Goal: Task Accomplishment & Management: Manage account settings

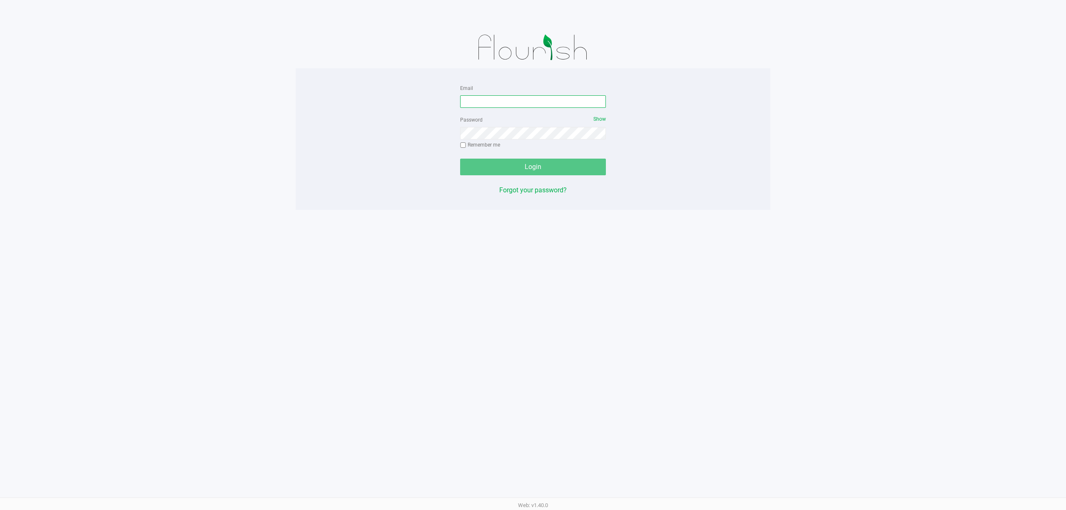
click at [472, 99] on input "Email" at bounding box center [533, 101] width 146 height 12
type input "[EMAIL_ADDRESS][DOMAIN_NAME]"
click at [460, 159] on button "Login" at bounding box center [533, 167] width 146 height 17
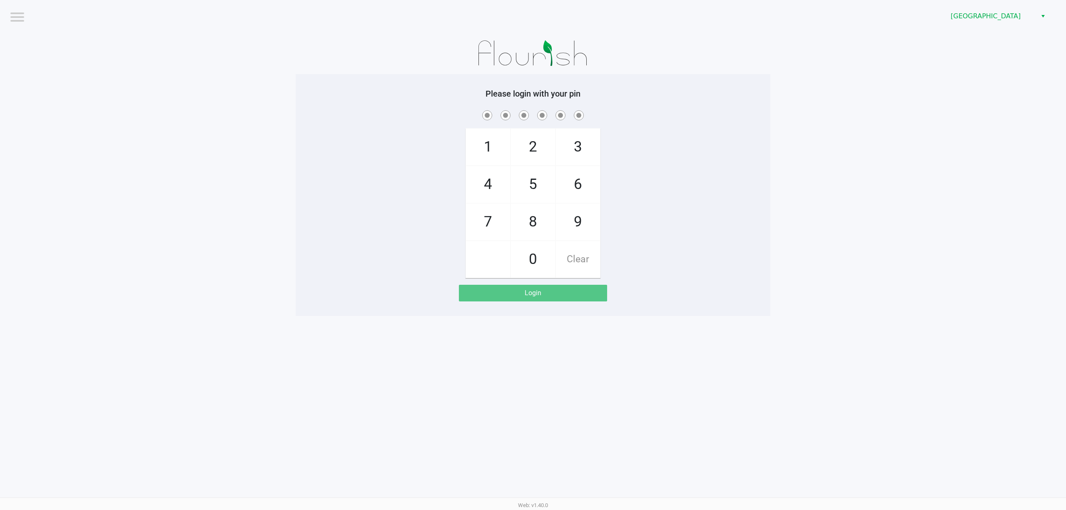
click at [903, 70] on app-pos-login-wrapper "Logout Port St. Lucie WC Please login with your pin 1 4 7 2 5 8 0 3 6 9 Clear L…" at bounding box center [533, 158] width 1066 height 316
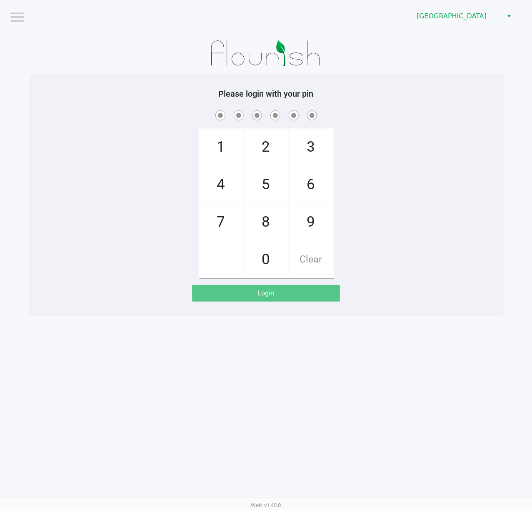
click at [463, 154] on div "1 4 7 2 5 8 0 3 6 9 Clear" at bounding box center [266, 194] width 475 height 170
drag, startPoint x: 453, startPoint y: 167, endPoint x: 450, endPoint y: 163, distance: 4.4
click at [452, 166] on div "1 4 7 2 5 8 0 3 6 9 Clear" at bounding box center [266, 194] width 475 height 170
checkbox input "true"
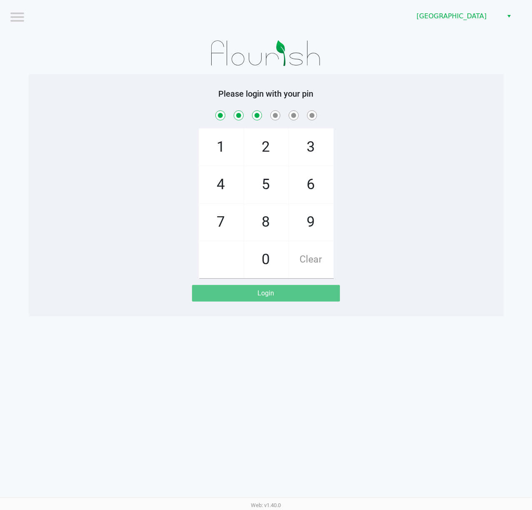
checkbox input "true"
checkbox input "false"
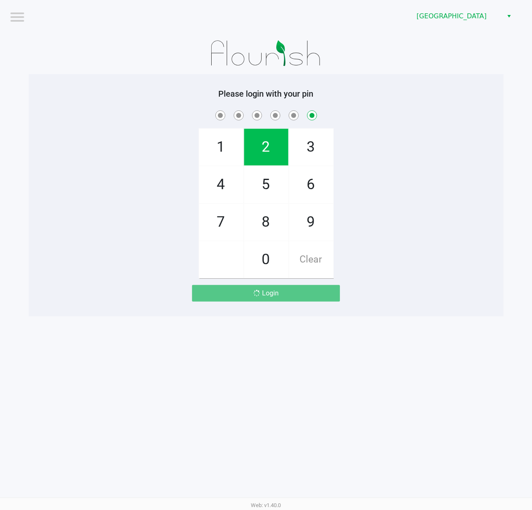
checkbox input "false"
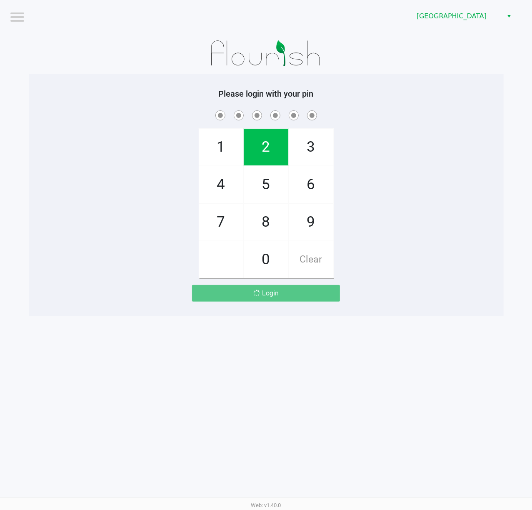
checkbox input "true"
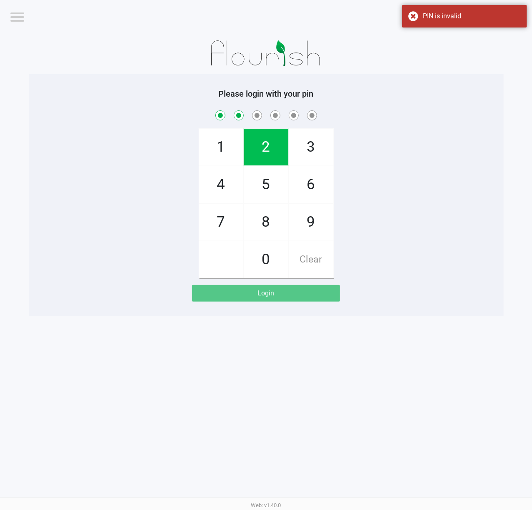
checkbox input "true"
checkbox input "false"
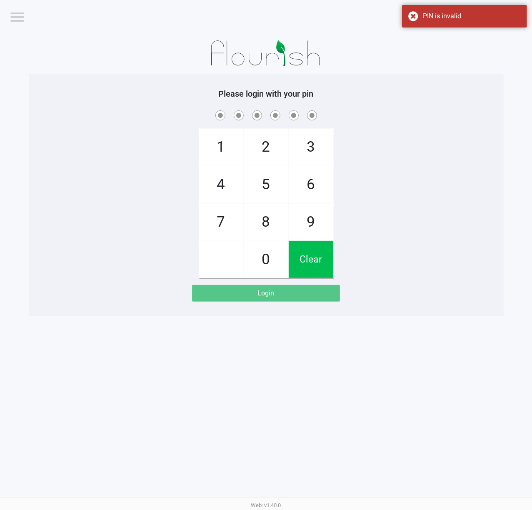
checkbox input "true"
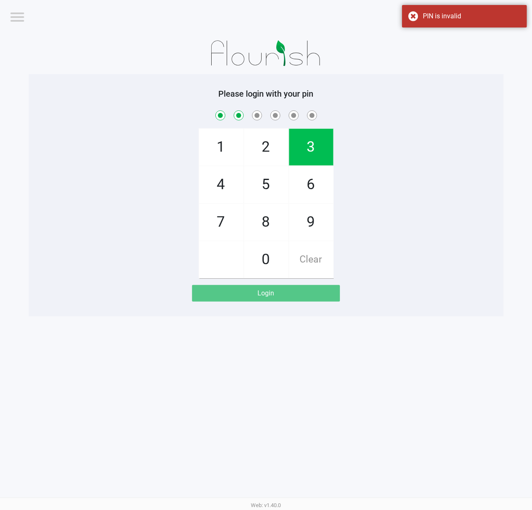
checkbox input "true"
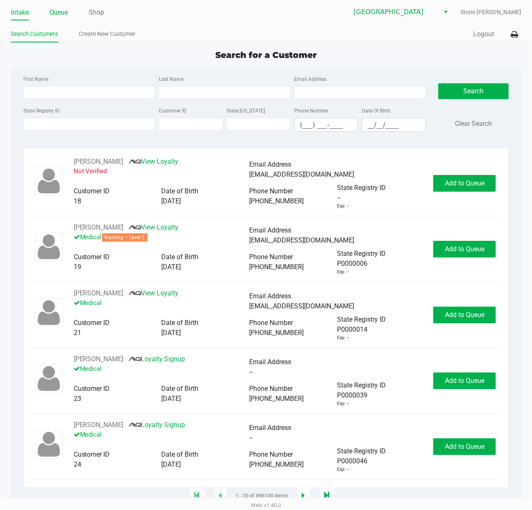
click at [61, 14] on link "Queue" at bounding box center [59, 13] width 19 height 12
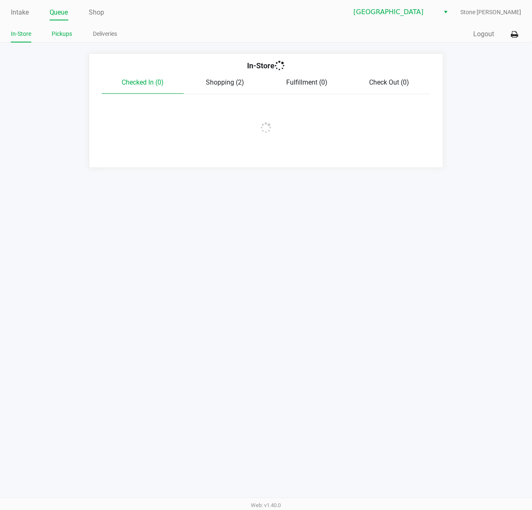
click at [60, 32] on link "Pickups" at bounding box center [62, 34] width 20 height 10
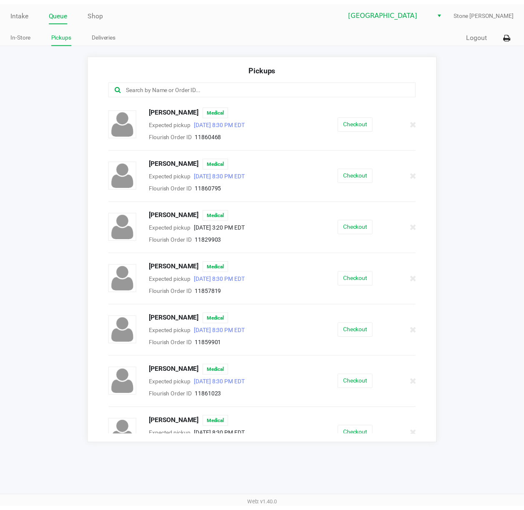
scroll to position [111, 0]
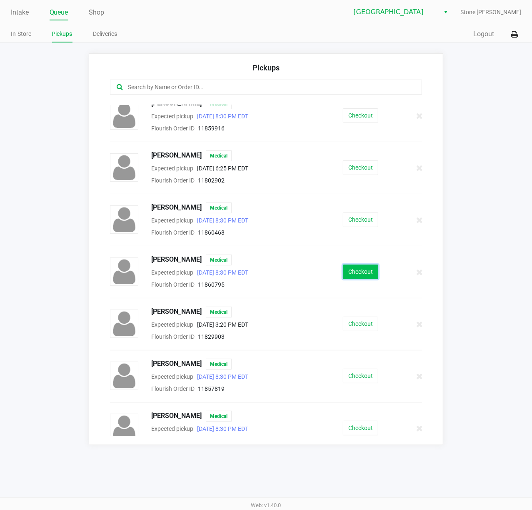
click at [355, 277] on button "Checkout" at bounding box center [360, 271] width 35 height 15
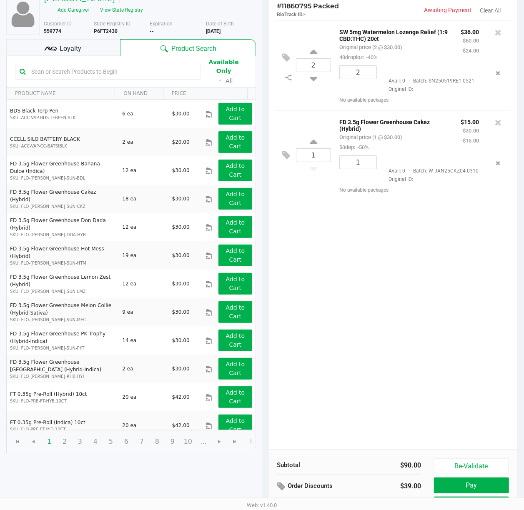
scroll to position [97, 0]
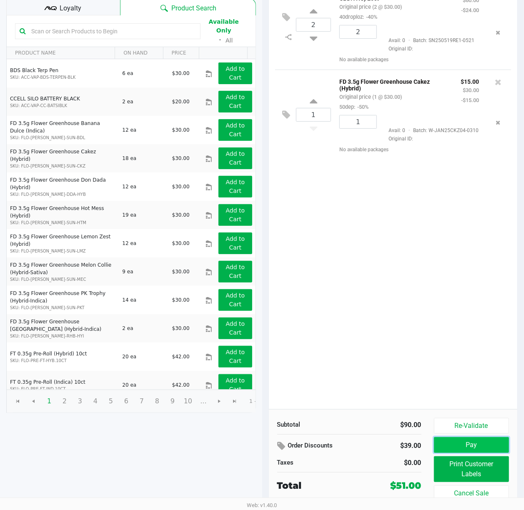
click at [445, 445] on button "Pay" at bounding box center [471, 445] width 75 height 16
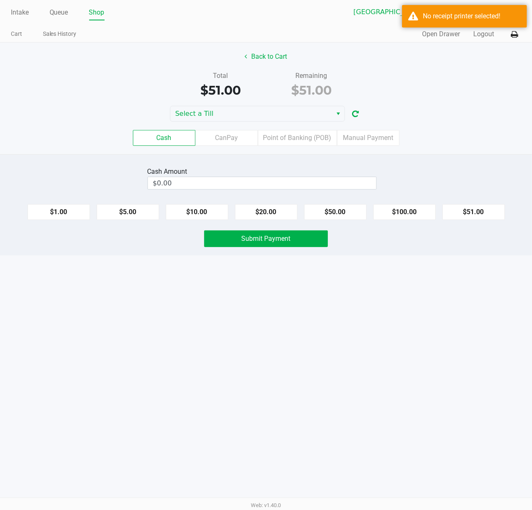
click at [275, 122] on div "Cash CanPay Point of Banking (POB) Manual Payment" at bounding box center [266, 138] width 544 height 32
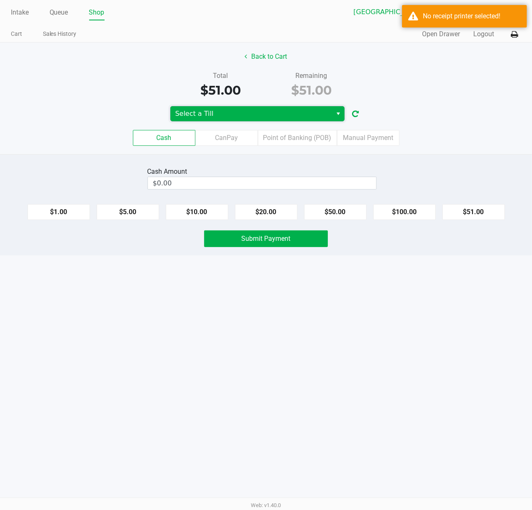
click at [249, 117] on span "Select a Till" at bounding box center [251, 114] width 152 height 10
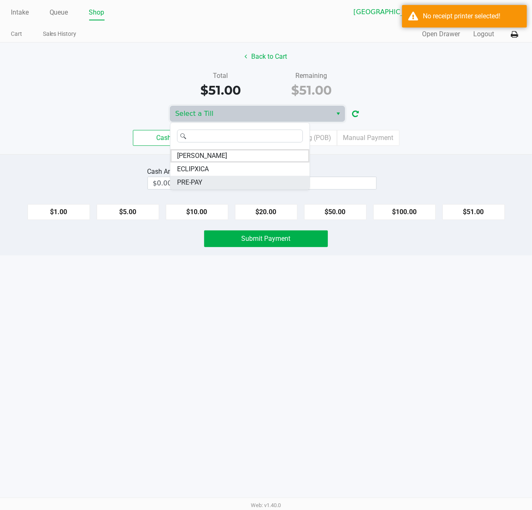
click at [189, 188] on li "PRE-PAY" at bounding box center [239, 182] width 139 height 13
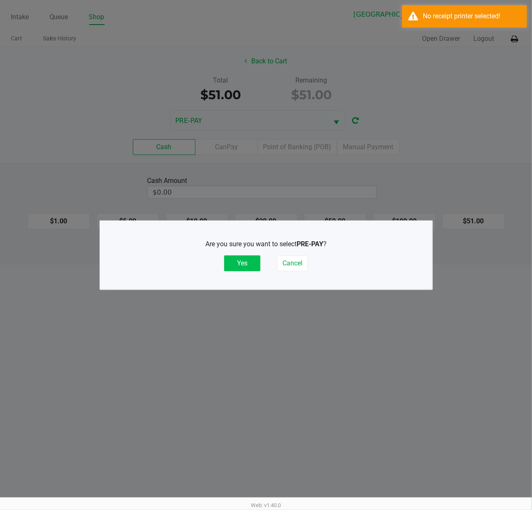
click at [246, 265] on button "Yes" at bounding box center [242, 263] width 36 height 16
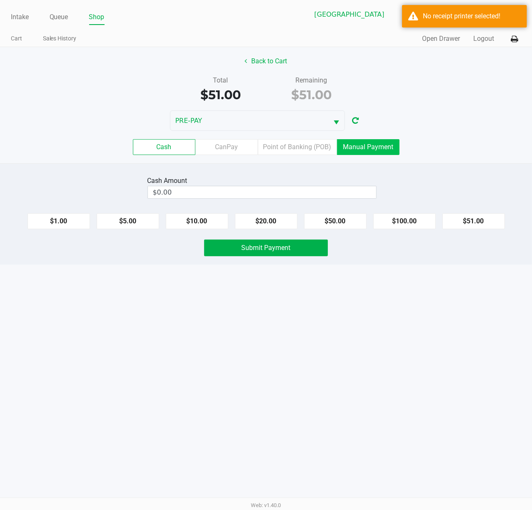
click at [365, 150] on label "Manual Payment" at bounding box center [368, 147] width 62 height 16
click at [0, 0] on 8 "Manual Payment" at bounding box center [0, 0] width 0 height 0
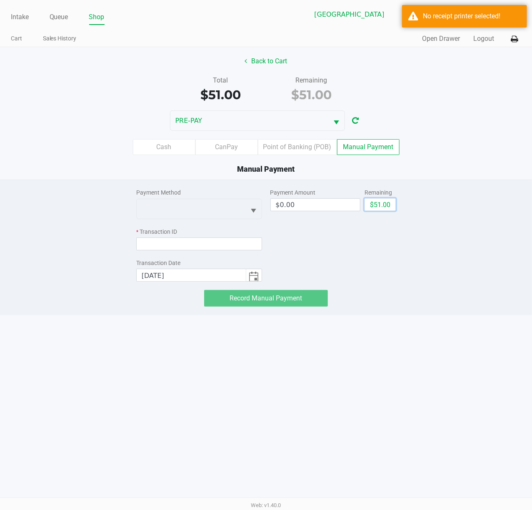
click at [379, 209] on button "$51.00" at bounding box center [379, 204] width 31 height 12
type input "$51.00"
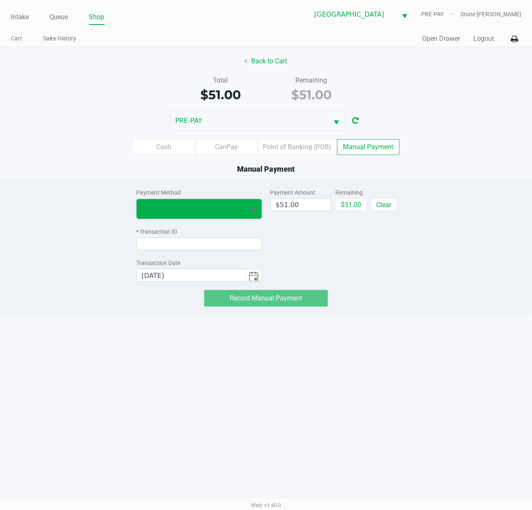
click at [234, 216] on span at bounding box center [191, 209] width 109 height 20
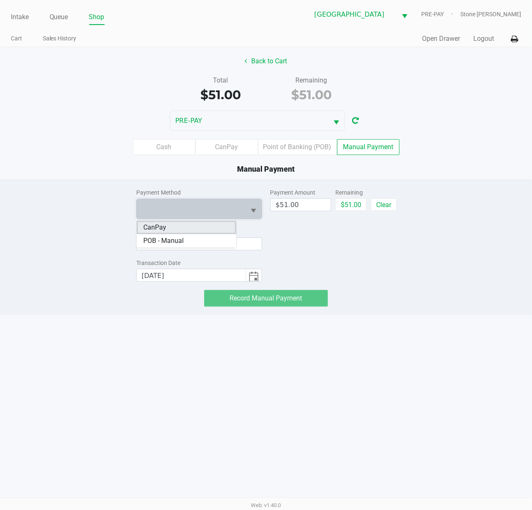
click at [172, 229] on li "CanPay" at bounding box center [187, 227] width 100 height 13
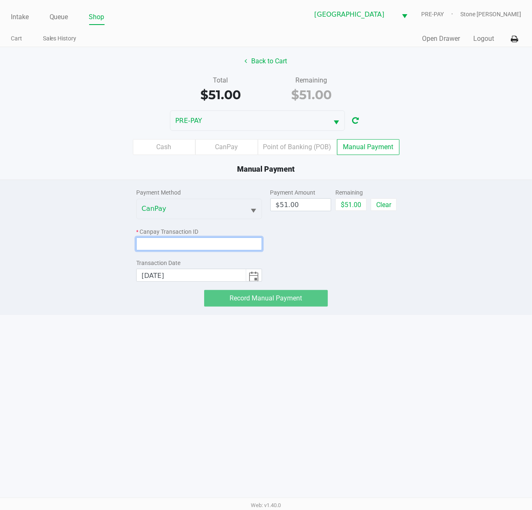
drag, startPoint x: 183, startPoint y: 242, endPoint x: 488, endPoint y: 257, distance: 305.3
click at [183, 242] on input at bounding box center [199, 243] width 126 height 13
type input "ZAQE7EHEDUKI"
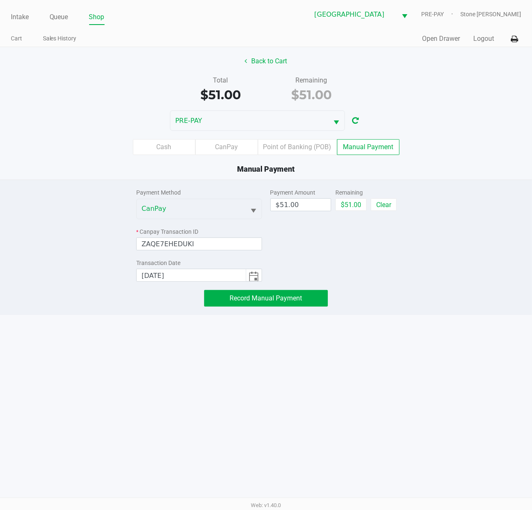
click at [336, 247] on div "Payment Amount $51.00 Remaining $51.00 Clear" at bounding box center [333, 231] width 126 height 102
click at [274, 293] on button "Record Manual Payment" at bounding box center [266, 298] width 124 height 17
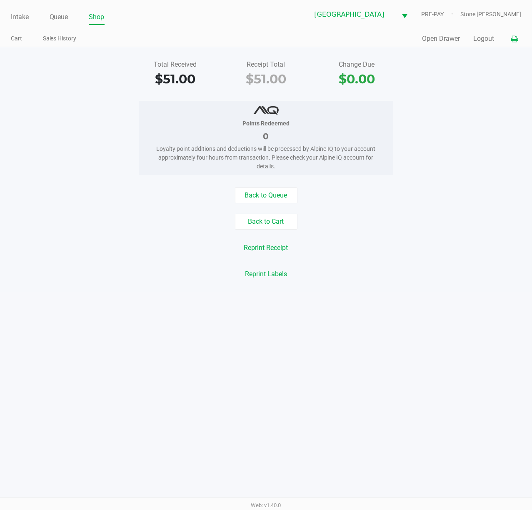
click at [508, 40] on button at bounding box center [514, 38] width 14 height 15
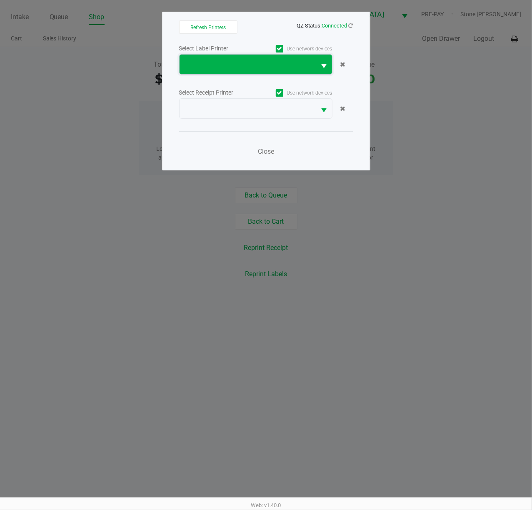
click at [239, 66] on span at bounding box center [248, 65] width 127 height 10
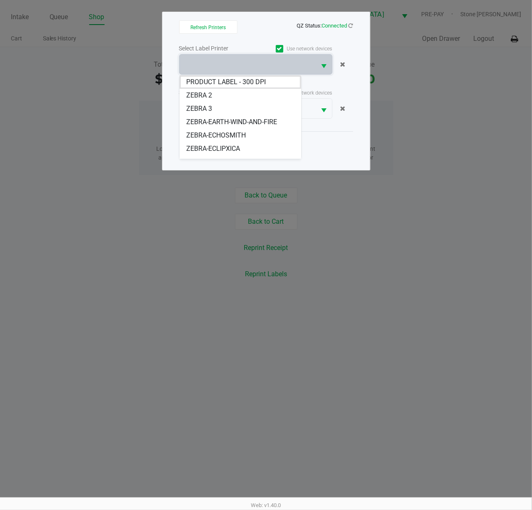
scroll to position [23, 0]
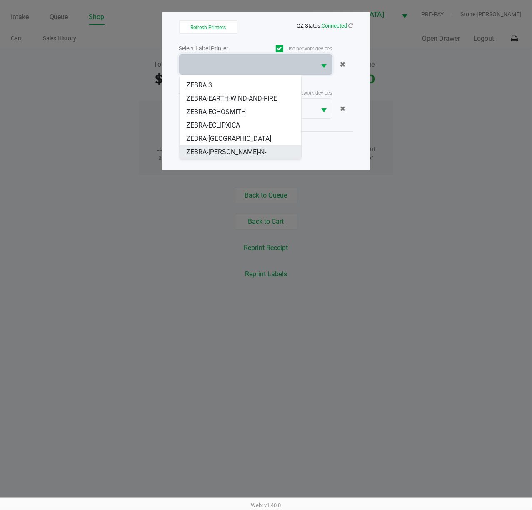
click at [228, 148] on span "ZEBRA-ED-EDD-N-EDDY" at bounding box center [240, 157] width 108 height 20
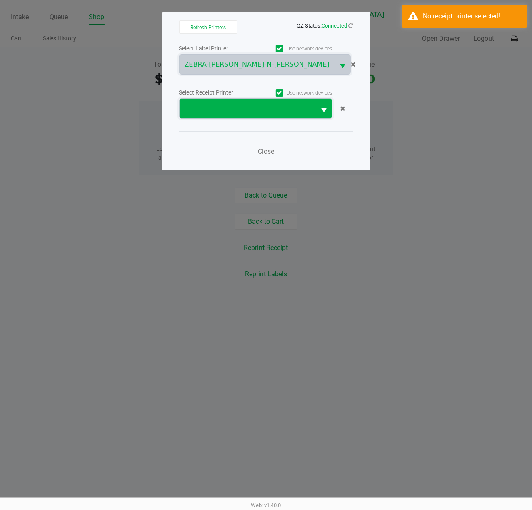
click at [222, 116] on span at bounding box center [248, 109] width 137 height 20
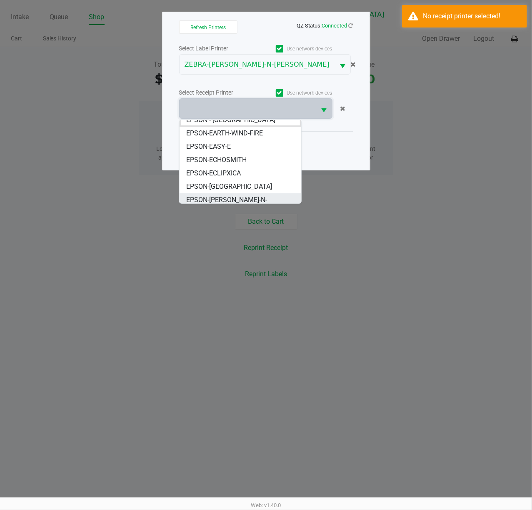
scroll to position [10, 0]
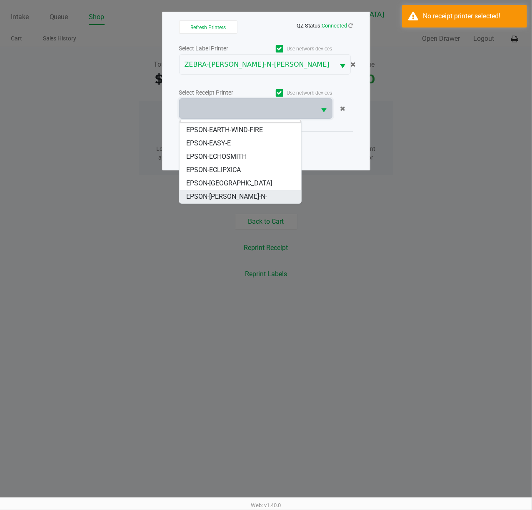
click at [235, 202] on li "EPSON-[PERSON_NAME]-N-[PERSON_NAME]" at bounding box center [241, 201] width 122 height 23
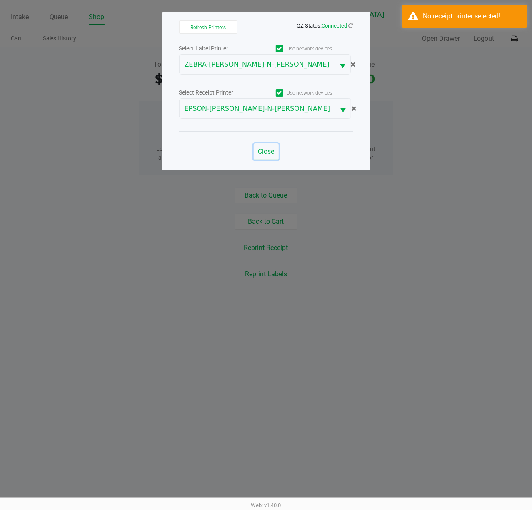
click at [263, 154] on span "Close" at bounding box center [266, 151] width 16 height 8
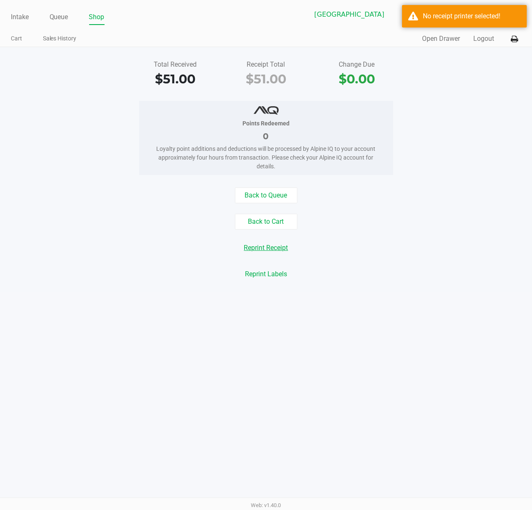
click at [280, 245] on button "Reprint Receipt" at bounding box center [266, 248] width 55 height 16
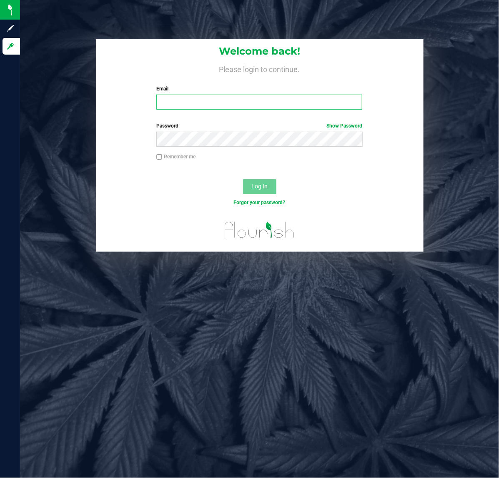
click at [193, 107] on input "Email" at bounding box center [259, 102] width 206 height 15
type input "[EMAIL_ADDRESS][DOMAIN_NAME]"
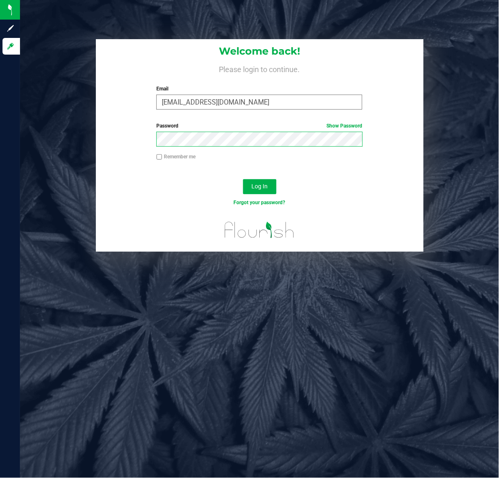
click at [243, 179] on button "Log In" at bounding box center [259, 186] width 33 height 15
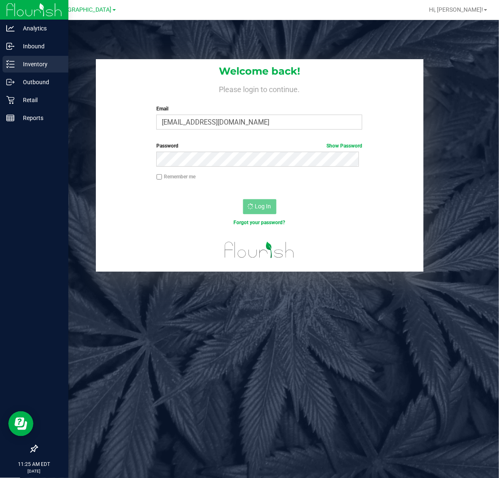
click at [39, 67] on p "Inventory" at bounding box center [40, 64] width 50 height 10
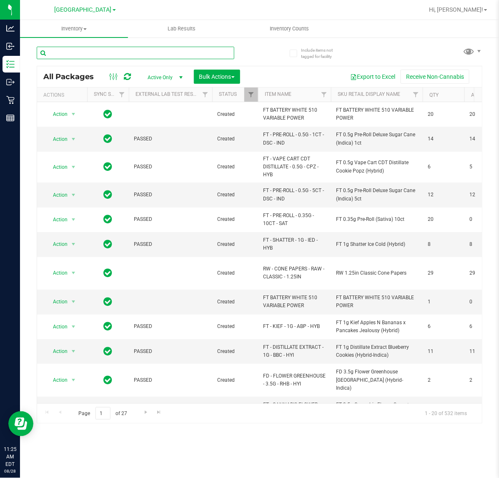
click at [69, 51] on input "text" at bounding box center [135, 53] width 197 height 12
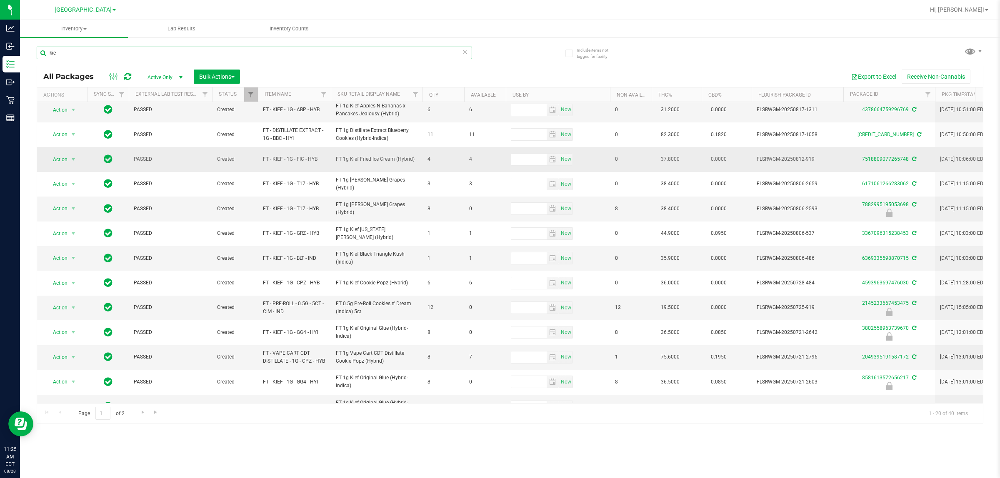
scroll to position [52, 0]
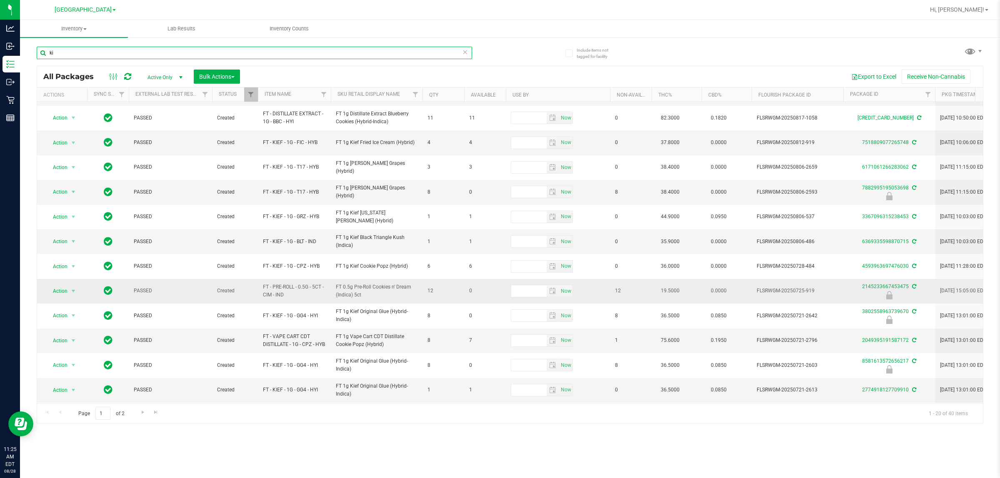
type input "k"
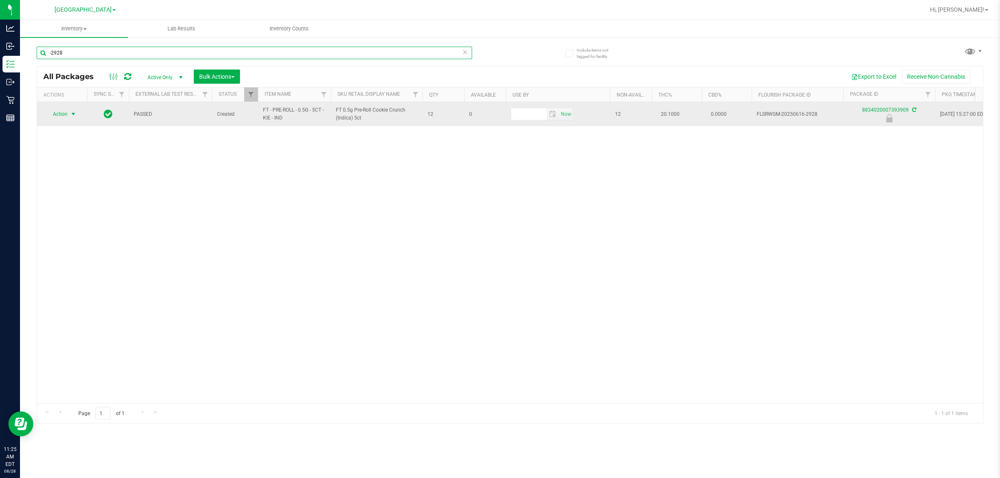
type input "-2928"
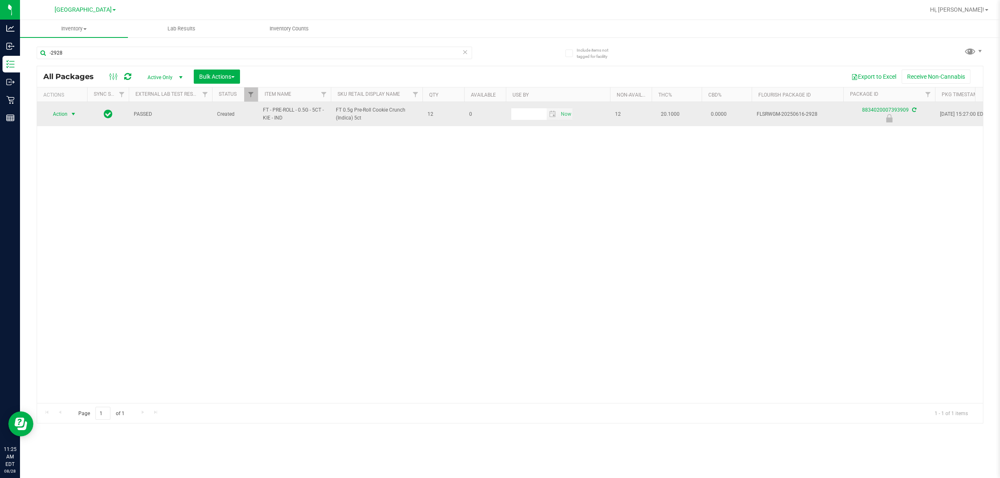
click at [62, 115] on span "Action" at bounding box center [56, 114] width 22 height 12
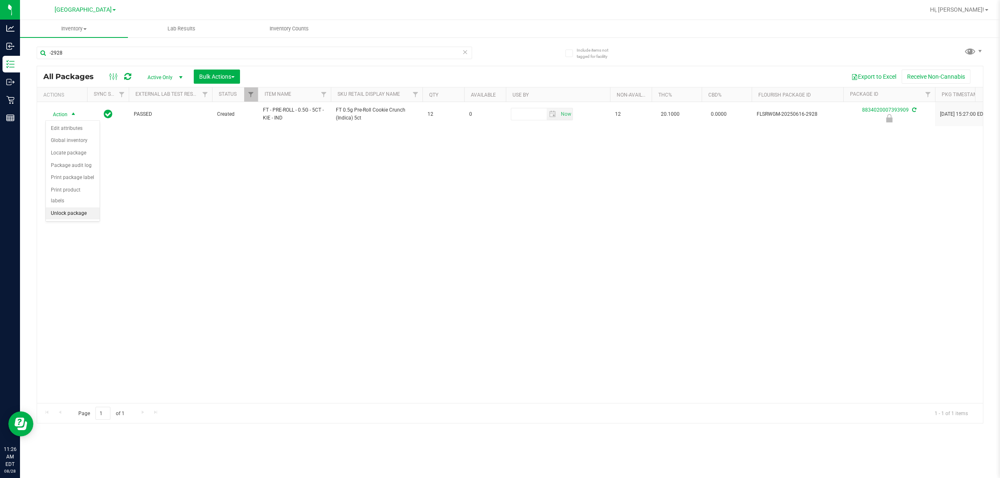
click at [77, 207] on li "Unlock package" at bounding box center [73, 213] width 54 height 12
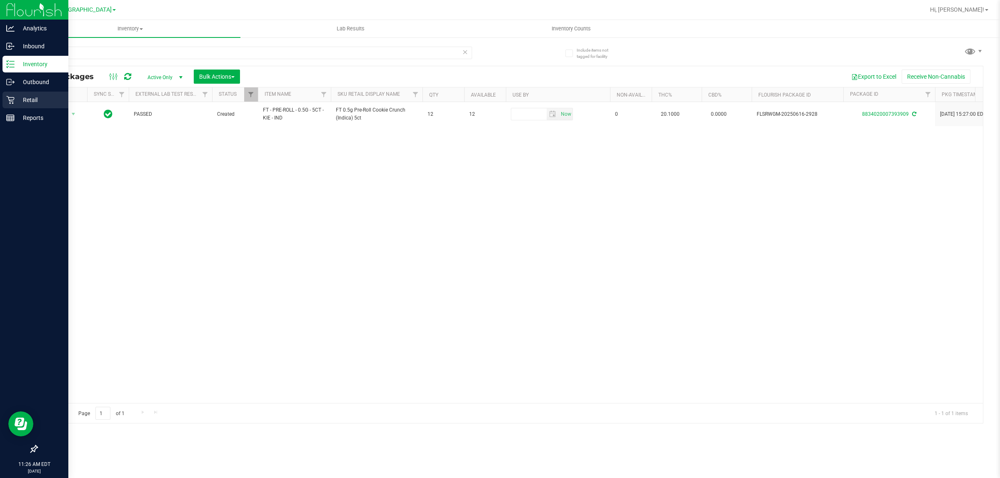
click at [27, 101] on p "Retail" at bounding box center [40, 100] width 50 height 10
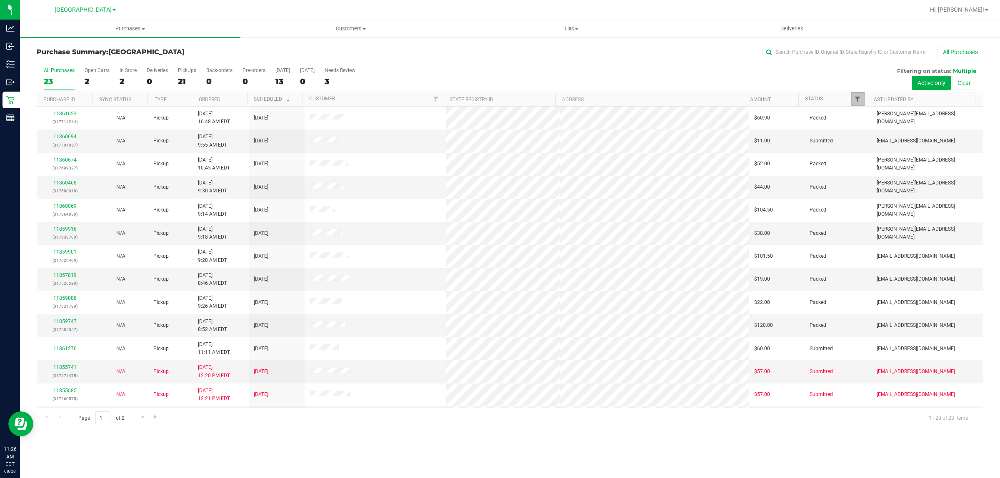
click at [498, 98] on span "Filter" at bounding box center [857, 99] width 7 height 7
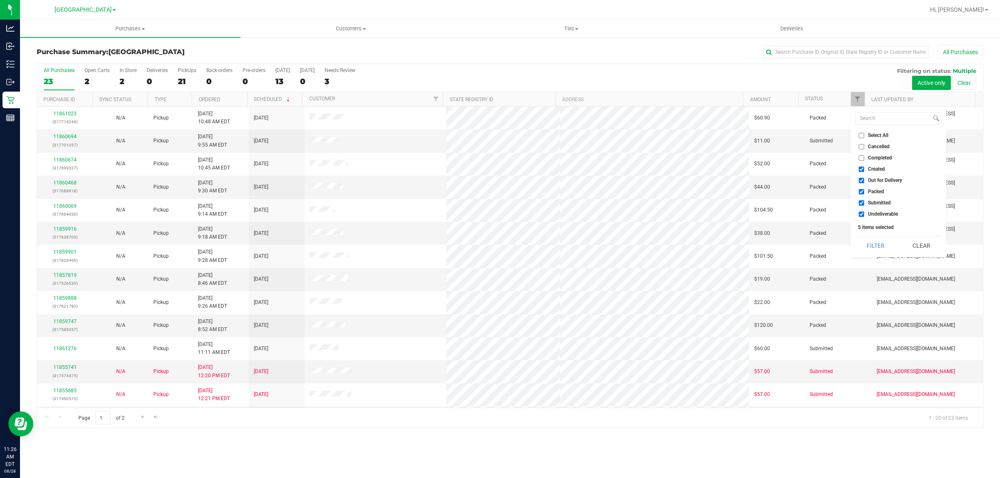
click at [498, 178] on label "Out for Delivery" at bounding box center [879, 180] width 43 height 5
click at [498, 178] on input "Out for Delivery" at bounding box center [860, 180] width 5 height 5
checkbox input "false"
click at [498, 191] on span "Packed" at bounding box center [876, 191] width 16 height 5
click at [498, 191] on input "Packed" at bounding box center [860, 191] width 5 height 5
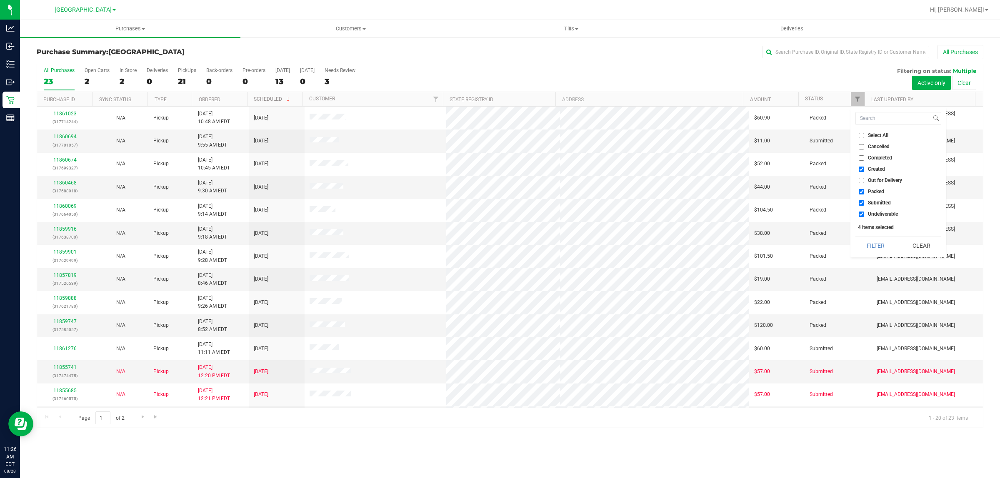
checkbox input "false"
click at [498, 217] on span "Undeliverable" at bounding box center [883, 214] width 30 height 5
click at [498, 217] on input "Undeliverable" at bounding box center [860, 214] width 5 height 5
checkbox input "false"
click at [498, 245] on button "Filter" at bounding box center [875, 246] width 40 height 18
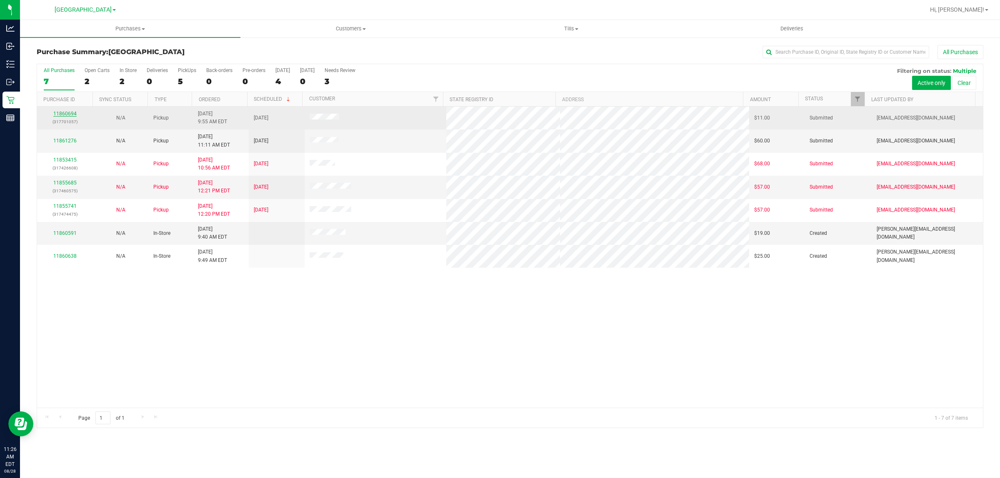
click at [67, 115] on link "11860694" at bounding box center [64, 114] width 23 height 6
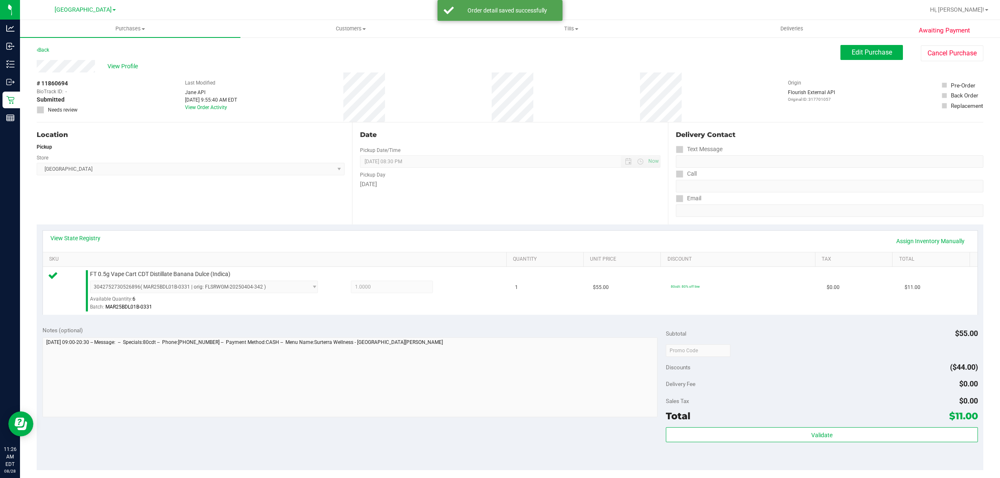
click at [498, 454] on div "Validate" at bounding box center [822, 445] width 312 height 37
click at [498, 416] on div "Total $11.00" at bounding box center [822, 416] width 312 height 15
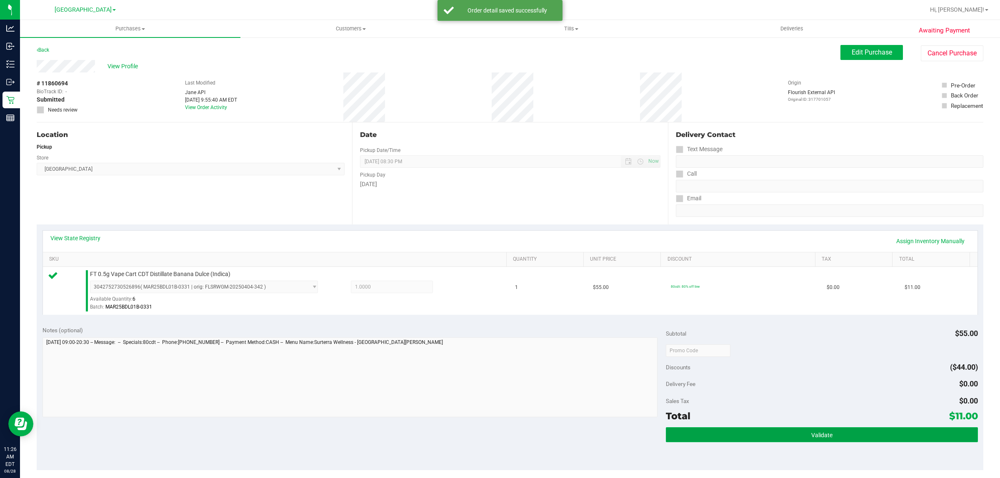
click at [498, 441] on button "Validate" at bounding box center [822, 434] width 312 height 15
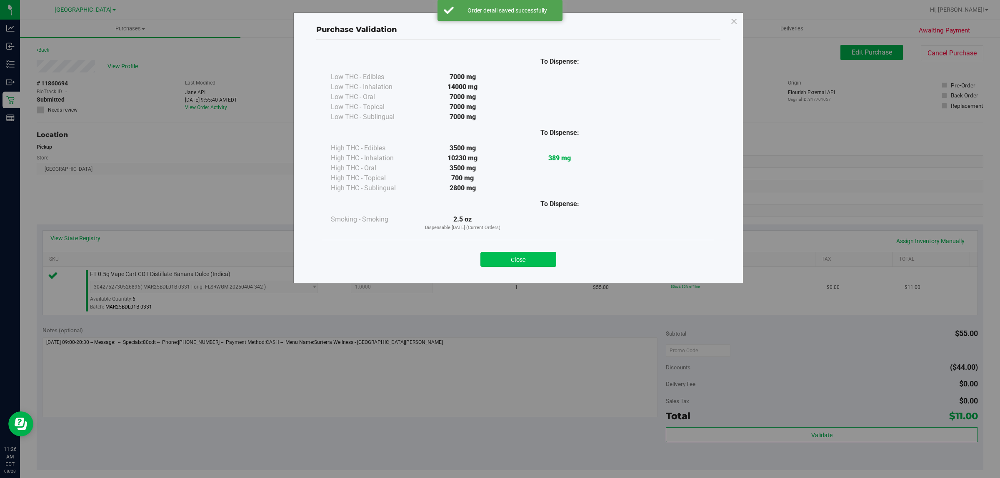
click at [498, 264] on button "Close" at bounding box center [518, 259] width 76 height 15
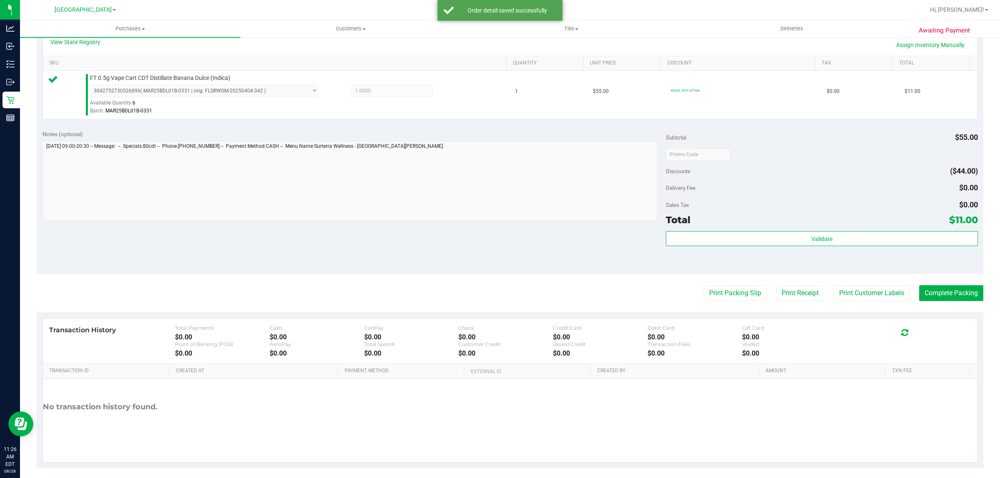
scroll to position [199, 0]
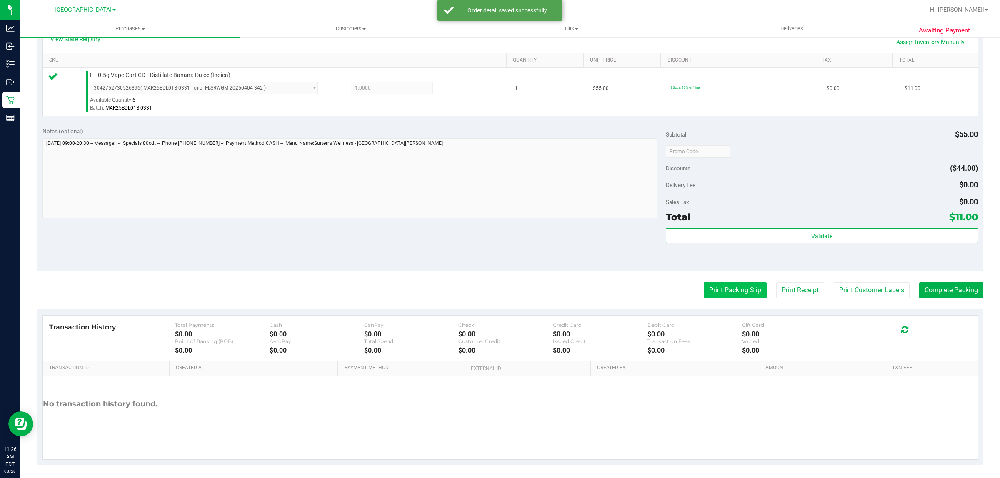
click at [498, 292] on button "Print Packing Slip" at bounding box center [734, 290] width 63 height 16
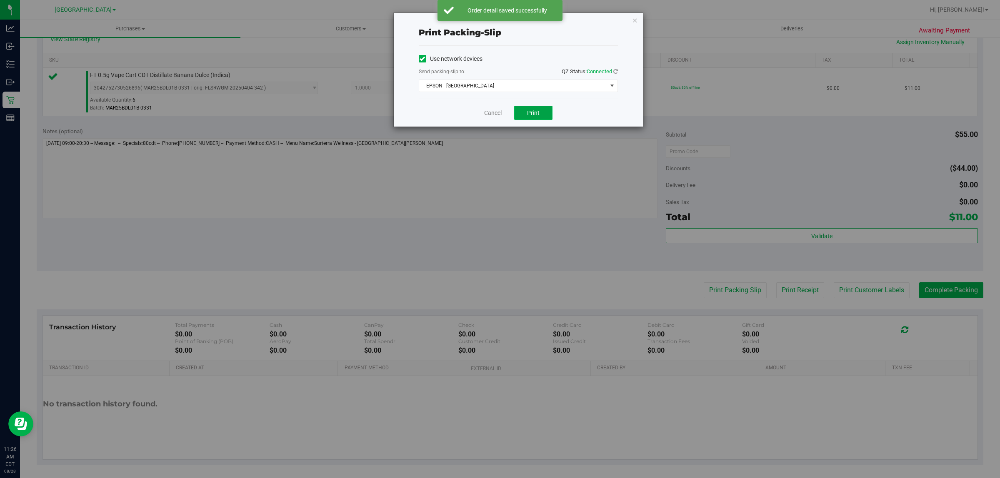
click at [498, 117] on button "Print" at bounding box center [533, 113] width 38 height 14
click at [492, 82] on span "EPSON - [GEOGRAPHIC_DATA]" at bounding box center [513, 86] width 188 height 12
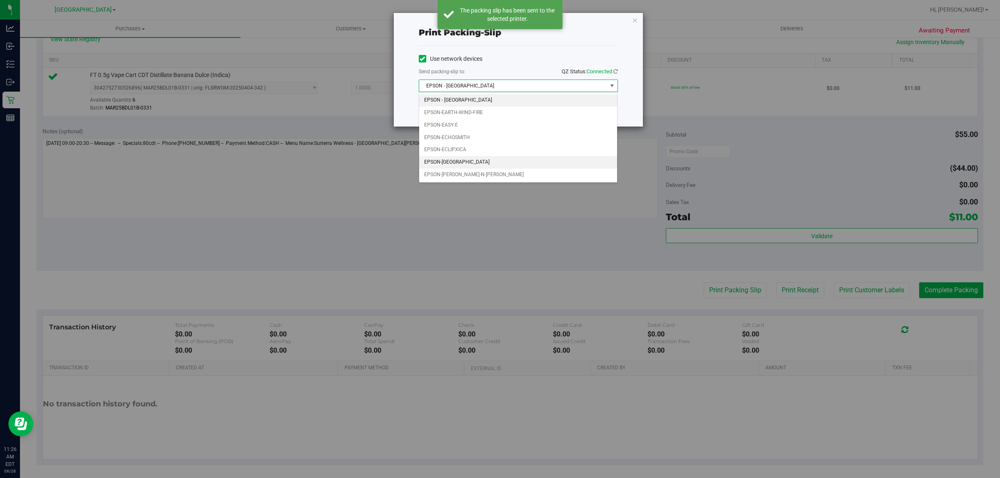
click at [473, 161] on li "EPSON-[GEOGRAPHIC_DATA]" at bounding box center [518, 162] width 198 height 12
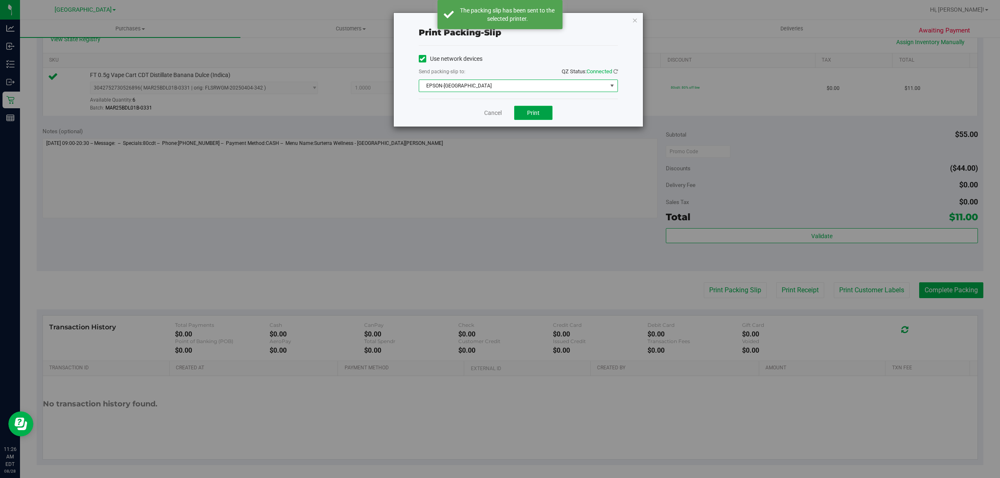
click at [498, 110] on button "Print" at bounding box center [533, 113] width 38 height 14
click at [489, 110] on link "Cancel" at bounding box center [492, 113] width 17 height 9
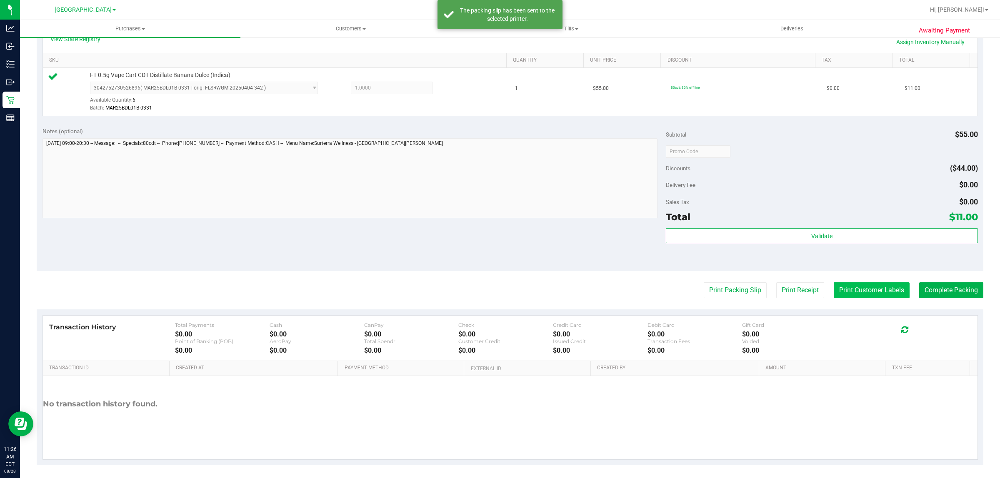
click at [498, 292] on button "Print Customer Labels" at bounding box center [871, 290] width 76 height 16
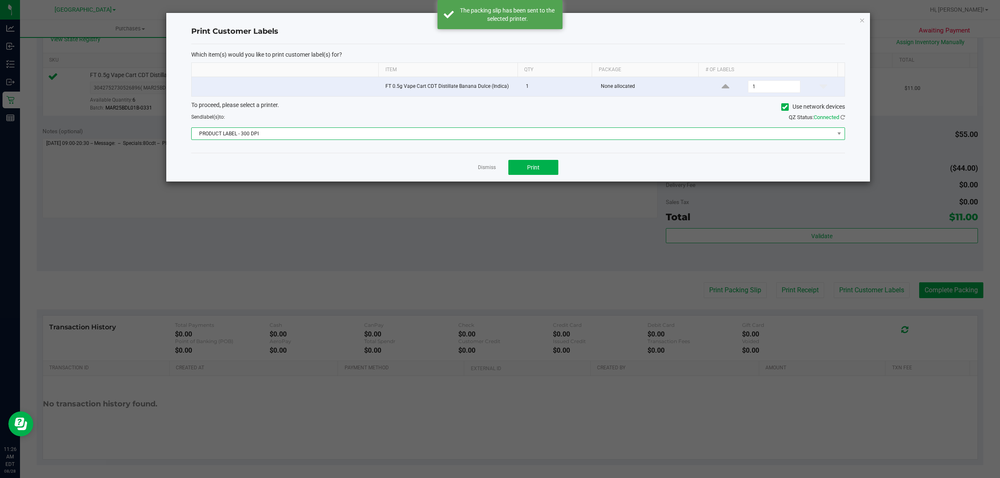
click at [466, 138] on span "PRODUCT LABEL - 300 DPI" at bounding box center [513, 134] width 642 height 12
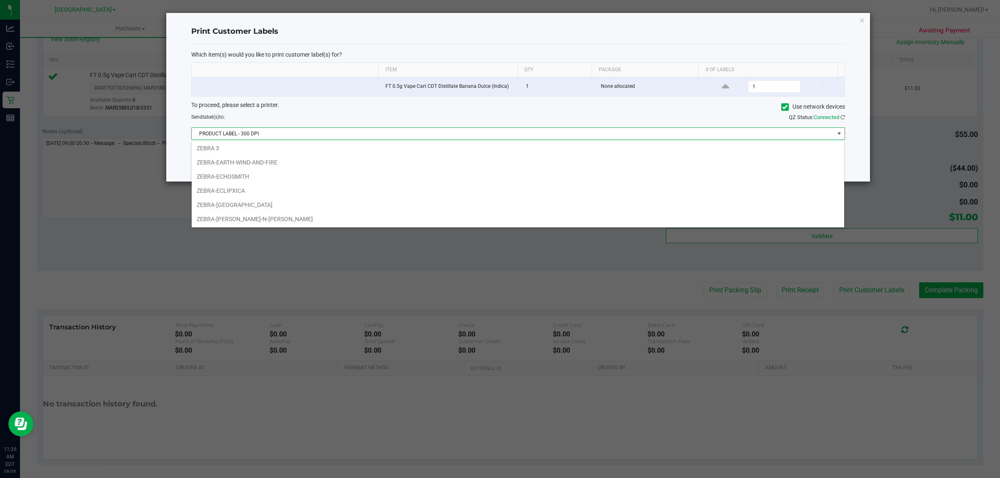
scroll to position [30, 0]
click at [263, 205] on li "ZEBRA-[GEOGRAPHIC_DATA]" at bounding box center [518, 205] width 652 height 14
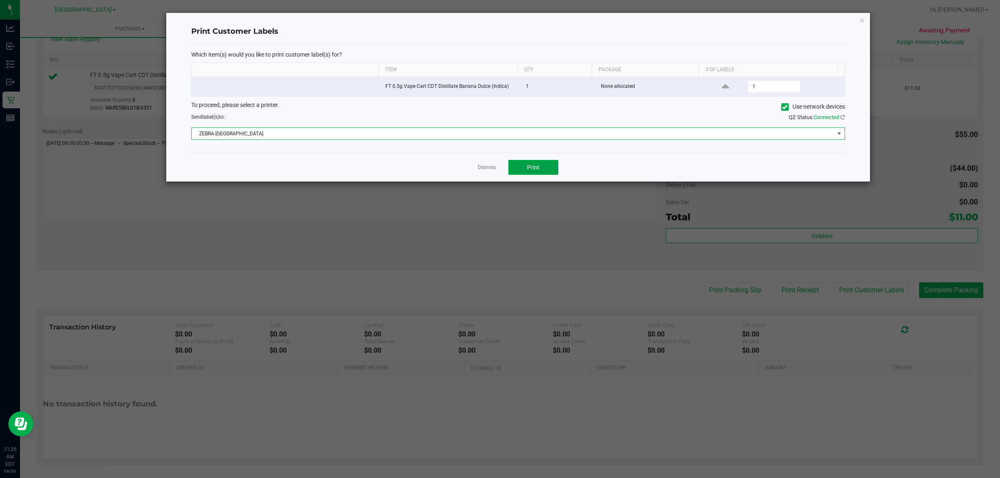
click at [498, 172] on button "Print" at bounding box center [533, 167] width 50 height 15
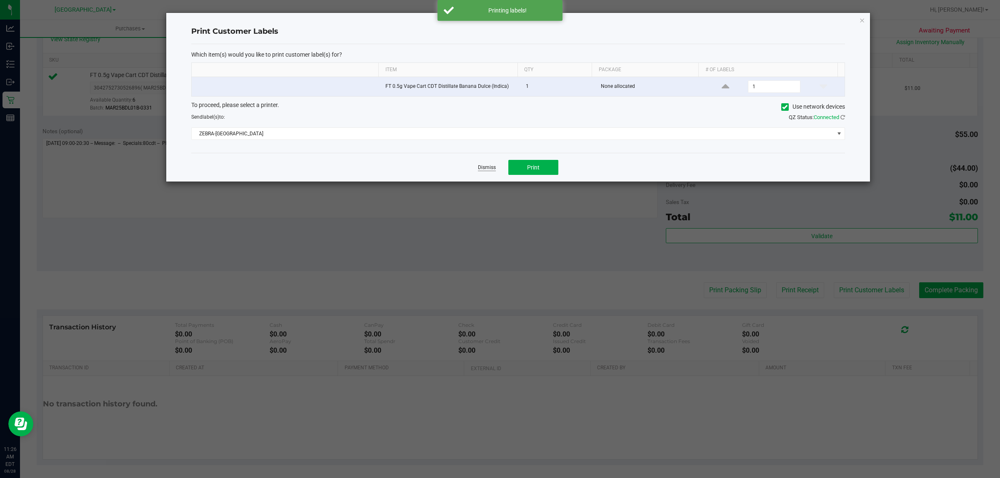
click at [481, 169] on link "Dismiss" at bounding box center [487, 167] width 18 height 7
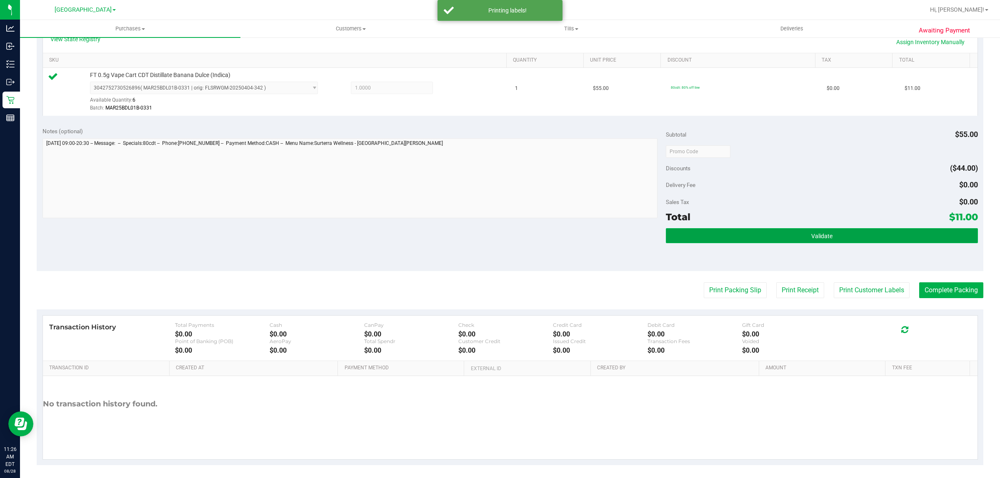
click at [498, 240] on button "Validate" at bounding box center [822, 235] width 312 height 15
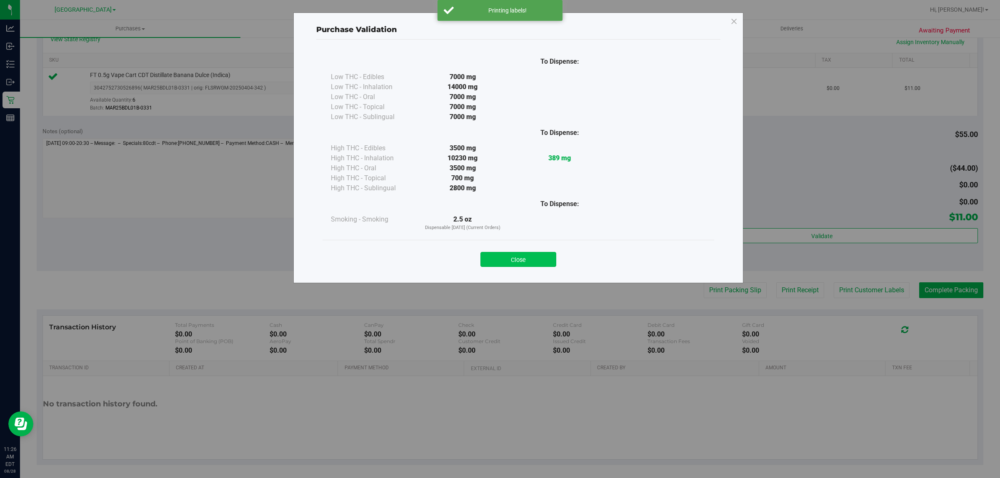
click at [498, 257] on button "Close" at bounding box center [518, 259] width 76 height 15
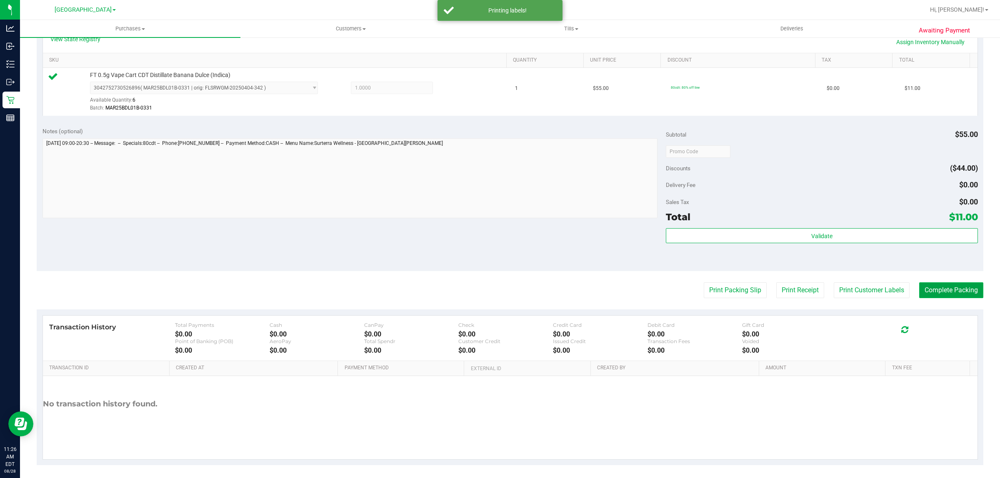
click at [498, 286] on button "Complete Packing" at bounding box center [951, 290] width 64 height 16
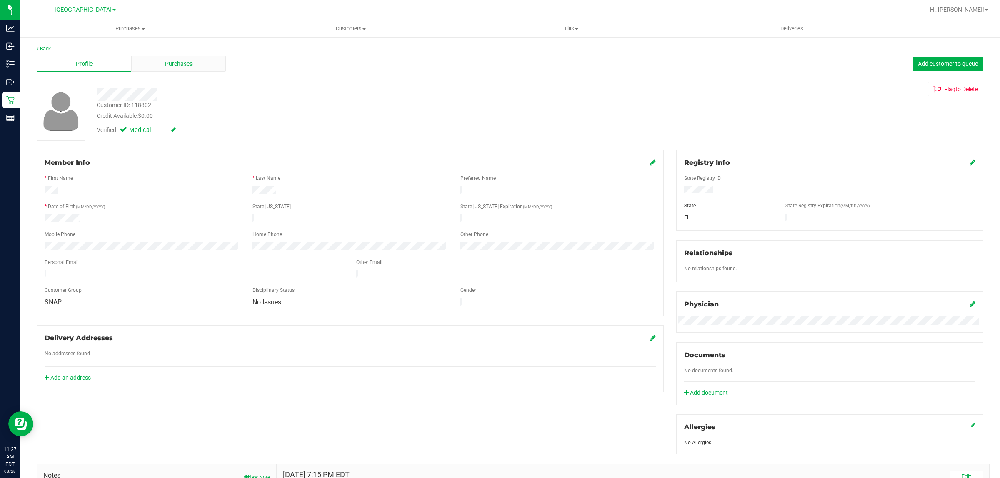
click at [176, 63] on span "Purchases" at bounding box center [178, 64] width 27 height 9
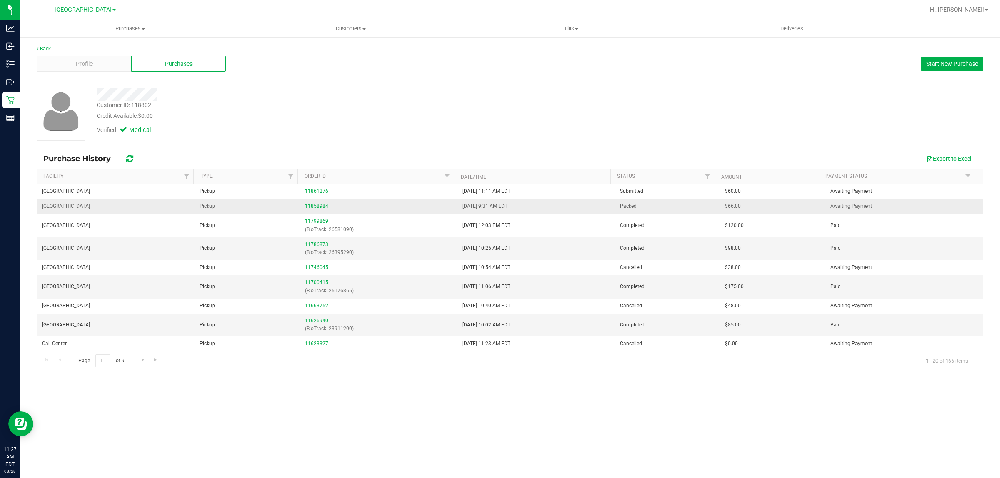
click at [309, 207] on link "11858984" at bounding box center [316, 206] width 23 height 6
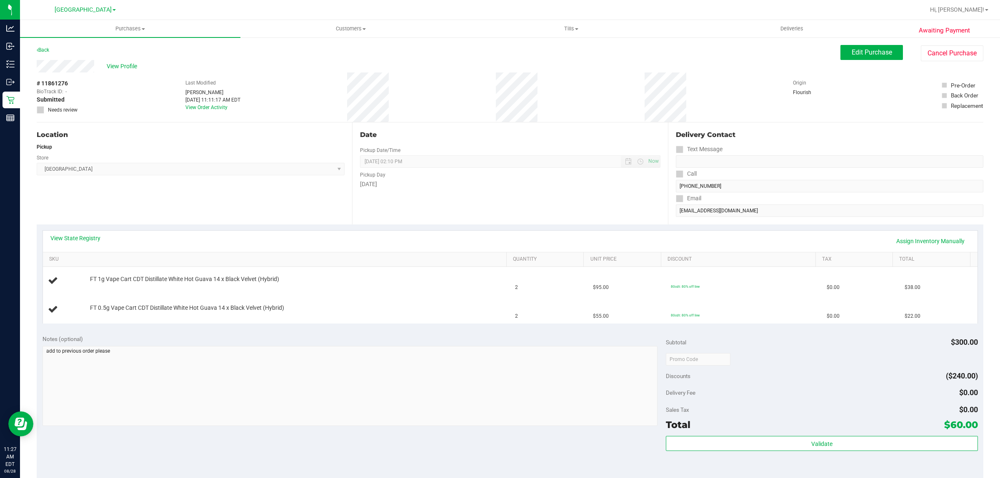
click at [81, 231] on div "View State Registry Assign Inventory Manually" at bounding box center [510, 241] width 934 height 21
click at [80, 237] on link "View State Registry" at bounding box center [75, 238] width 50 height 8
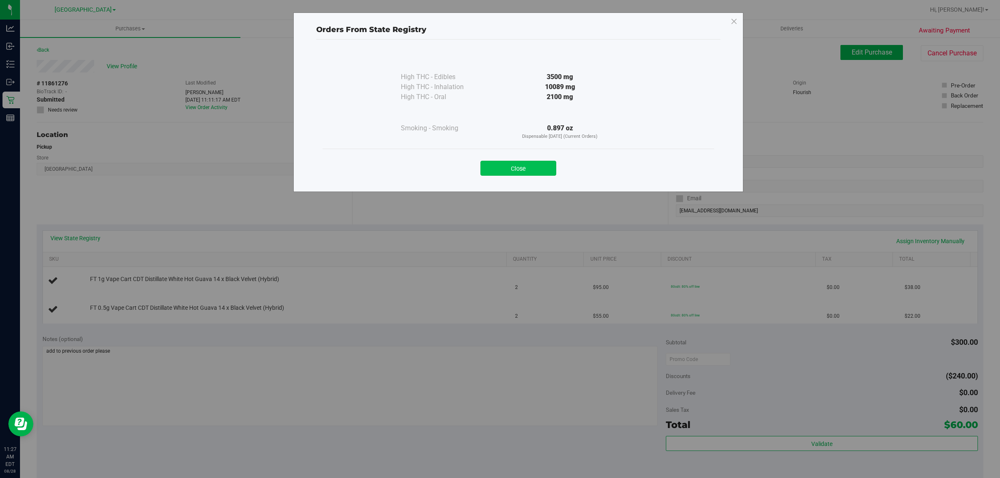
click at [529, 162] on button "Close" at bounding box center [518, 168] width 76 height 15
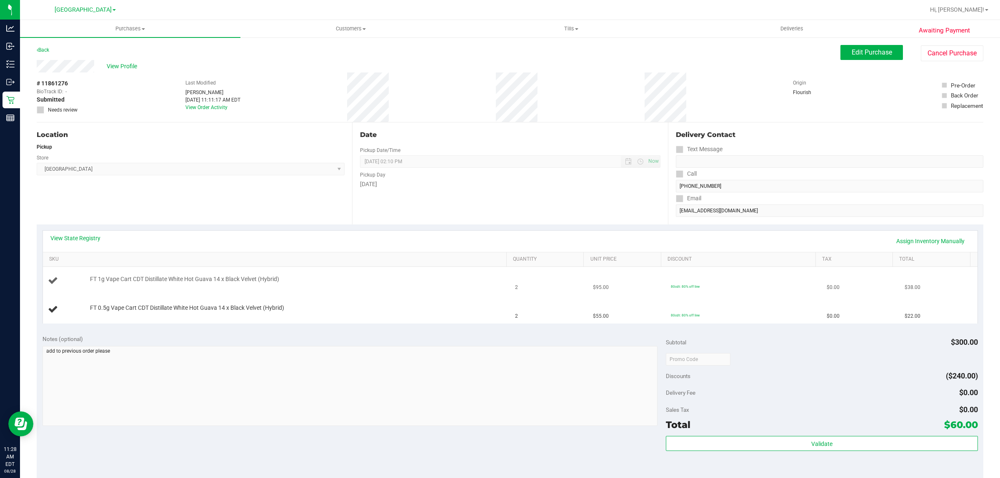
click at [402, 286] on div "FT 1g Vape Cart CDT Distillate White Hot Guava 14 x Black Velvet (Hybrid)" at bounding box center [276, 280] width 457 height 11
click at [317, 290] on td "FT 1g Vape Cart CDT Distillate White Hot Guava 14 x Black Velvet (Hybrid)" at bounding box center [276, 281] width 467 height 28
click at [341, 286] on div "FT 1g Vape Cart CDT Distillate White Hot Guava 14 x Black Velvet (Hybrid)" at bounding box center [276, 280] width 457 height 11
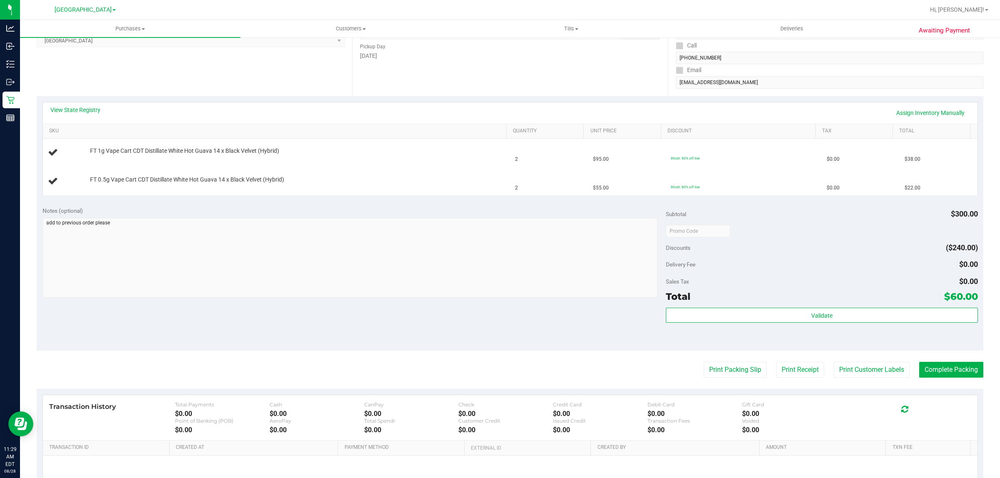
scroll to position [3, 0]
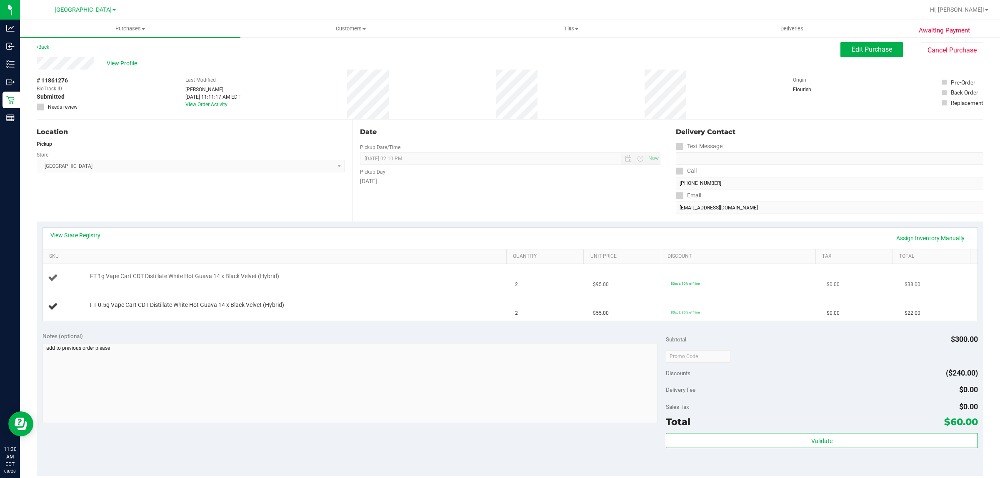
click at [404, 277] on div "FT 1g Vape Cart CDT Distillate White Hot Guava 14 x Black Velvet (Hybrid)" at bounding box center [294, 276] width 416 height 8
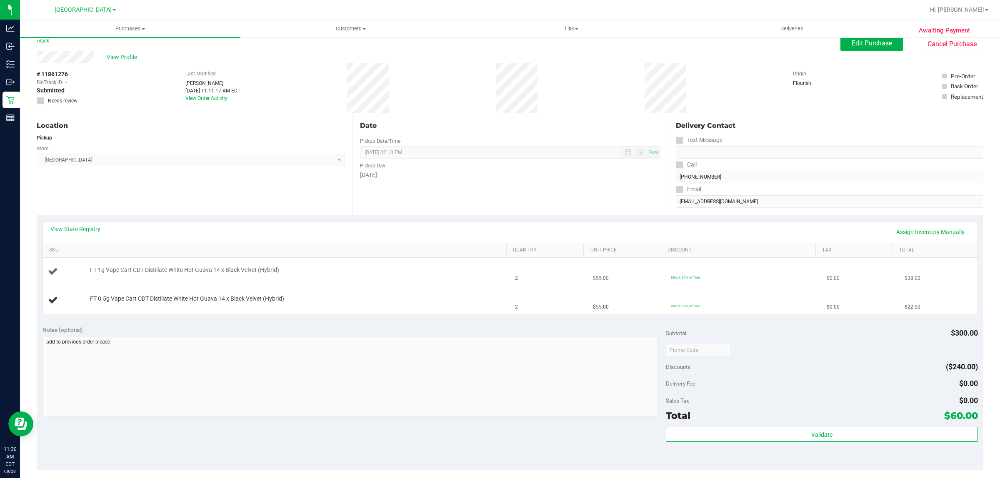
scroll to position [0, 0]
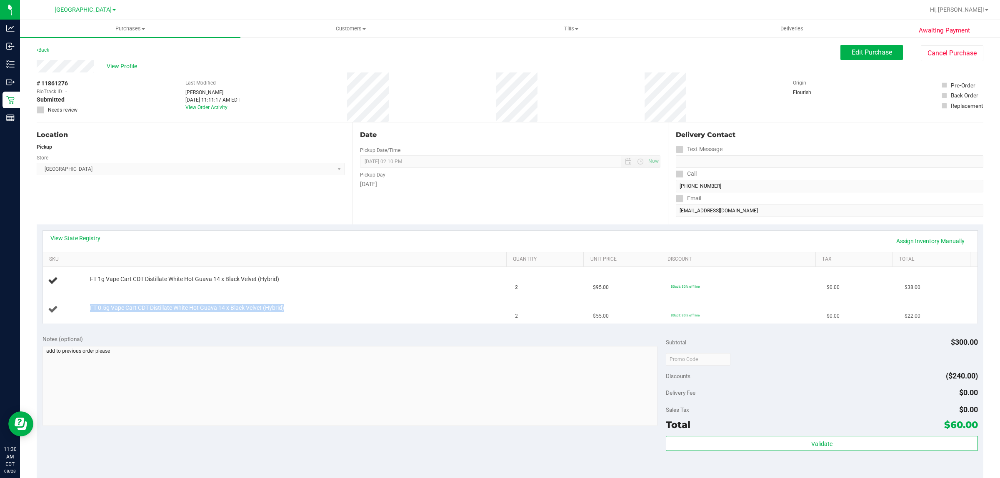
drag, startPoint x: 86, startPoint y: 308, endPoint x: 156, endPoint y: 316, distance: 70.4
click at [156, 316] on td "FT 0.5g Vape Cart CDT Distillate White Hot Guava 14 x Black Velvet (Hybrid)" at bounding box center [276, 310] width 467 height 28
click at [157, 315] on td "FT 0.5g Vape Cart CDT Distillate White Hot Guava 14 x Black Velvet (Hybrid)" at bounding box center [276, 310] width 467 height 28
click at [935, 52] on button "Cancel Purchase" at bounding box center [951, 53] width 62 height 16
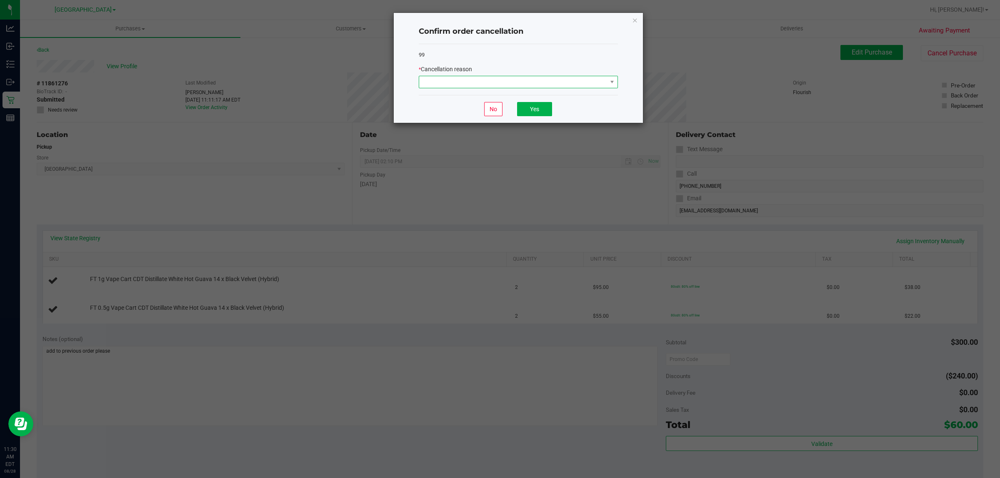
click at [562, 88] on span at bounding box center [518, 82] width 199 height 12
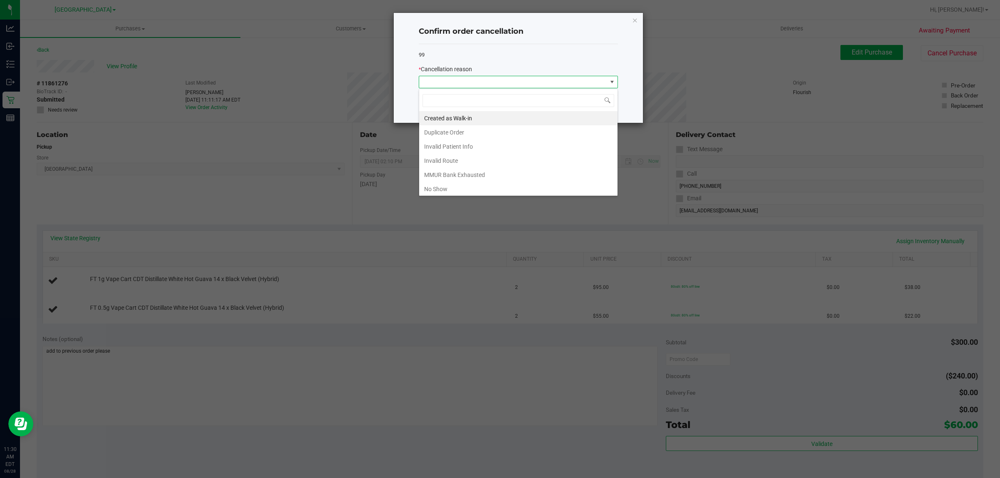
scroll to position [13, 199]
click at [470, 132] on li "Duplicate Order" at bounding box center [518, 132] width 198 height 14
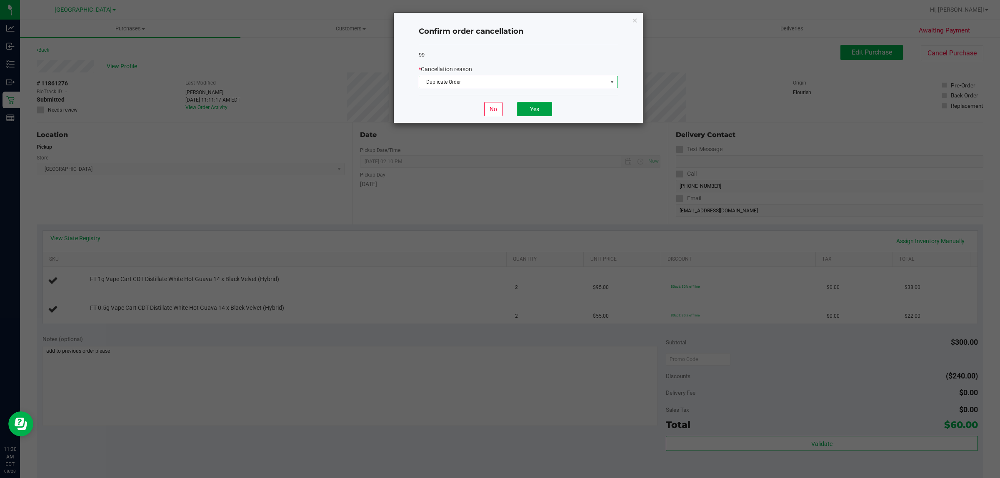
click at [531, 112] on button "Yes" at bounding box center [534, 109] width 35 height 14
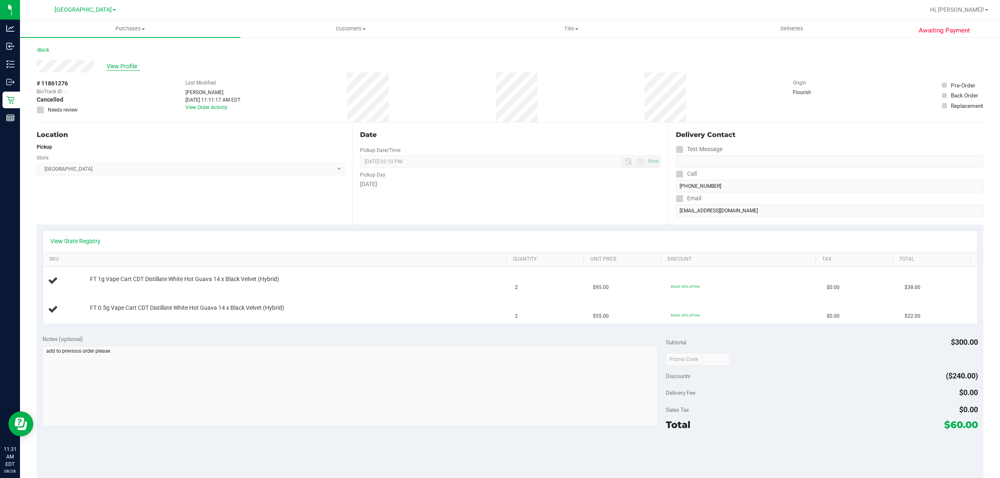
click at [119, 67] on span "View Profile" at bounding box center [123, 66] width 33 height 9
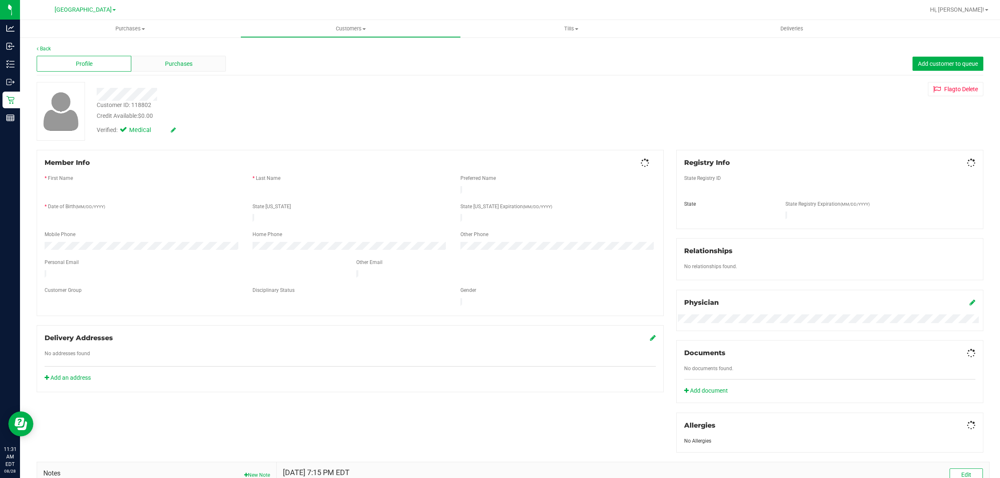
click at [134, 62] on div "Purchases" at bounding box center [178, 64] width 95 height 16
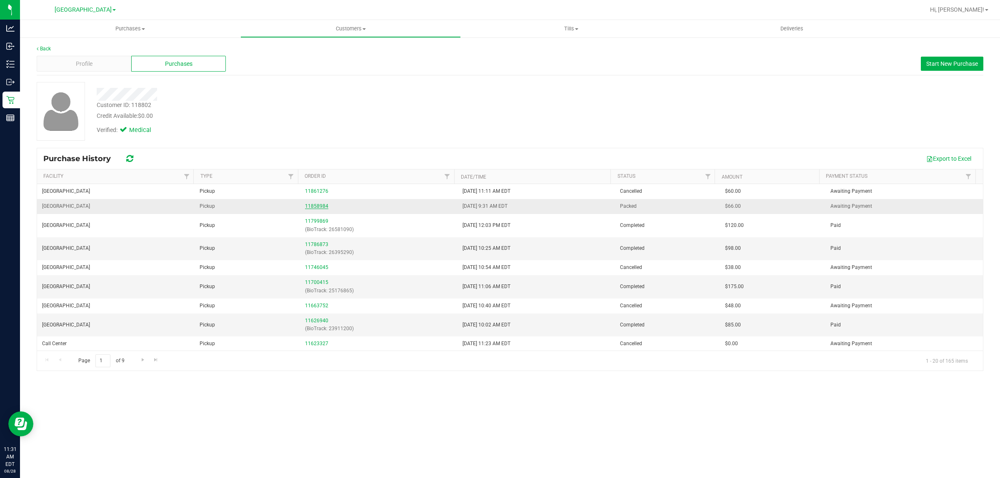
click at [314, 204] on link "11858984" at bounding box center [316, 206] width 23 height 6
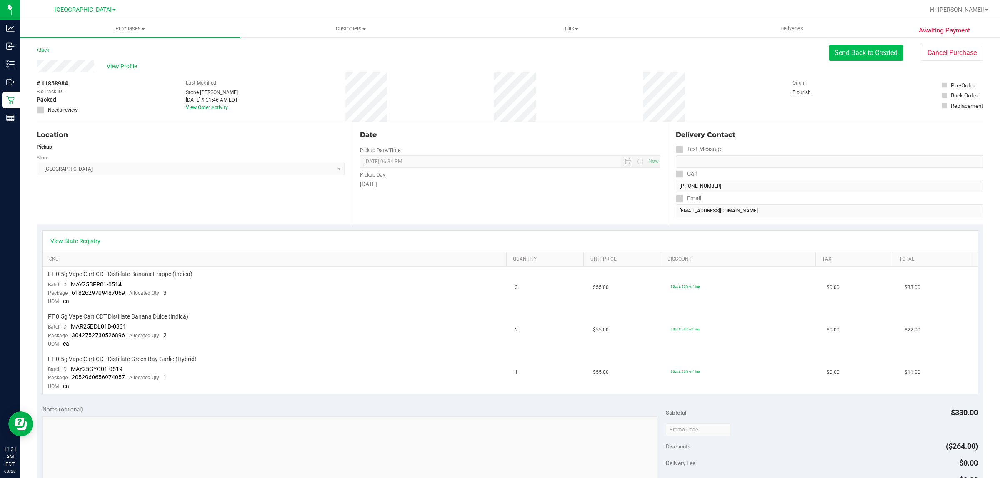
click at [867, 55] on button "Send Back to Created" at bounding box center [866, 53] width 74 height 16
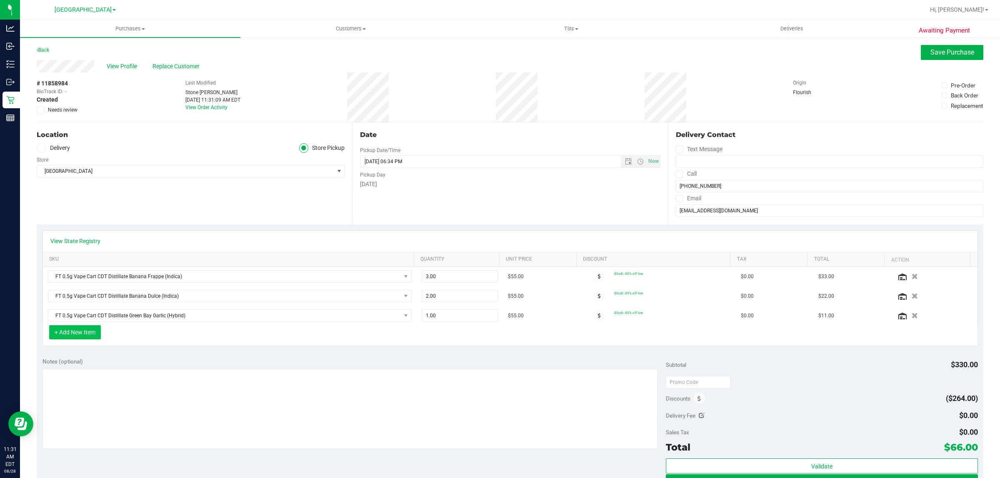
click at [92, 337] on button "+ Add New Item" at bounding box center [75, 332] width 52 height 14
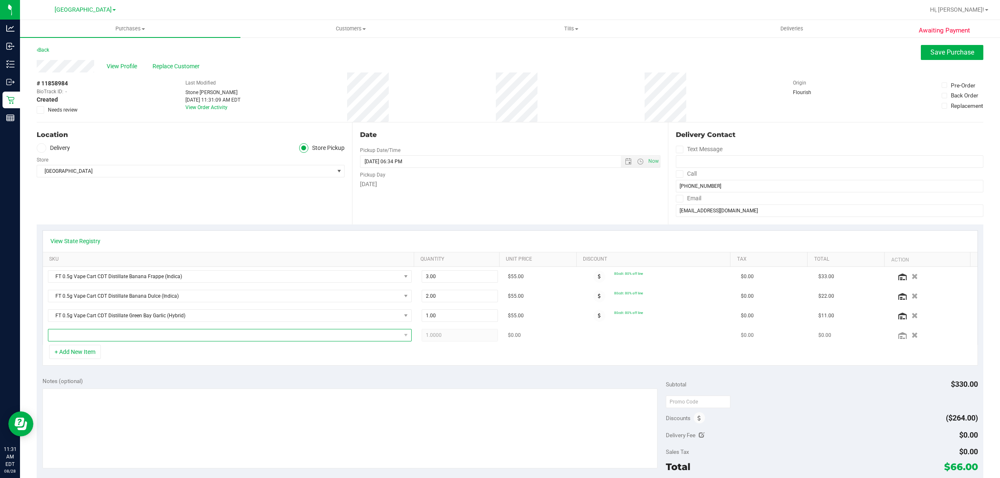
click at [121, 338] on span "NO DATA FOUND" at bounding box center [224, 335] width 352 height 12
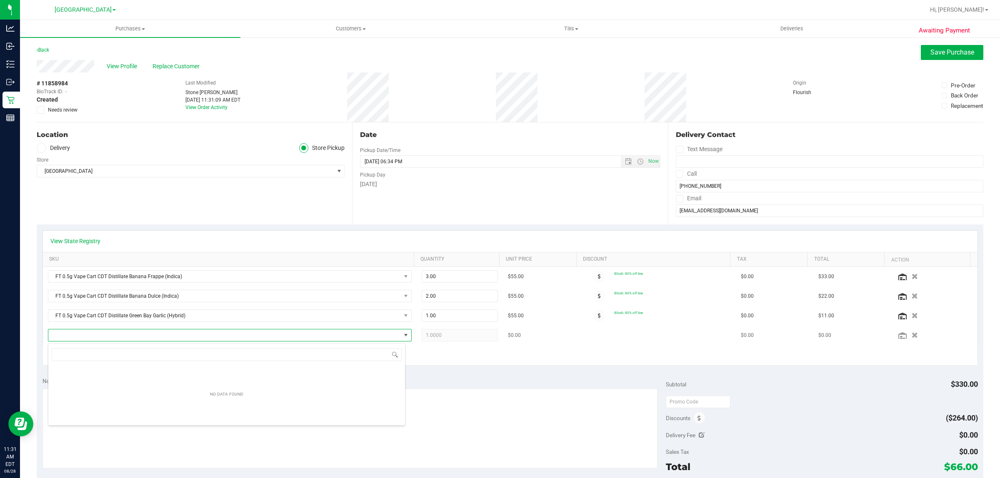
scroll to position [13, 354]
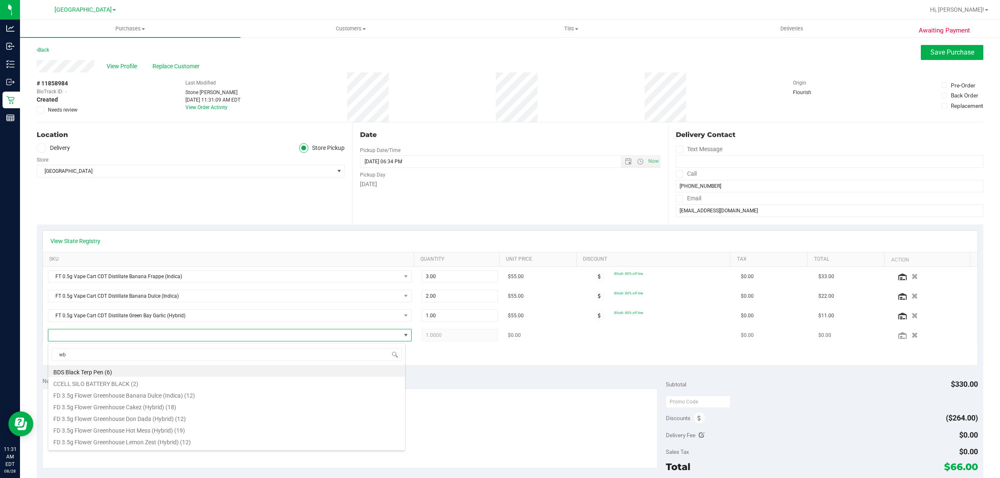
type input "wbv"
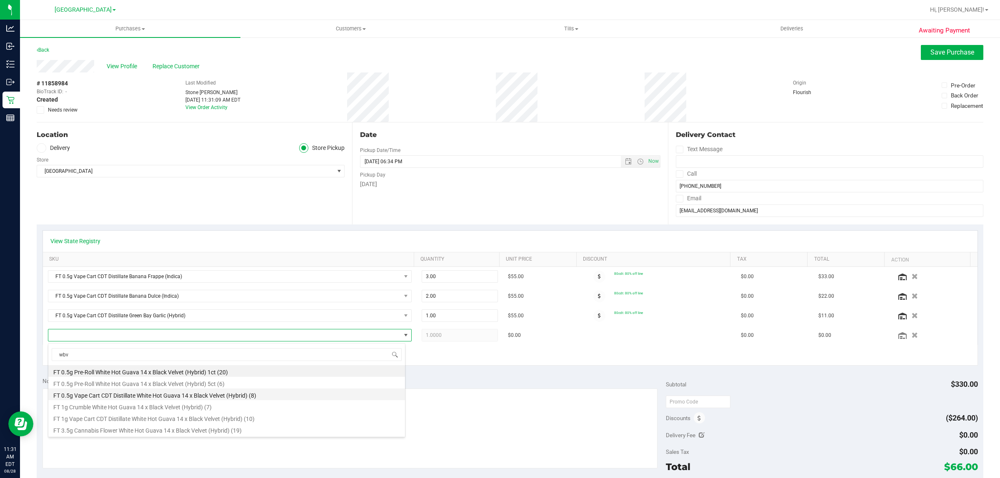
click at [140, 399] on li "FT 0.5g Vape Cart CDT Distillate White Hot Guava 14 x Black Velvet (Hybrid) (8)" at bounding box center [226, 395] width 357 height 12
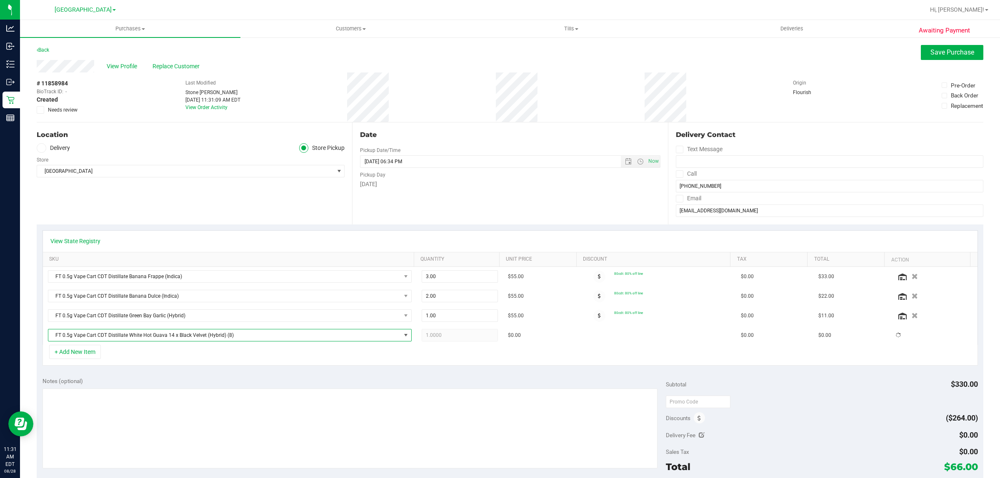
click at [148, 357] on div "+ Add New Item" at bounding box center [509, 355] width 935 height 21
click at [78, 352] on button "+ Add New Item" at bounding box center [75, 352] width 52 height 14
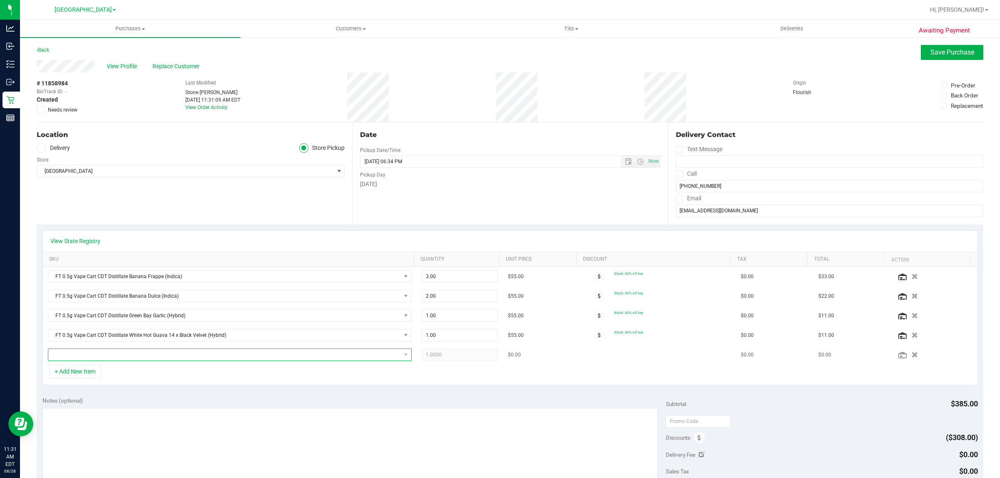
click at [97, 353] on span "NO DATA FOUND" at bounding box center [224, 355] width 352 height 12
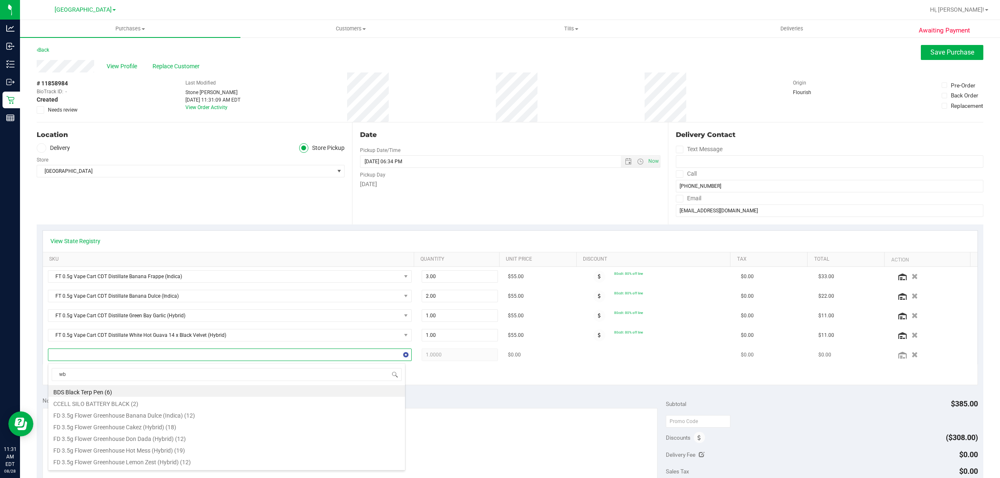
type input "wbv"
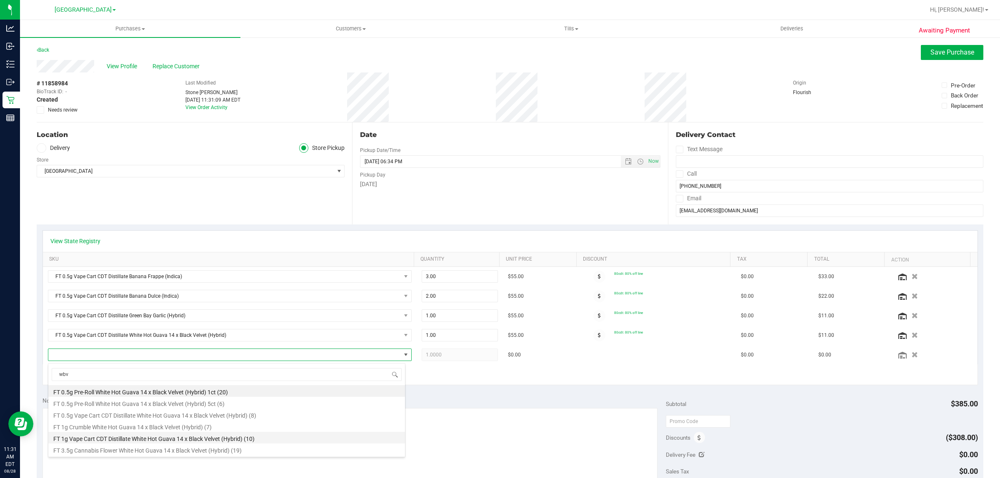
click at [87, 442] on li "FT 1g Vape Cart CDT Distillate White Hot Guava 14 x Black Velvet (Hybrid) (10)" at bounding box center [226, 438] width 357 height 12
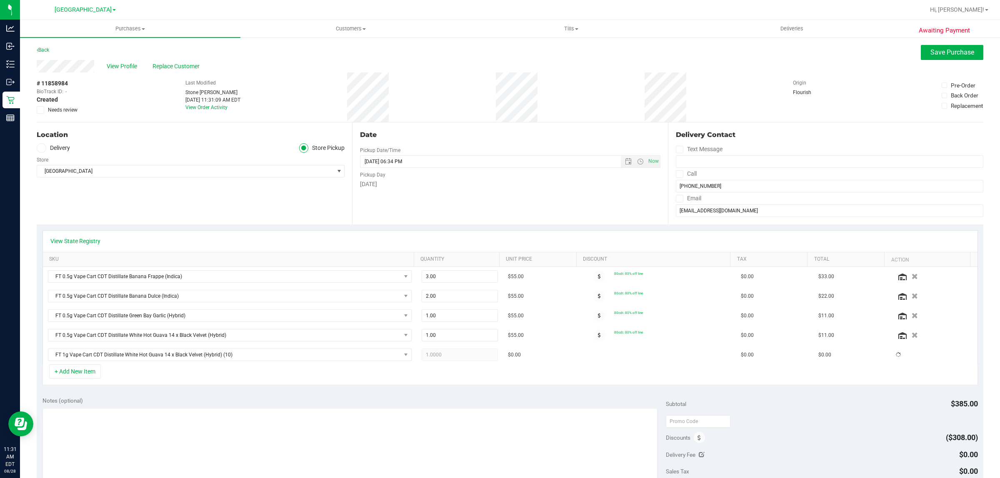
click at [170, 384] on div "+ Add New Item" at bounding box center [509, 374] width 935 height 21
click at [436, 338] on span "1.00 1" at bounding box center [459, 335] width 76 height 12
type input "2"
type input "2.00"
click at [430, 352] on span "1.00 1" at bounding box center [459, 355] width 76 height 12
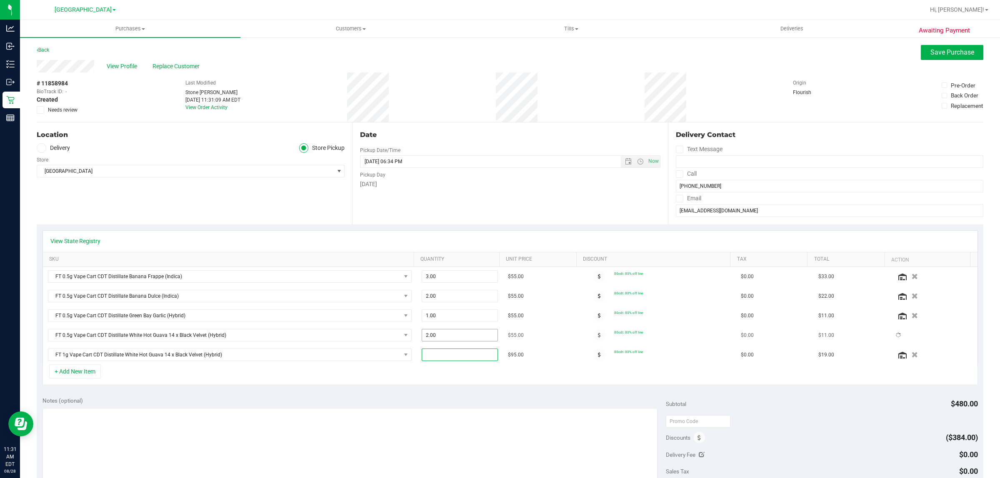
type input "2"
click at [439, 355] on span "1.00 1" at bounding box center [459, 355] width 76 height 12
type input "2"
type input "2.00"
click at [444, 382] on div "+ Add New Item" at bounding box center [509, 374] width 935 height 21
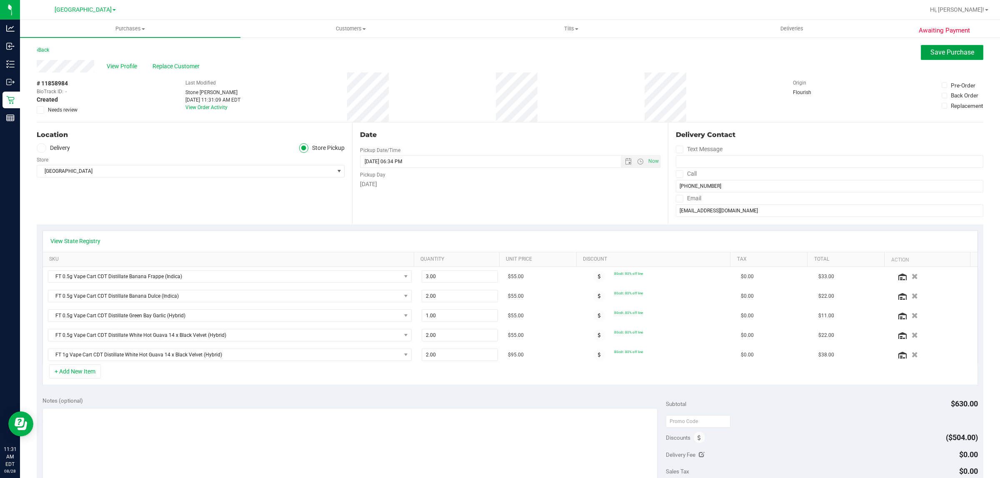
click at [953, 50] on span "Save Purchase" at bounding box center [952, 52] width 44 height 8
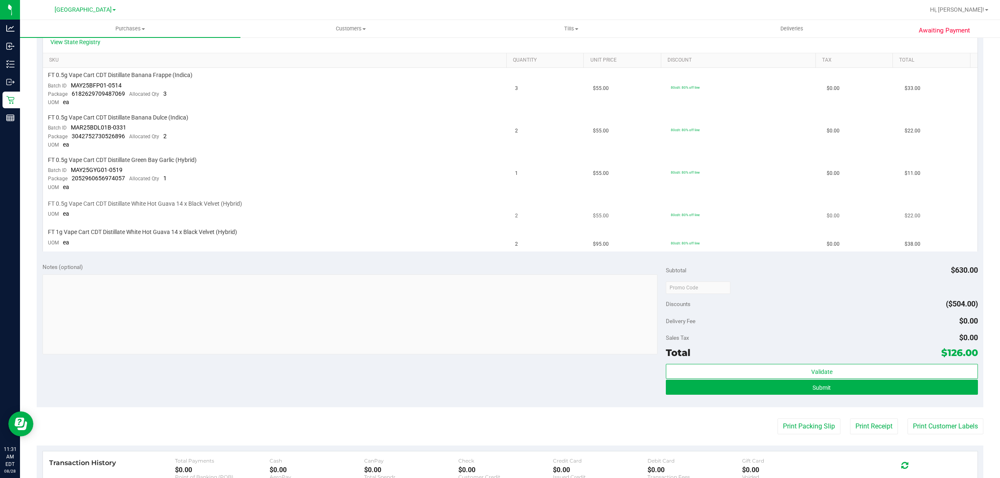
scroll to position [208, 0]
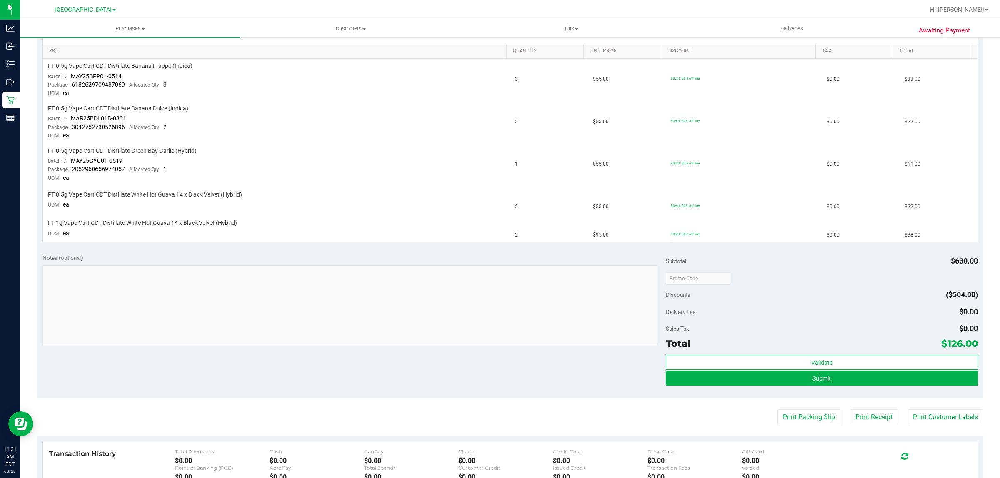
click at [769, 383] on div "Submit" at bounding box center [822, 379] width 312 height 16
click at [768, 382] on button "Submit" at bounding box center [822, 378] width 312 height 15
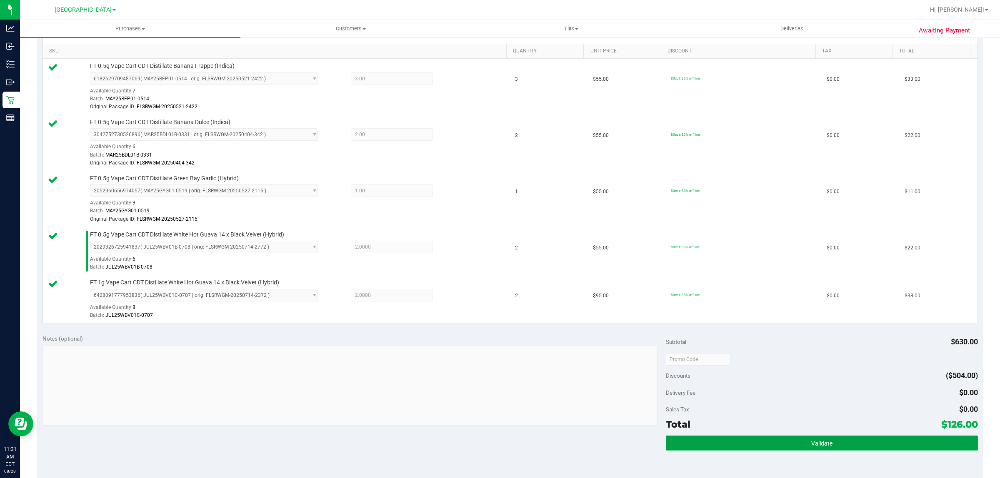
click at [810, 441] on button "Validate" at bounding box center [822, 443] width 312 height 15
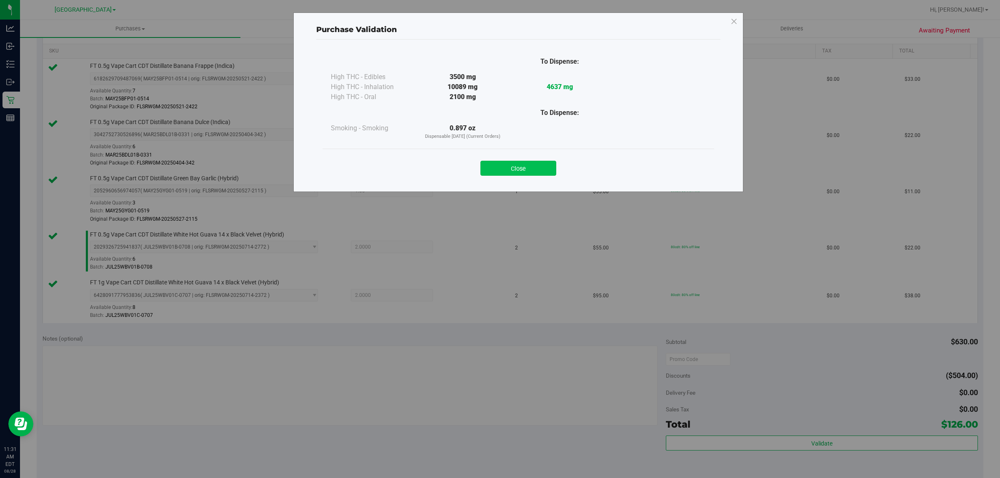
click at [532, 165] on button "Close" at bounding box center [518, 168] width 76 height 15
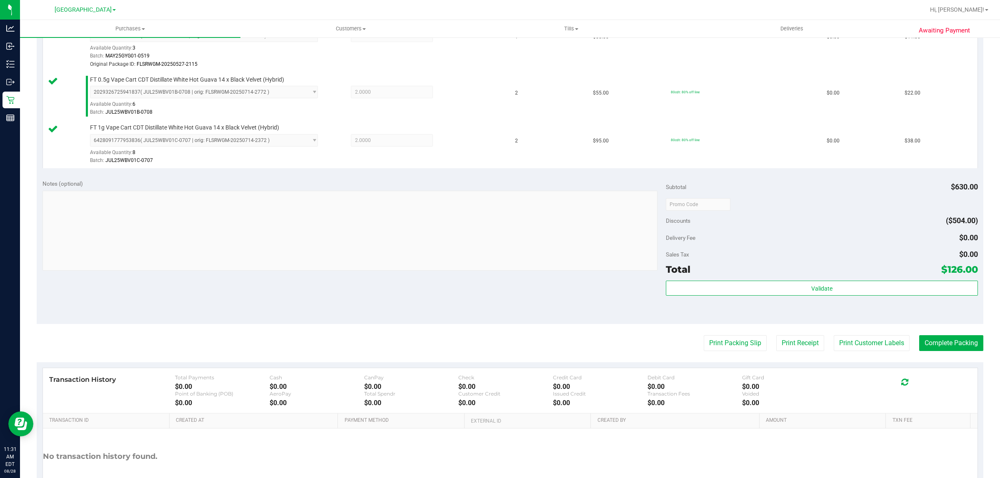
scroll to position [420, 0]
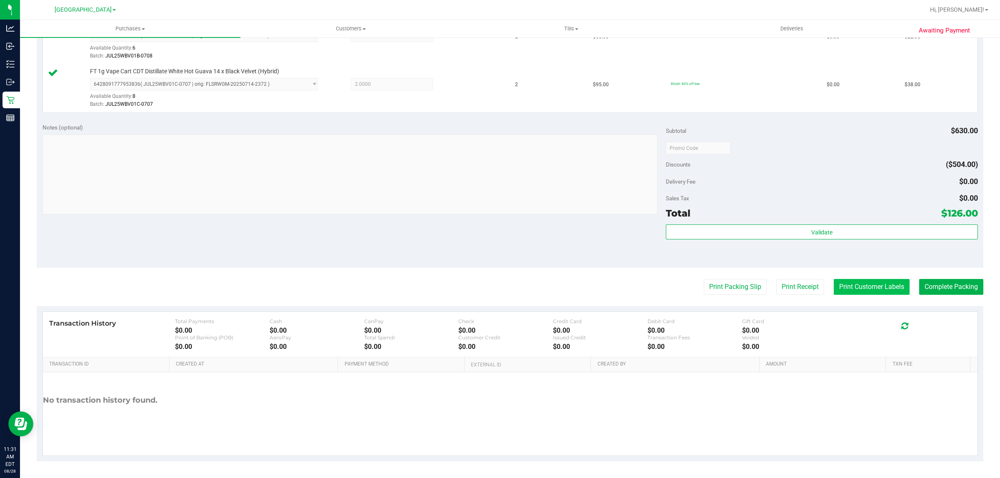
click at [850, 286] on button "Print Customer Labels" at bounding box center [871, 287] width 76 height 16
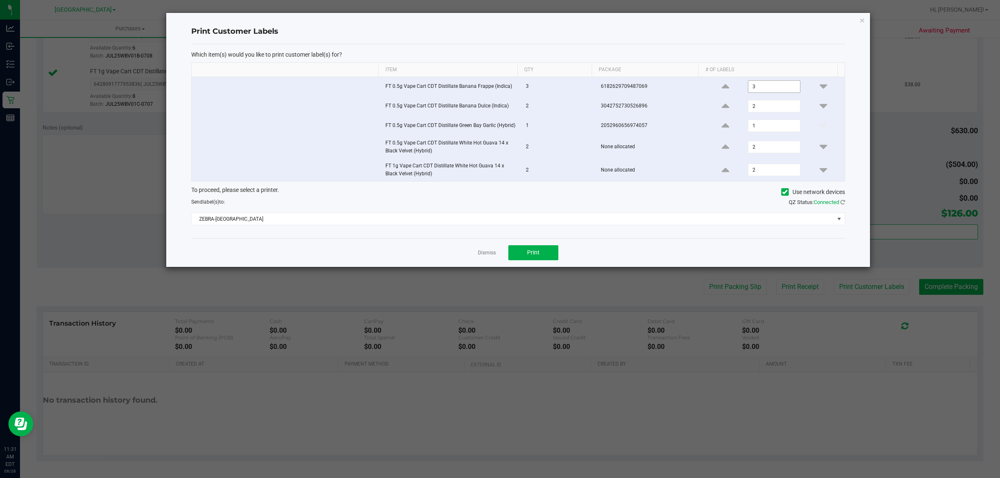
click at [771, 90] on input "3" at bounding box center [773, 87] width 51 height 12
click at [766, 103] on input "2" at bounding box center [773, 106] width 51 height 12
click at [765, 128] on input "1" at bounding box center [773, 126] width 51 height 12
click at [528, 266] on div "Dismiss Print" at bounding box center [517, 252] width 653 height 29
click at [530, 256] on span "Print" at bounding box center [533, 252] width 12 height 7
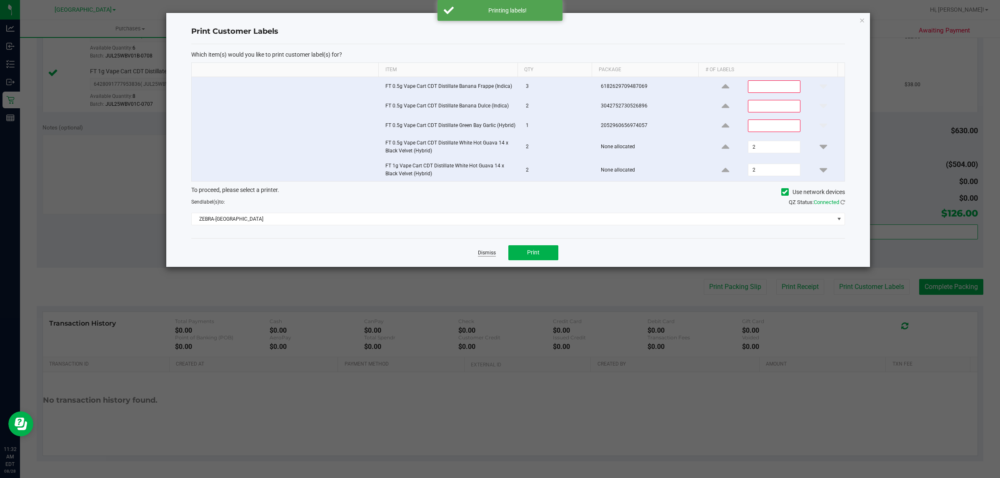
click at [481, 254] on link "Dismiss" at bounding box center [487, 252] width 18 height 7
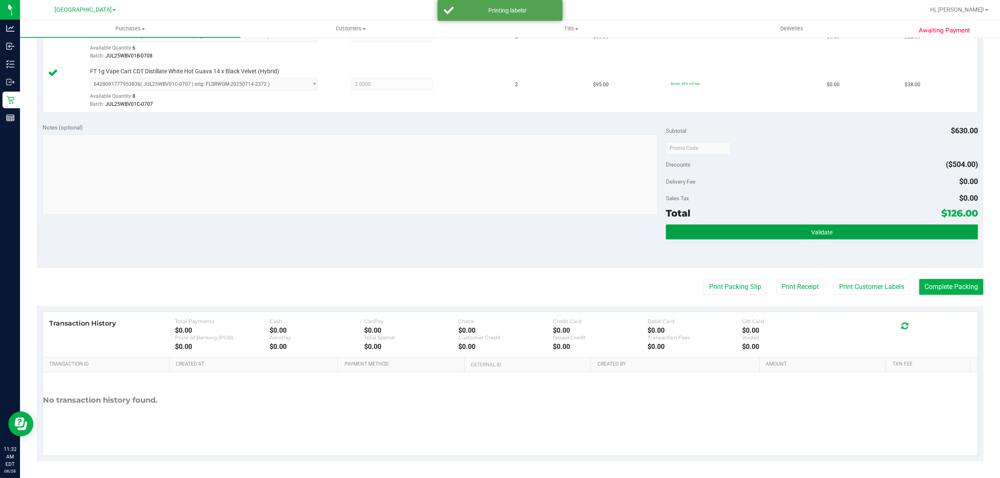
click at [741, 227] on button "Validate" at bounding box center [822, 231] width 312 height 15
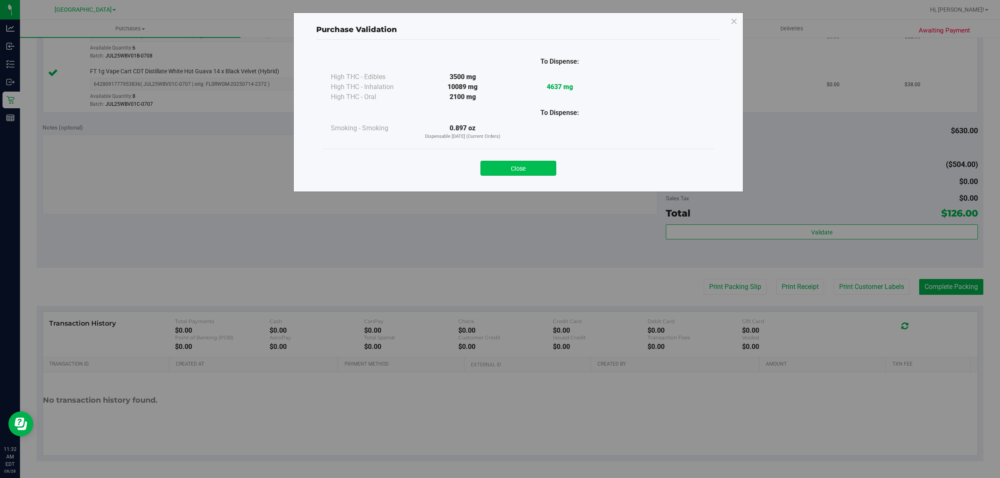
click at [517, 169] on button "Close" at bounding box center [518, 168] width 76 height 15
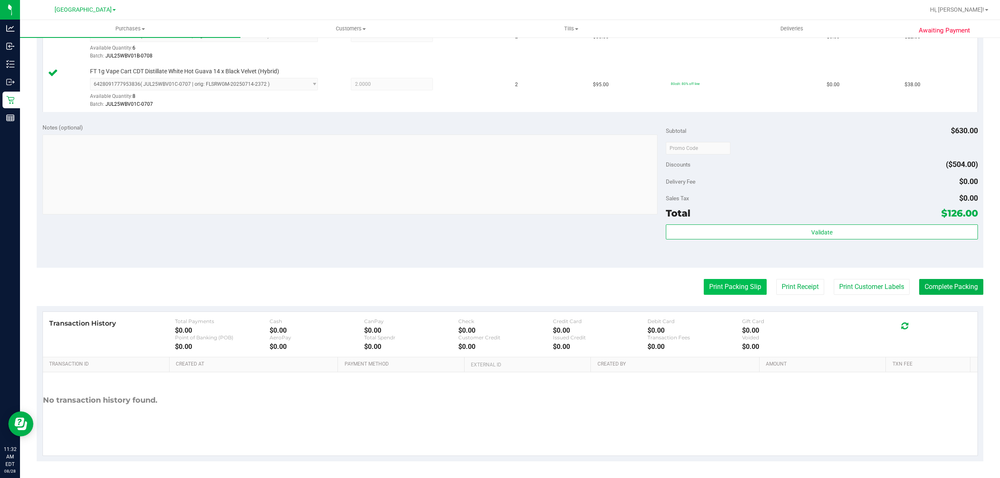
click at [741, 290] on button "Print Packing Slip" at bounding box center [734, 287] width 63 height 16
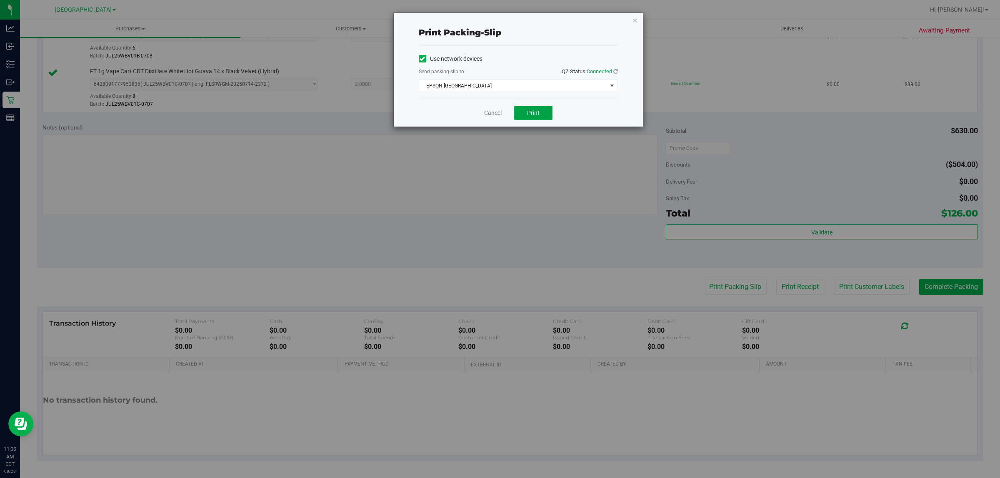
click at [528, 119] on button "Print" at bounding box center [533, 113] width 38 height 14
click at [486, 112] on link "Cancel" at bounding box center [492, 113] width 17 height 9
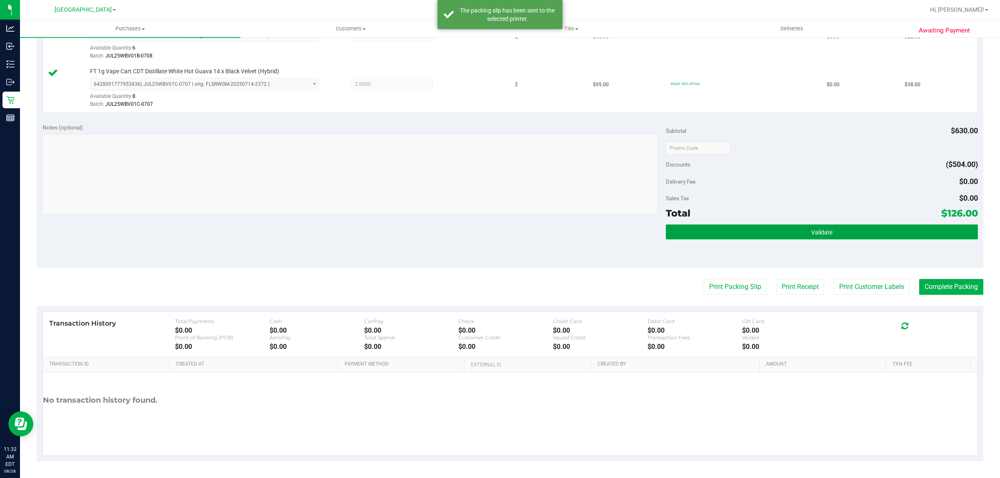
click at [726, 237] on button "Validate" at bounding box center [822, 231] width 312 height 15
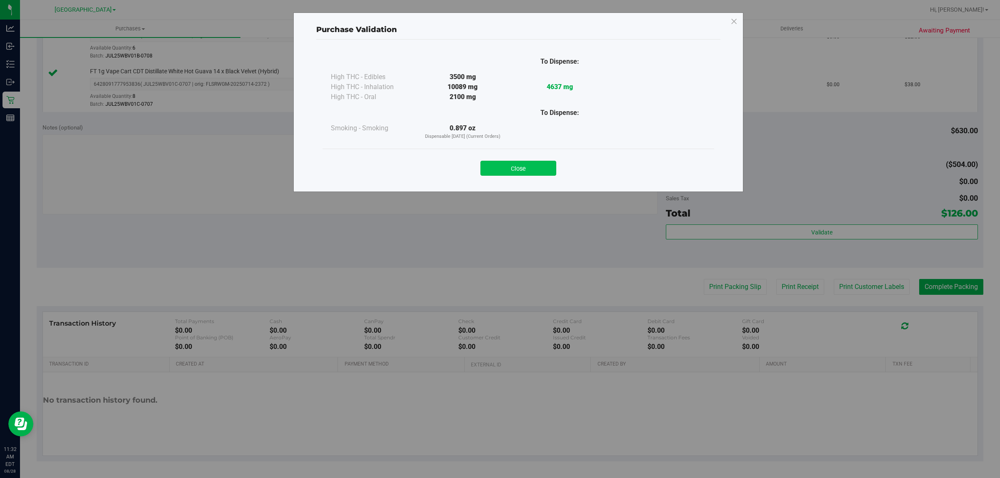
click at [522, 174] on button "Close" at bounding box center [518, 168] width 76 height 15
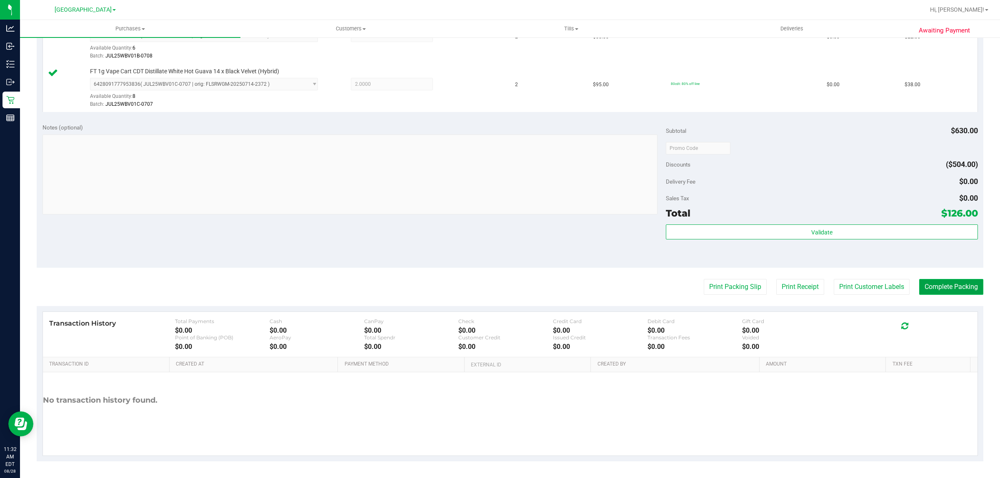
click at [938, 288] on button "Complete Packing" at bounding box center [951, 287] width 64 height 16
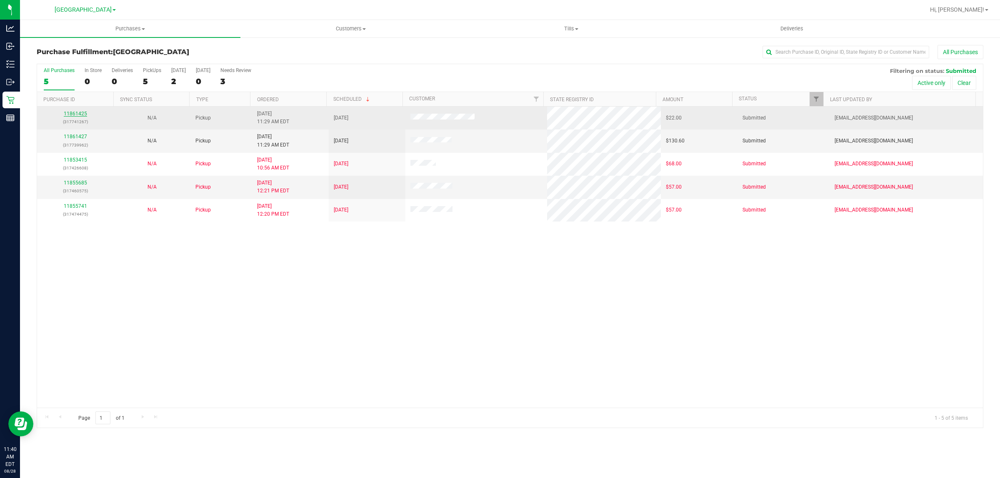
click at [78, 116] on link "11861425" at bounding box center [75, 114] width 23 height 6
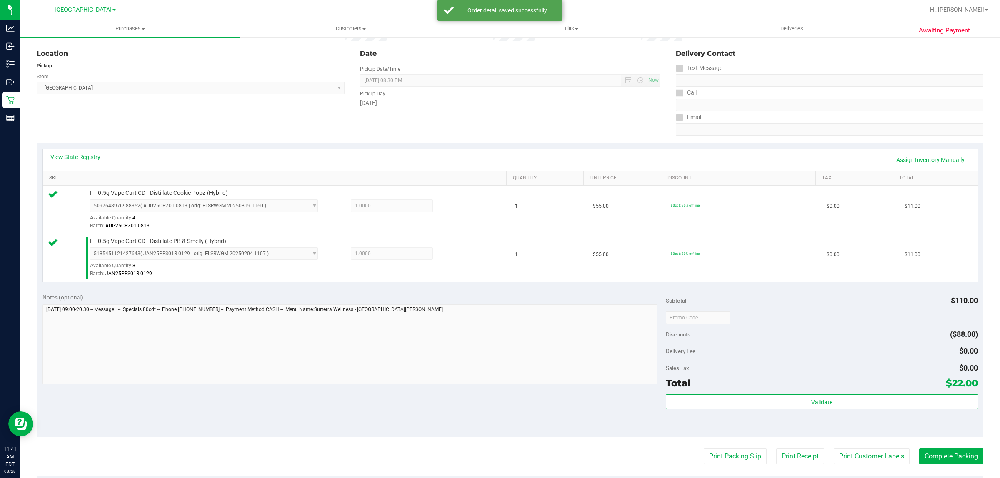
scroll to position [85, 0]
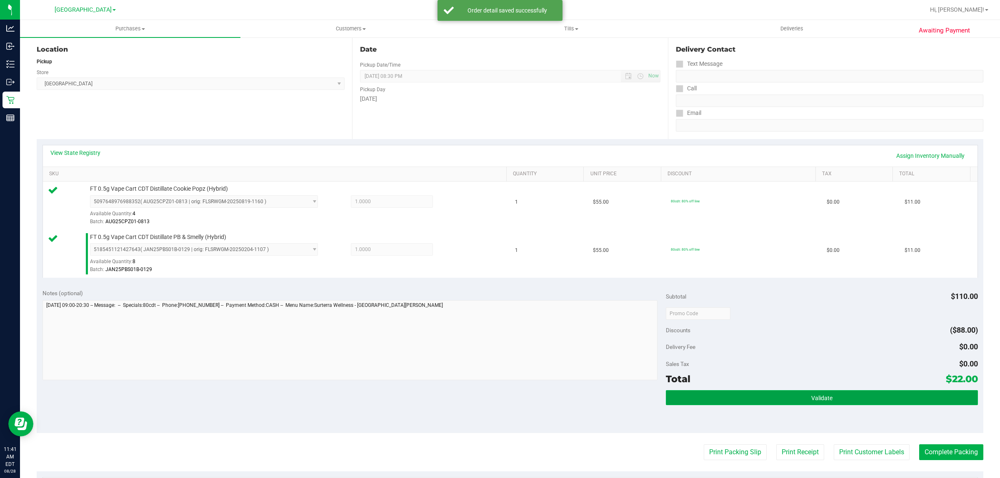
click at [761, 394] on button "Validate" at bounding box center [822, 397] width 312 height 15
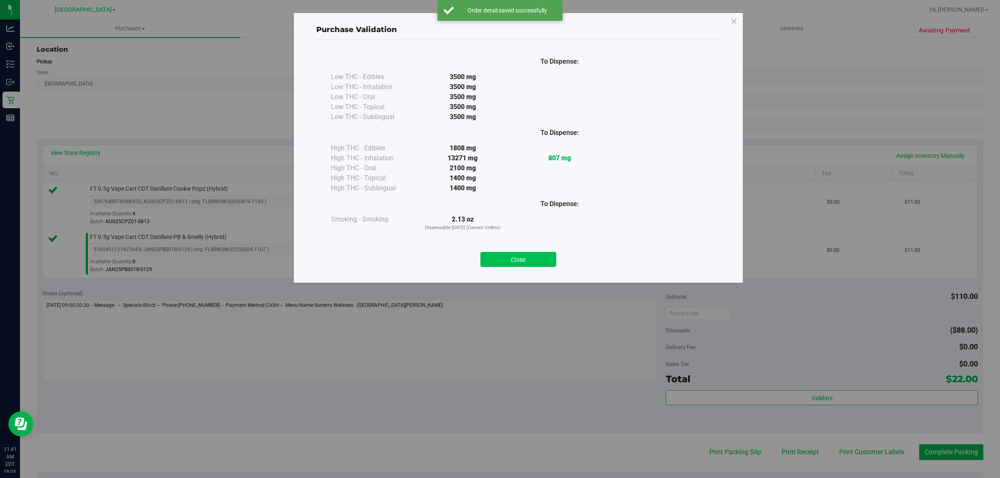
click at [538, 262] on button "Close" at bounding box center [518, 259] width 76 height 15
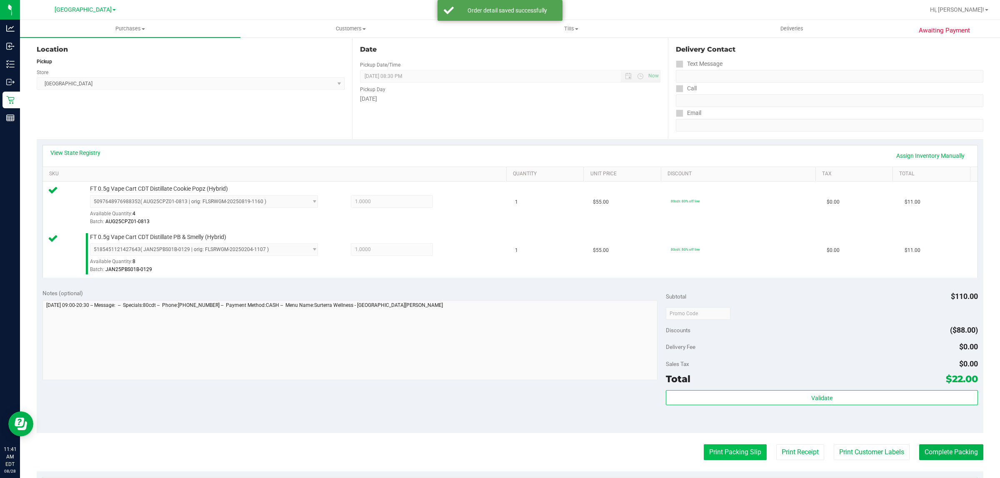
click at [706, 452] on button "Print Packing Slip" at bounding box center [734, 452] width 63 height 16
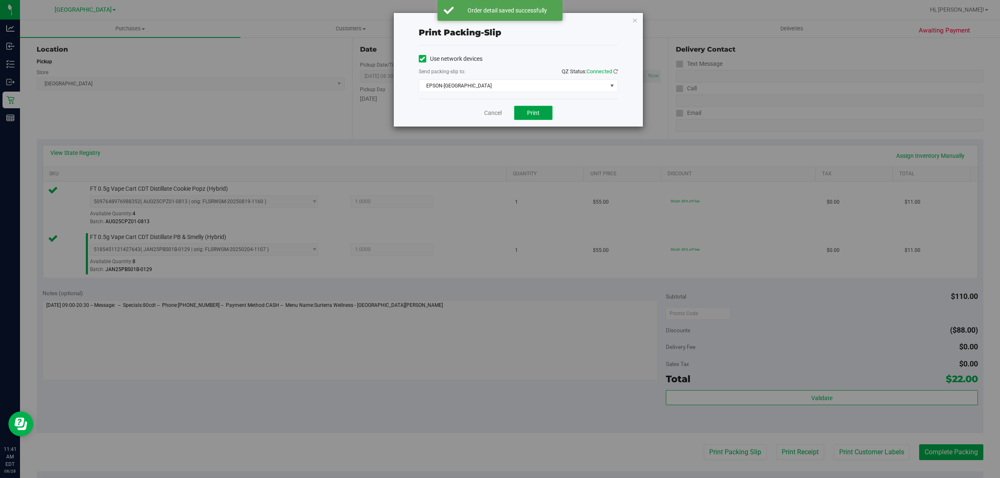
click at [536, 111] on span "Print" at bounding box center [533, 113] width 12 height 7
click at [488, 111] on link "Cancel" at bounding box center [492, 113] width 17 height 9
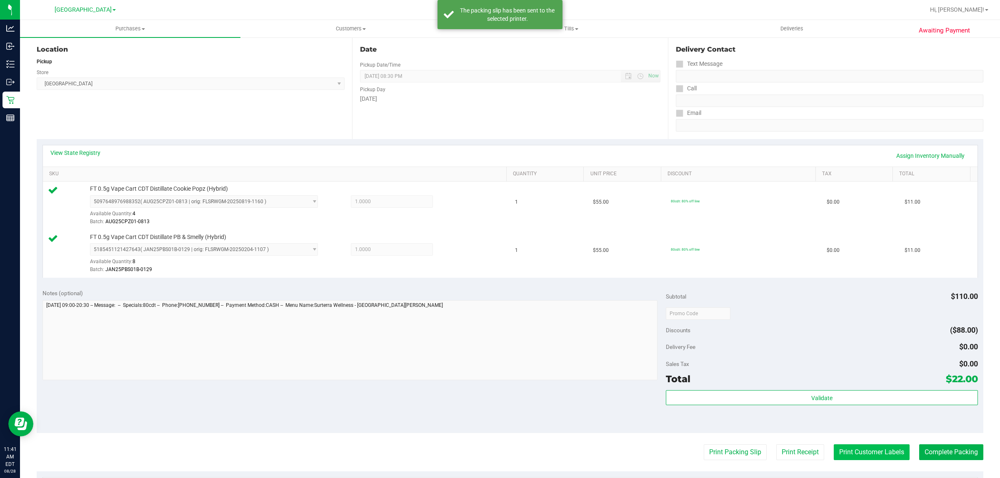
click at [867, 455] on button "Print Customer Labels" at bounding box center [871, 452] width 76 height 16
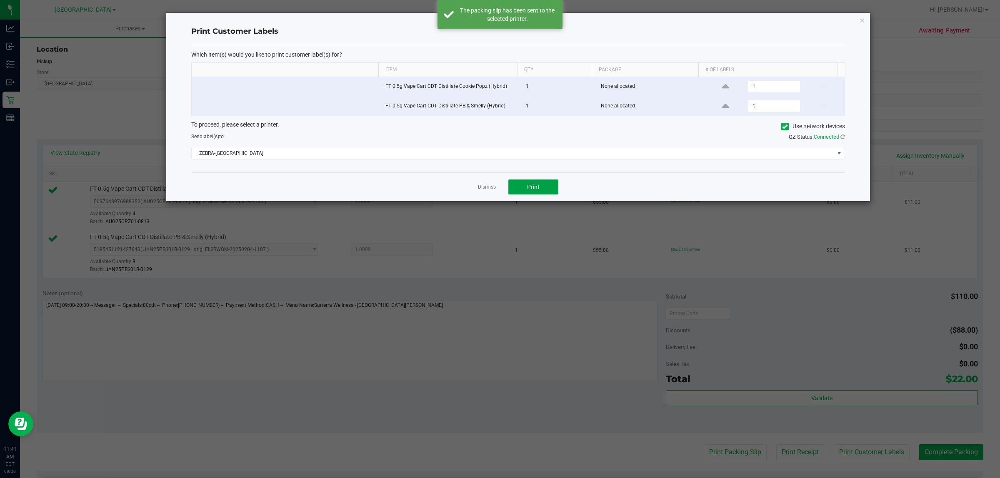
click at [538, 188] on span "Print" at bounding box center [533, 187] width 12 height 7
click at [484, 188] on link "Dismiss" at bounding box center [487, 187] width 18 height 7
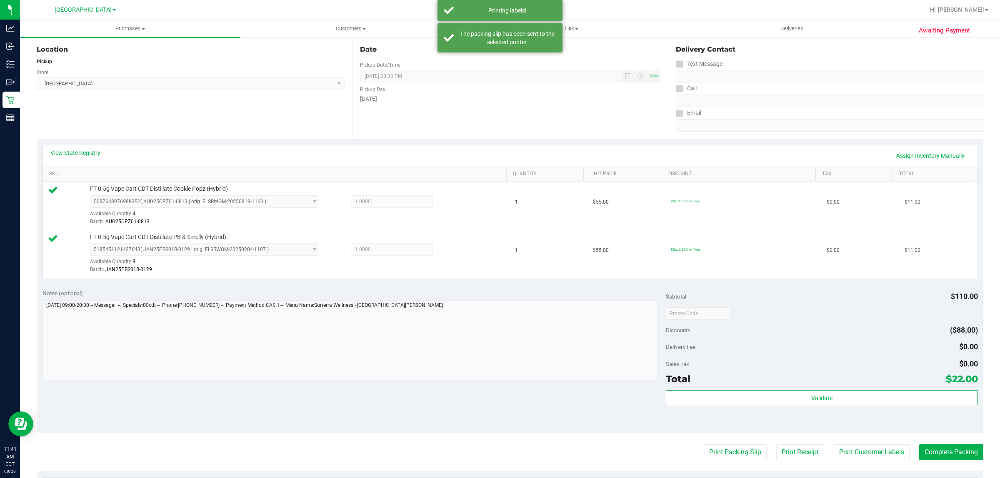
click at [784, 374] on div "Total $22.00" at bounding box center [822, 379] width 312 height 15
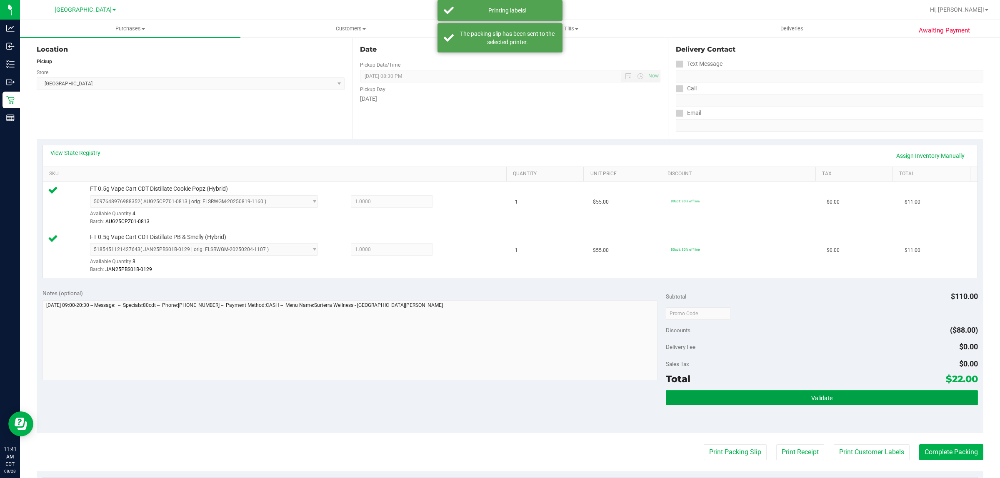
click at [788, 401] on button "Validate" at bounding box center [822, 397] width 312 height 15
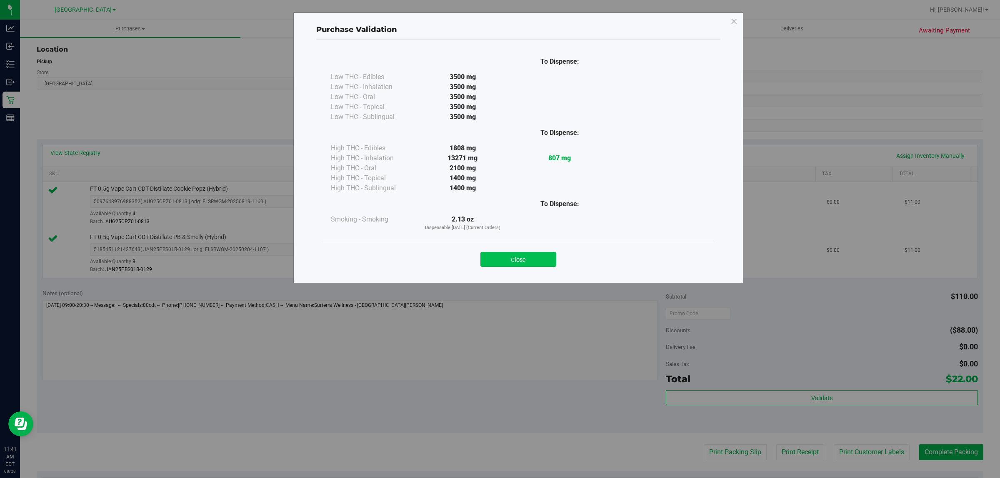
click at [523, 267] on button "Close" at bounding box center [518, 259] width 76 height 15
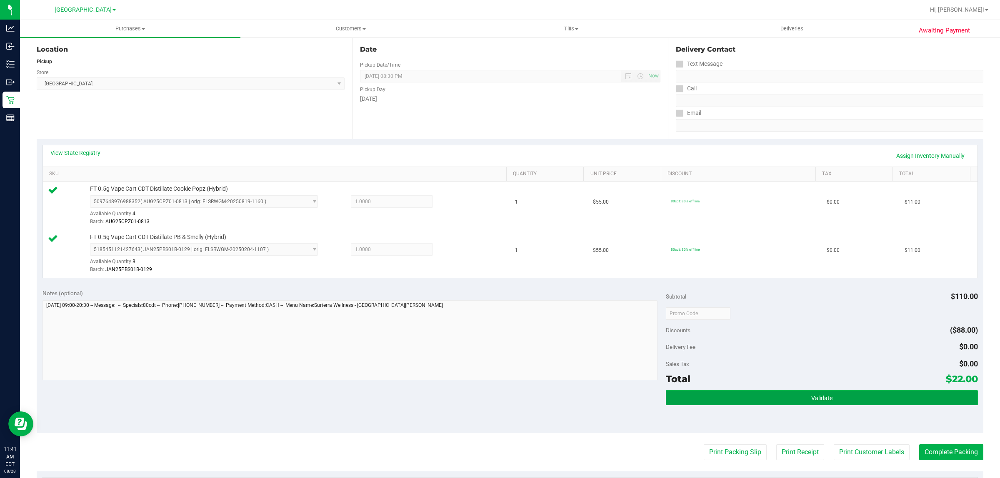
click at [777, 394] on button "Validate" at bounding box center [822, 397] width 312 height 15
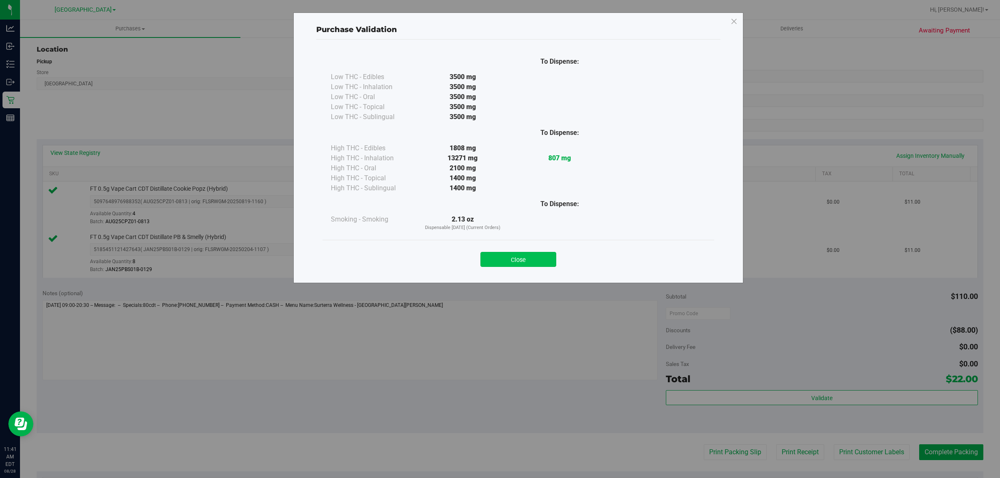
click at [534, 264] on button "Close" at bounding box center [518, 259] width 76 height 15
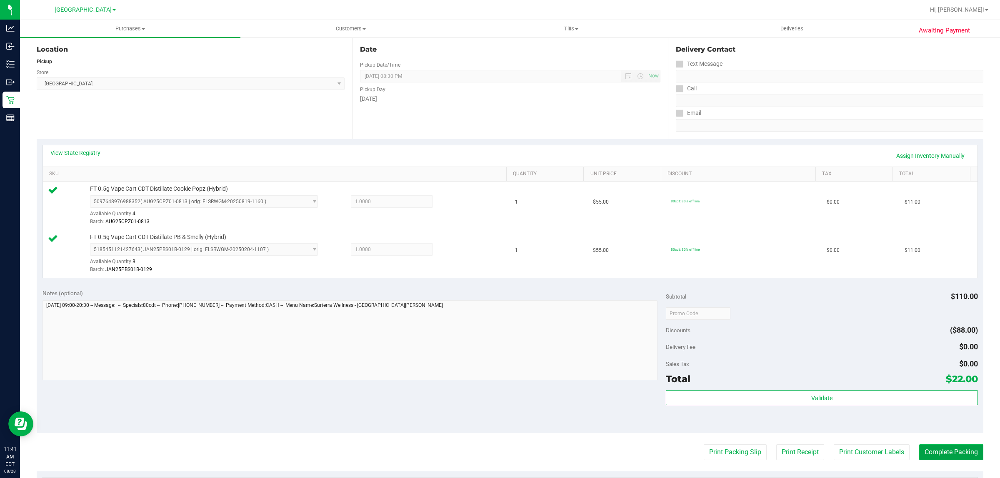
click at [936, 450] on button "Complete Packing" at bounding box center [951, 452] width 64 height 16
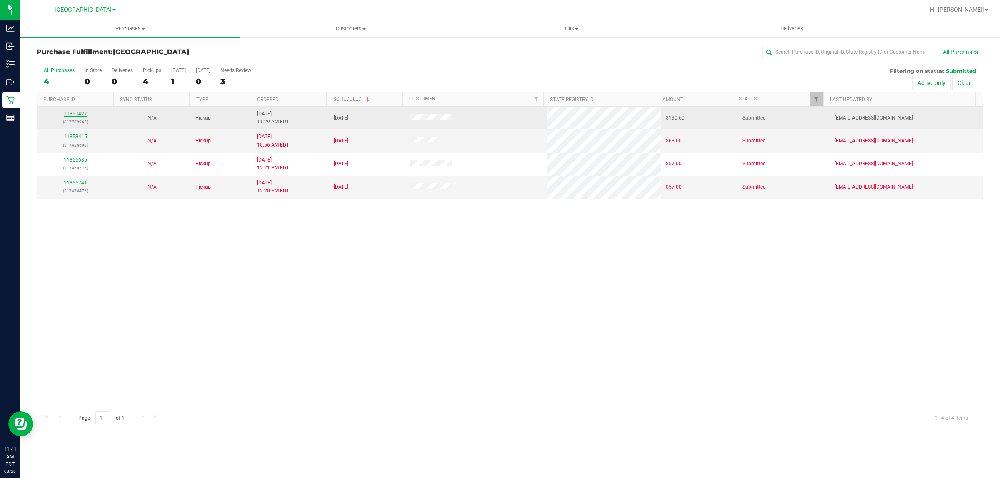
click at [73, 113] on link "11861427" at bounding box center [75, 114] width 23 height 6
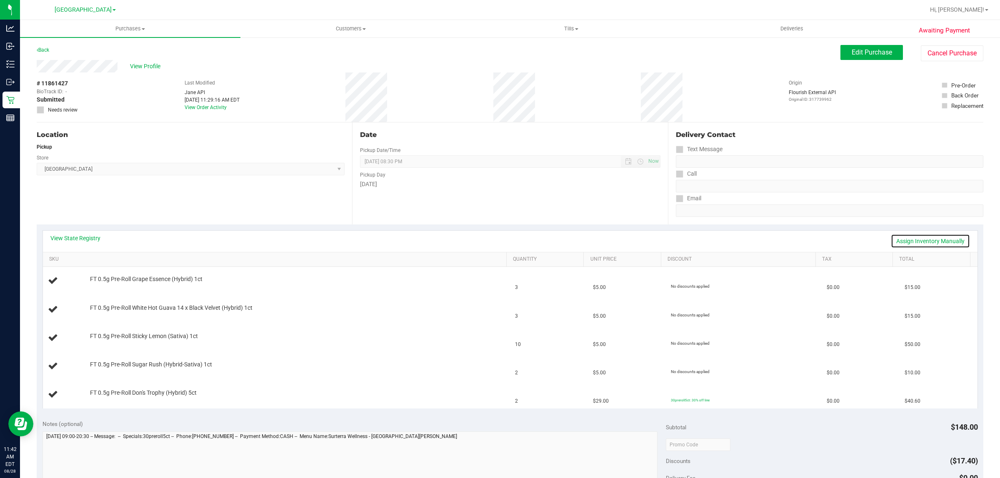
click at [942, 239] on link "Assign Inventory Manually" at bounding box center [929, 241] width 79 height 14
click at [943, 242] on link "Save & Exit" at bounding box center [949, 241] width 39 height 14
click at [81, 236] on link "View State Registry" at bounding box center [75, 238] width 50 height 8
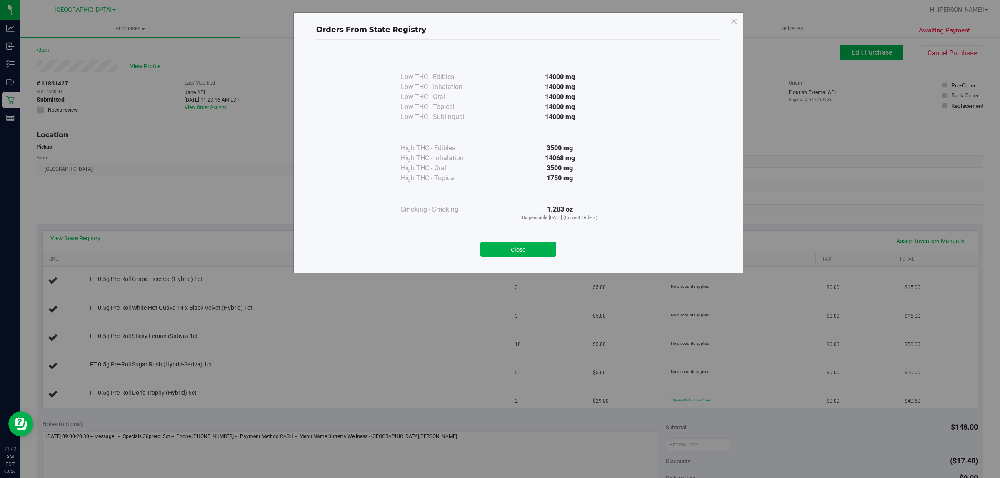
click at [511, 239] on div "Close" at bounding box center [518, 247] width 379 height 21
click at [511, 249] on button "Close" at bounding box center [518, 249] width 76 height 15
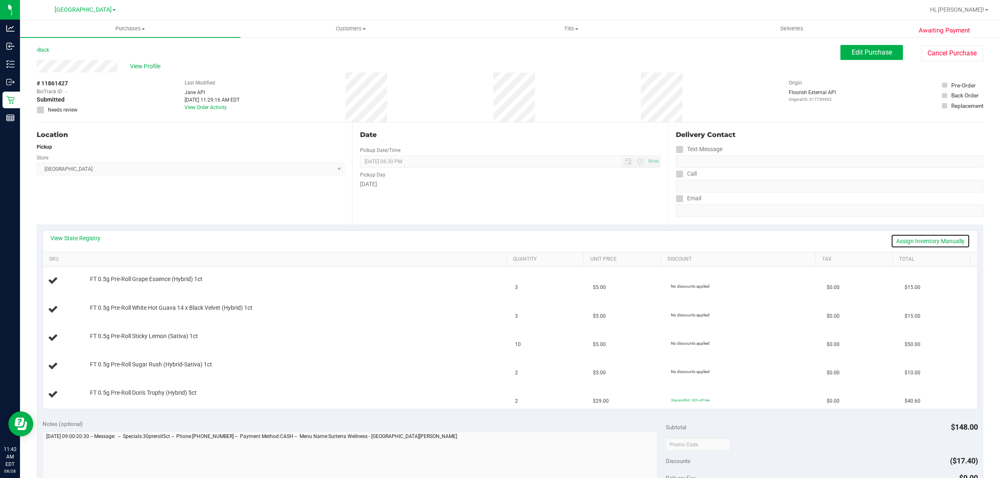
click at [947, 244] on link "Assign Inventory Manually" at bounding box center [929, 241] width 79 height 14
click at [942, 242] on link "Save & Exit" at bounding box center [949, 241] width 39 height 14
click at [910, 242] on link "Assign Inventory Manually" at bounding box center [929, 241] width 79 height 14
drag, startPoint x: 953, startPoint y: 238, endPoint x: 403, endPoint y: 236, distance: 550.2
click at [952, 238] on link "Save & Exit" at bounding box center [949, 241] width 39 height 14
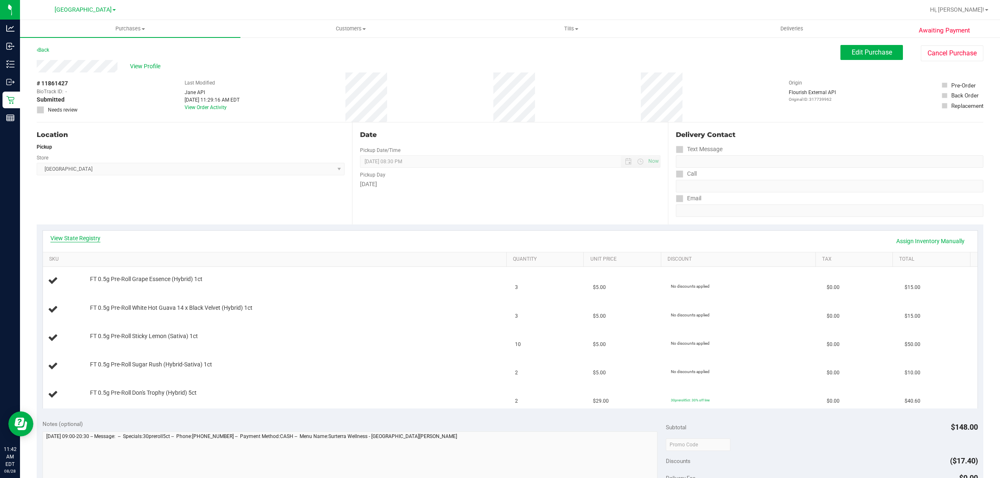
click at [87, 239] on link "View State Registry" at bounding box center [75, 238] width 50 height 8
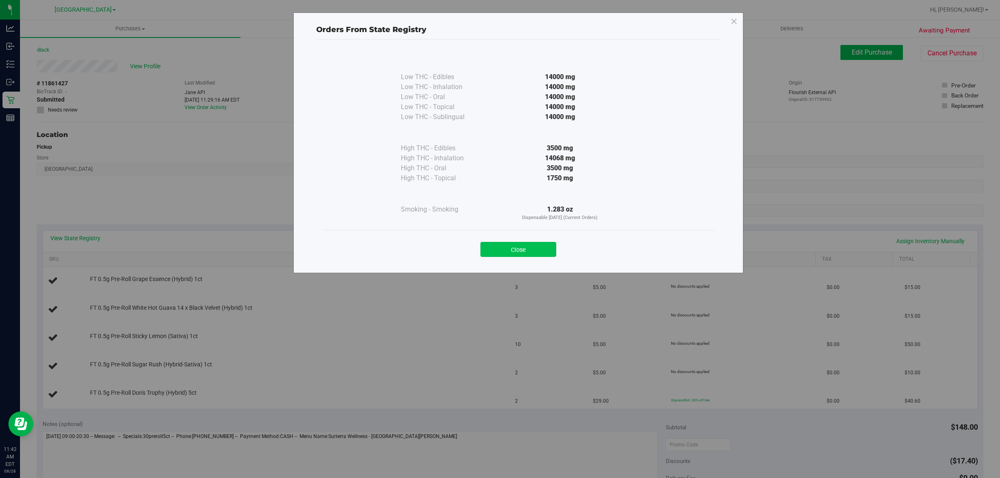
click at [519, 256] on button "Close" at bounding box center [518, 249] width 76 height 15
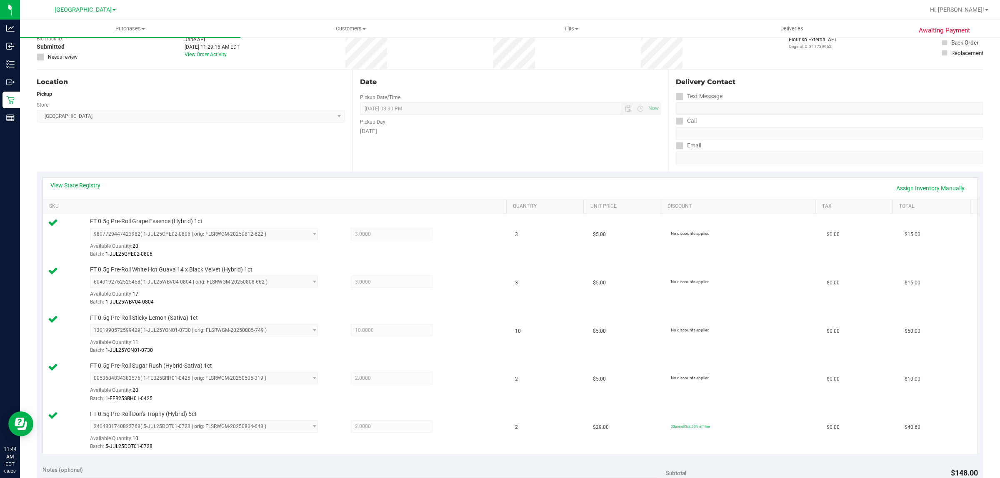
scroll to position [208, 0]
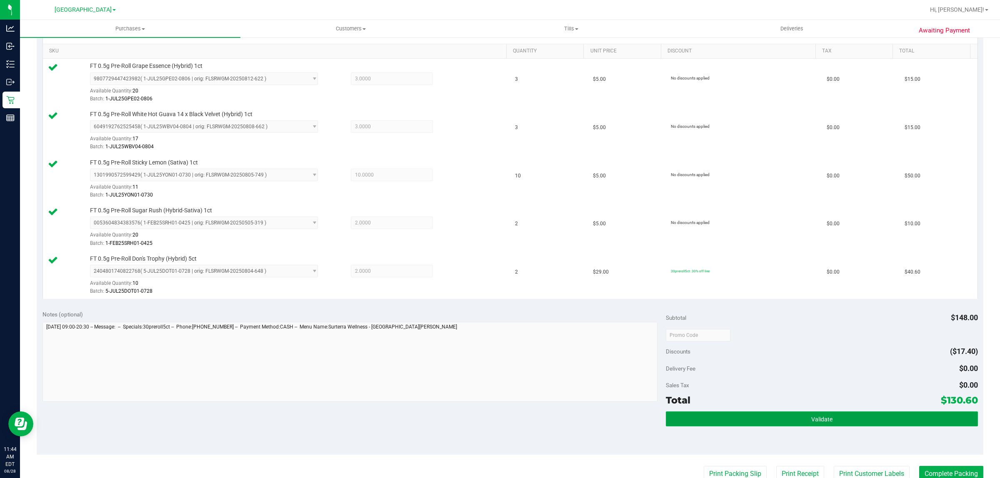
click at [878, 426] on button "Validate" at bounding box center [822, 418] width 312 height 15
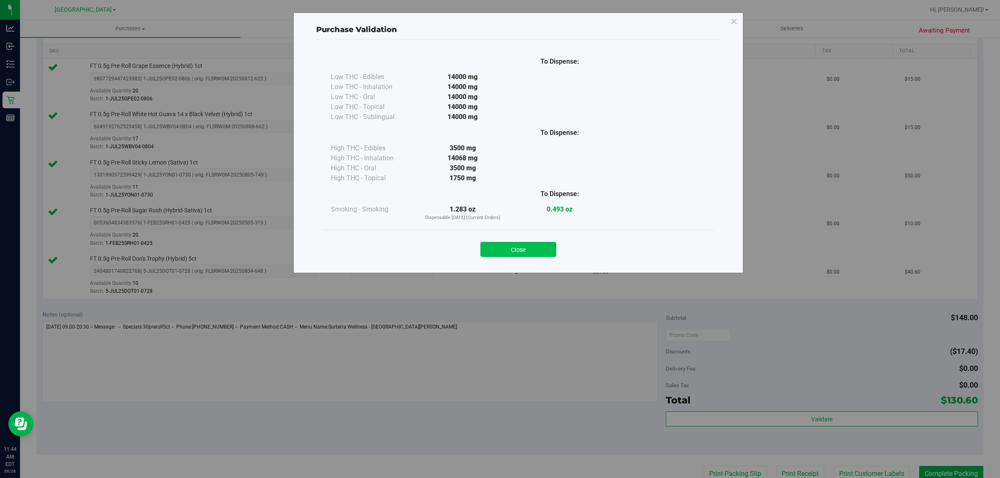
click at [531, 251] on button "Close" at bounding box center [518, 249] width 76 height 15
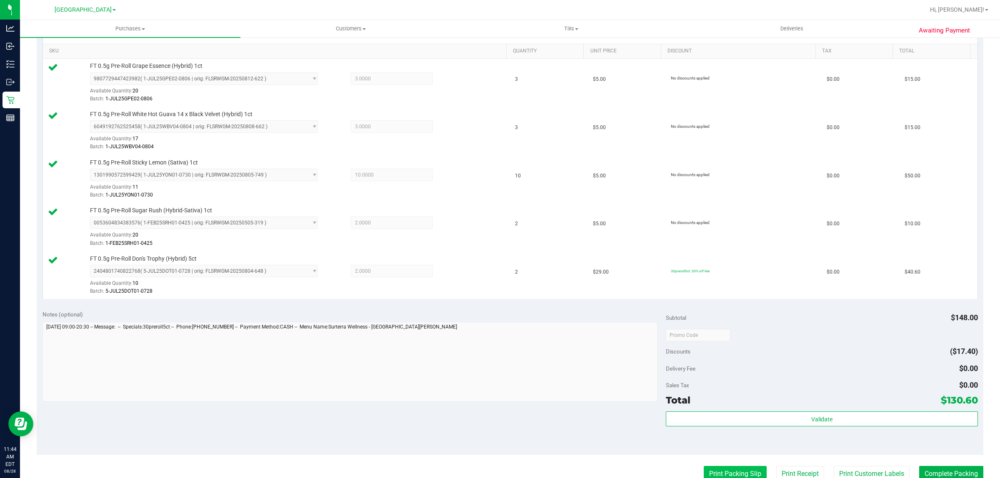
click at [742, 474] on button "Print Packing Slip" at bounding box center [734, 474] width 63 height 16
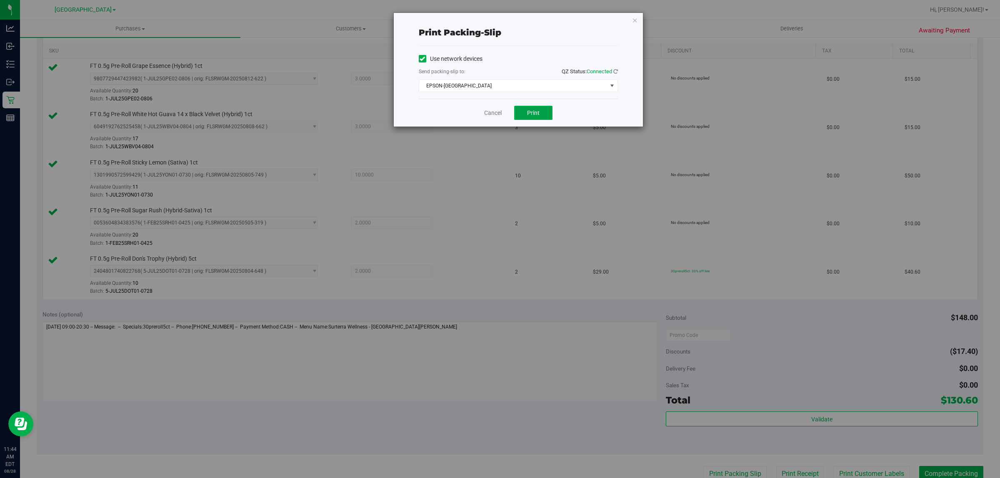
click at [530, 115] on span "Print" at bounding box center [533, 113] width 12 height 7
click at [489, 113] on link "Cancel" at bounding box center [492, 113] width 17 height 9
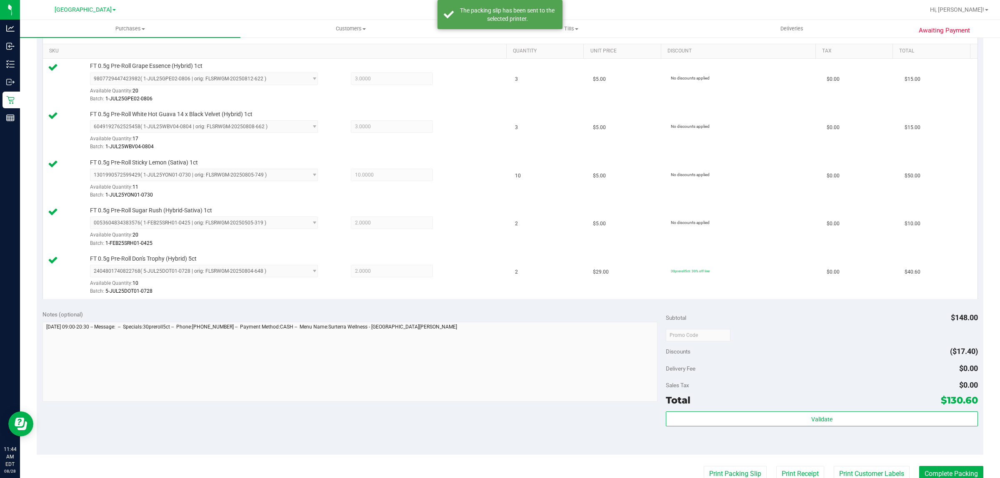
scroll to position [213, 0]
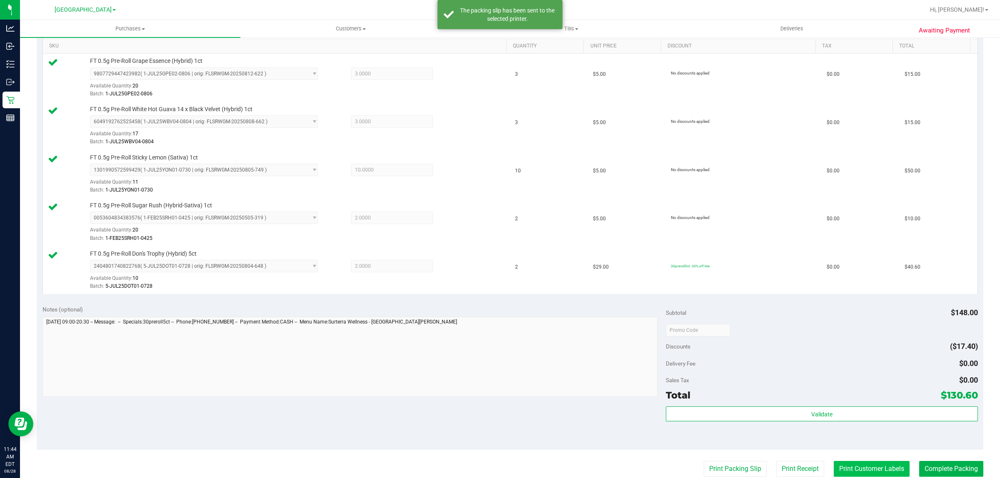
click at [853, 477] on button "Print Customer Labels" at bounding box center [871, 469] width 76 height 16
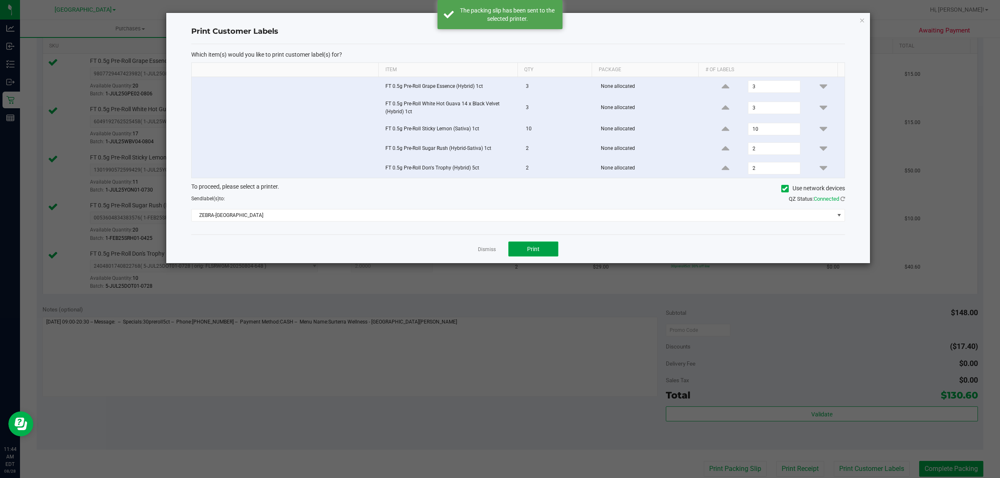
click at [530, 246] on button "Print" at bounding box center [533, 249] width 50 height 15
click at [484, 248] on link "Dismiss" at bounding box center [487, 249] width 18 height 7
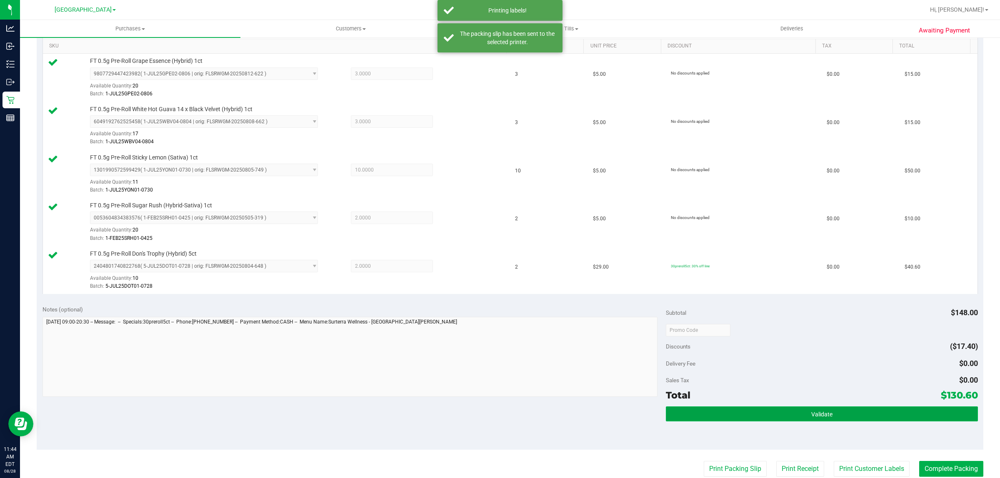
click at [772, 409] on button "Validate" at bounding box center [822, 413] width 312 height 15
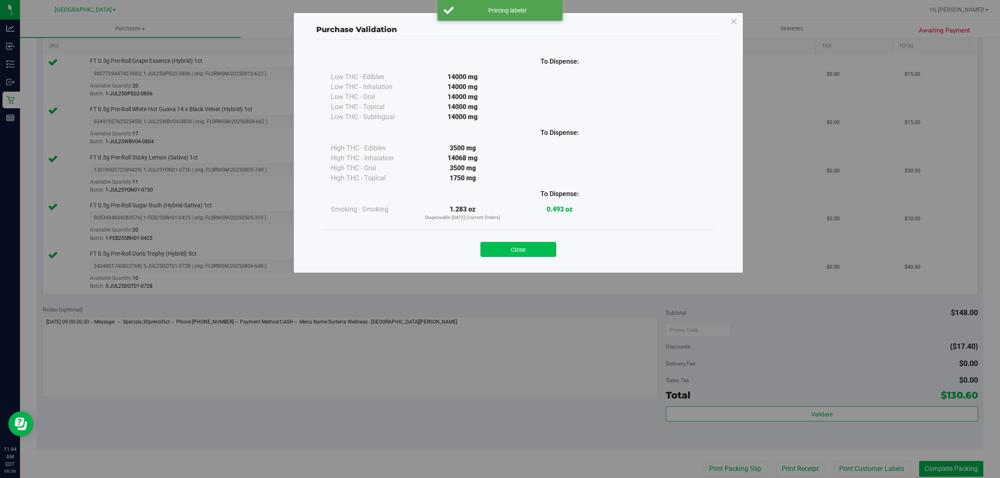
click at [535, 255] on button "Close" at bounding box center [518, 249] width 76 height 15
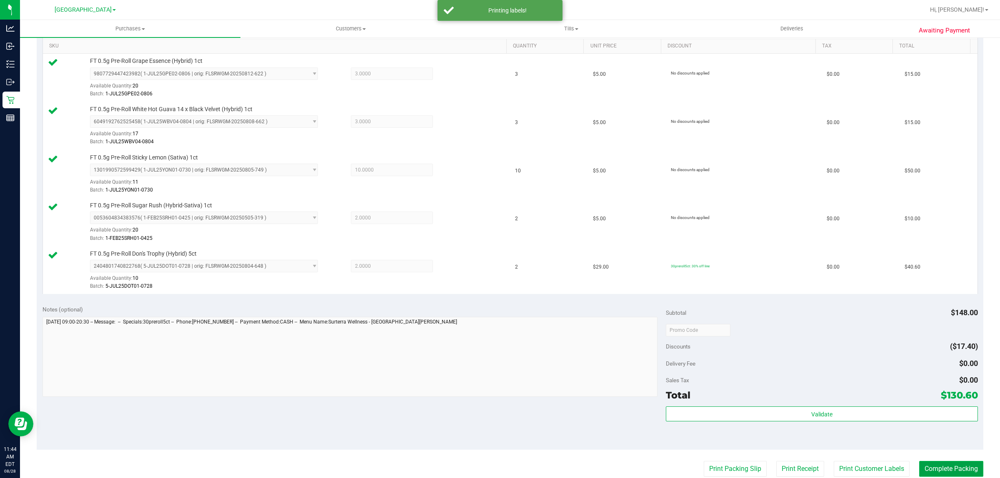
click at [929, 471] on button "Complete Packing" at bounding box center [951, 469] width 64 height 16
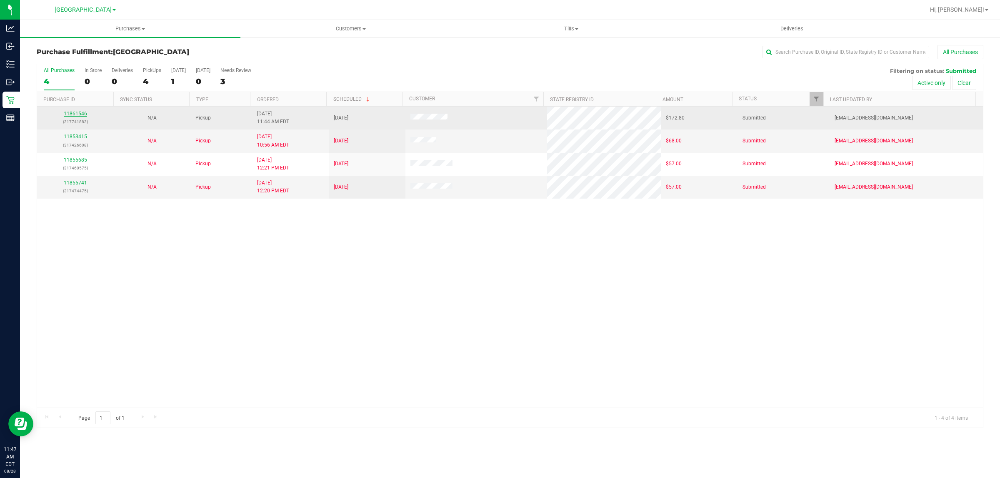
click at [68, 117] on link "11861546" at bounding box center [75, 114] width 23 height 6
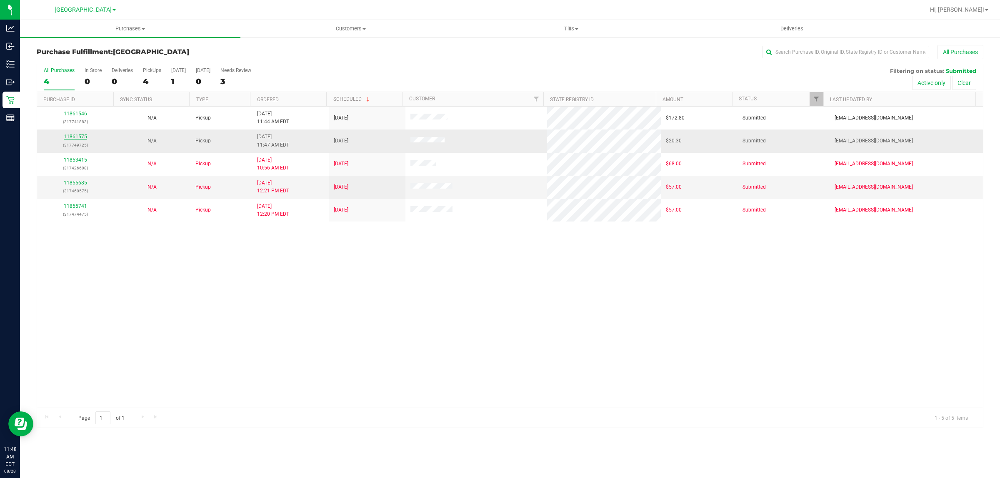
click at [80, 138] on link "11861575" at bounding box center [75, 137] width 23 height 6
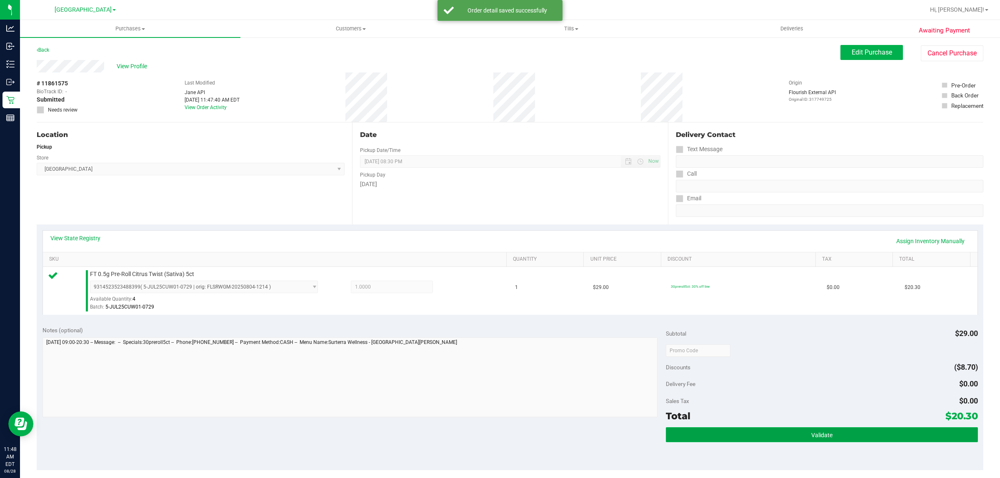
click at [850, 437] on button "Validate" at bounding box center [822, 434] width 312 height 15
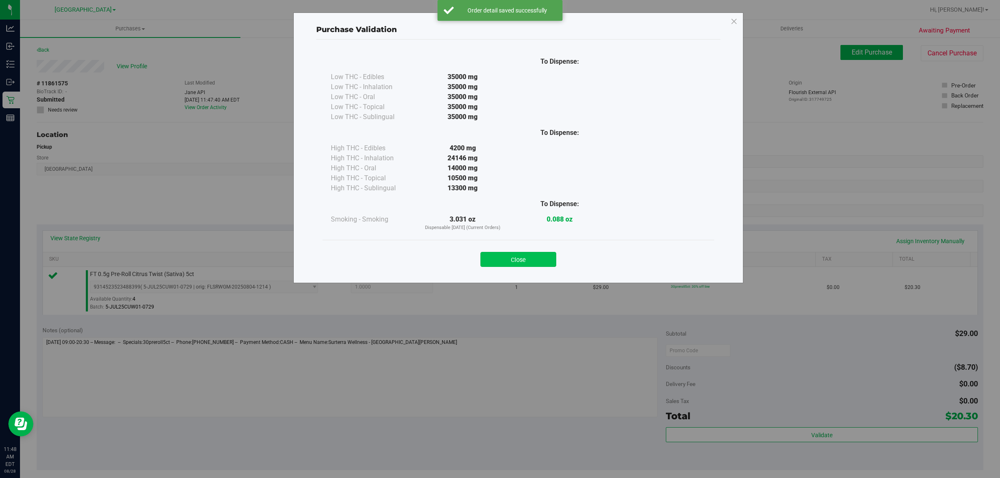
click at [536, 264] on button "Close" at bounding box center [518, 259] width 76 height 15
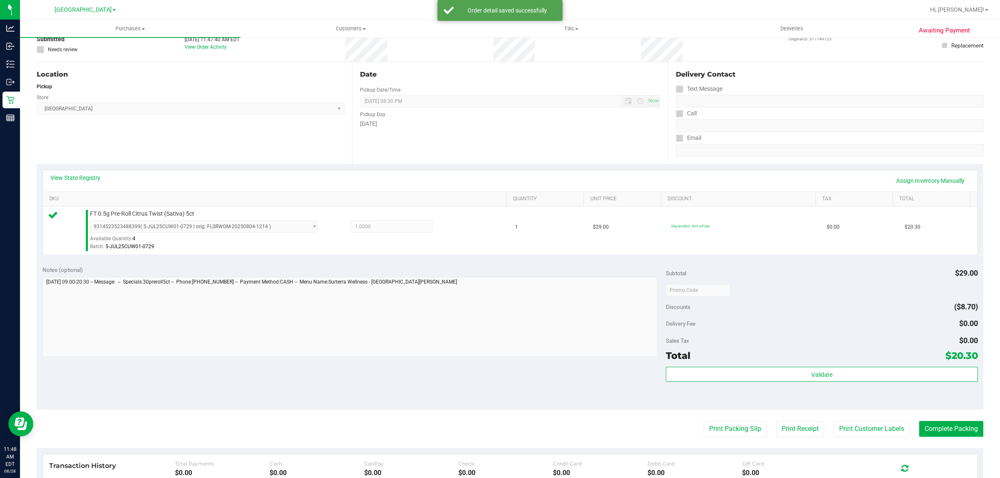
scroll to position [67, 0]
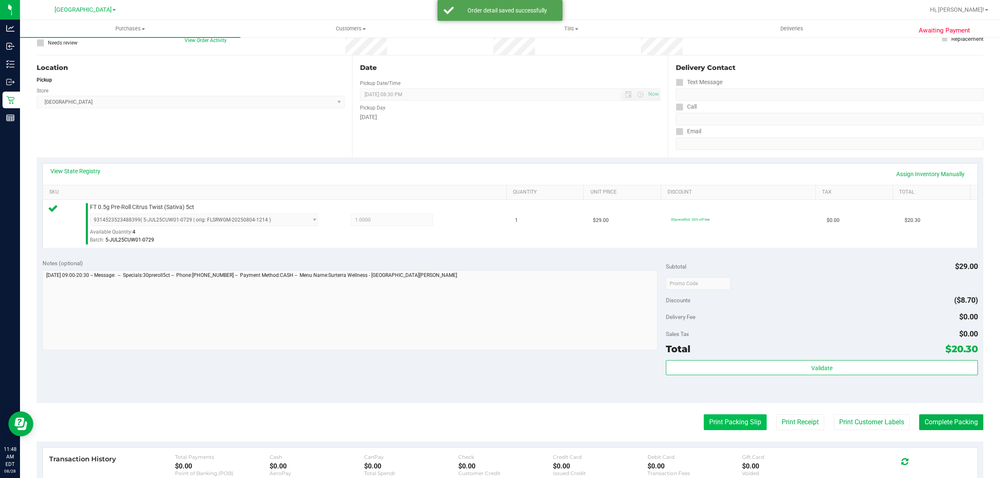
click at [723, 429] on button "Print Packing Slip" at bounding box center [734, 422] width 63 height 16
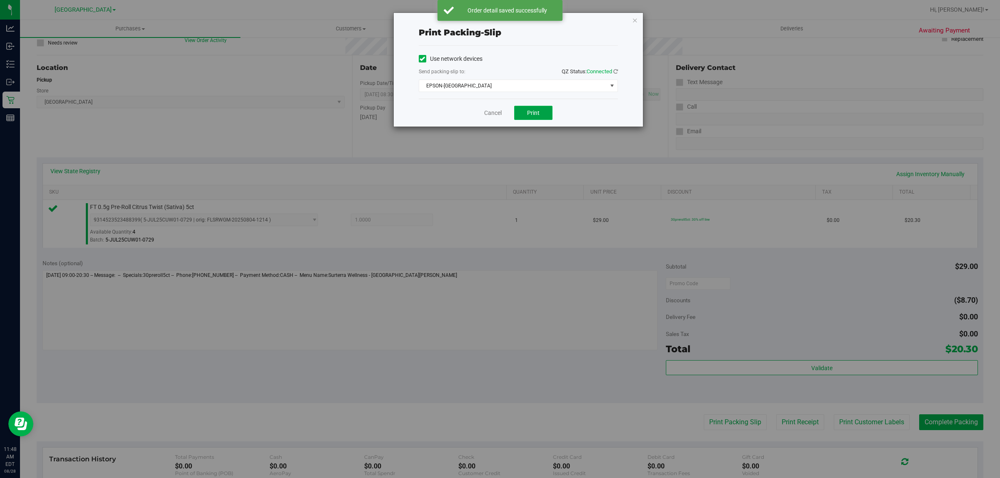
click at [550, 111] on button "Print" at bounding box center [533, 113] width 38 height 14
click at [486, 113] on link "Cancel" at bounding box center [492, 113] width 17 height 9
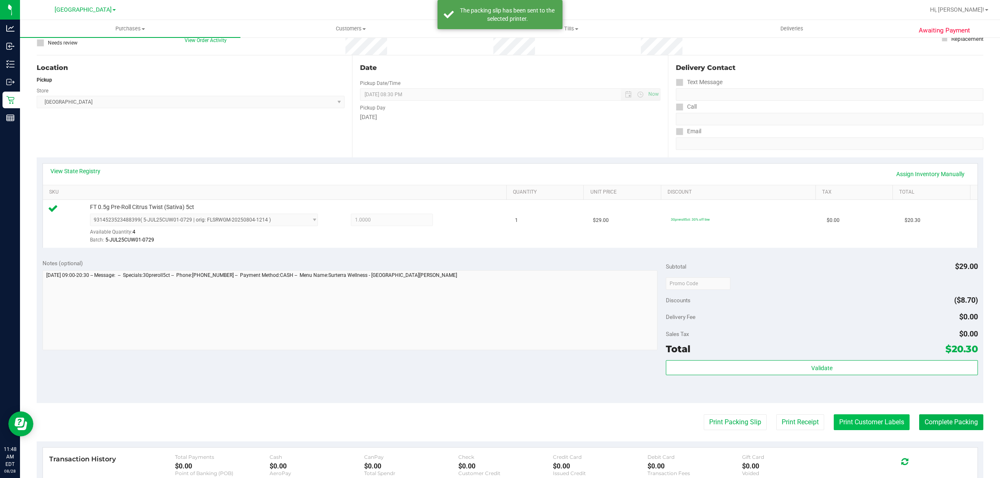
click at [875, 428] on button "Print Customer Labels" at bounding box center [871, 422] width 76 height 16
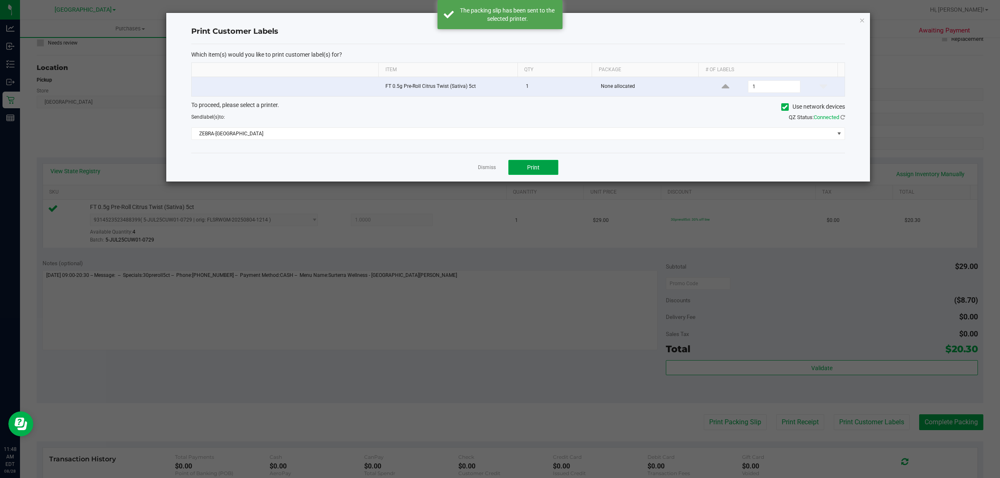
click at [554, 170] on button "Print" at bounding box center [533, 167] width 50 height 15
click at [481, 168] on link "Dismiss" at bounding box center [487, 167] width 18 height 7
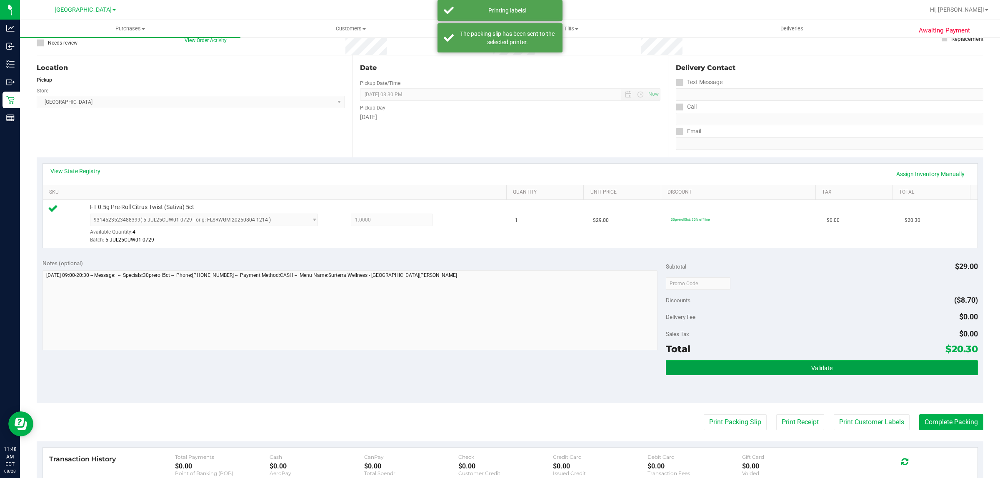
click at [752, 375] on button "Validate" at bounding box center [822, 367] width 312 height 15
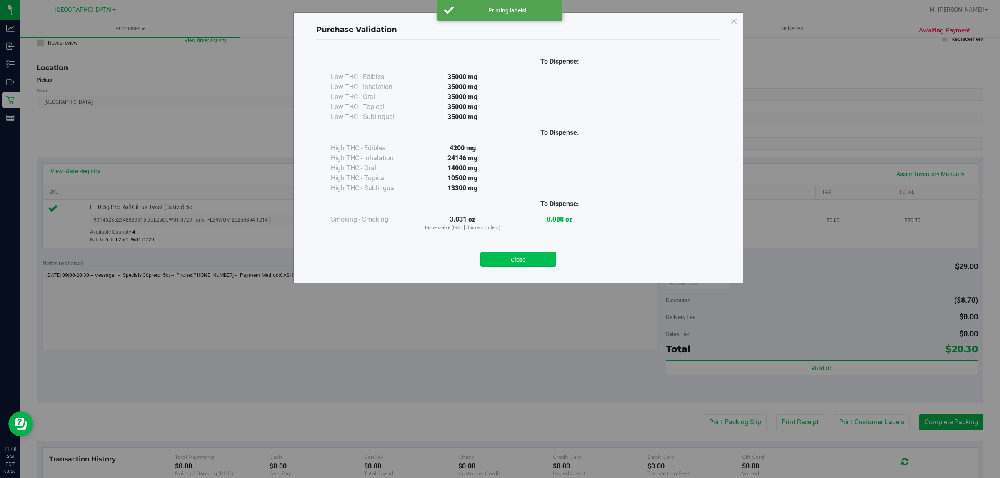
click at [518, 261] on button "Close" at bounding box center [518, 259] width 76 height 15
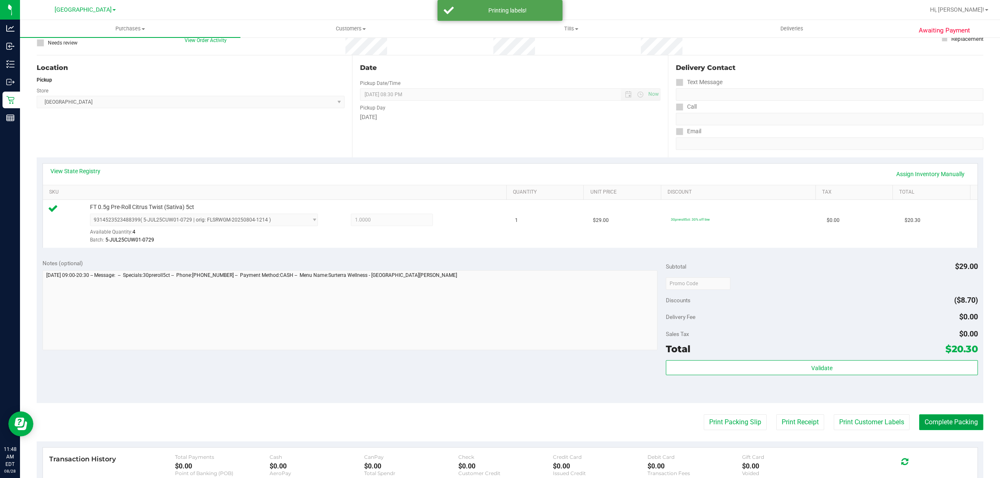
click at [939, 424] on button "Complete Packing" at bounding box center [951, 422] width 64 height 16
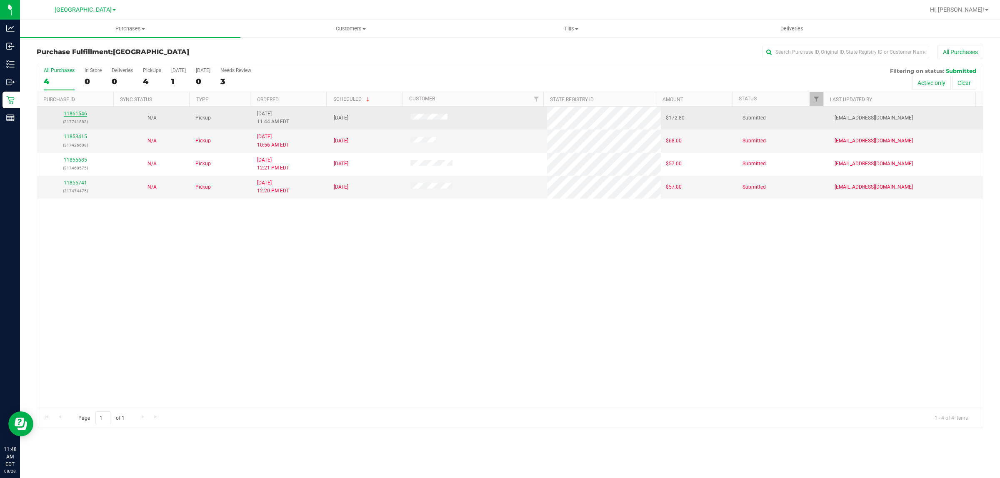
click at [75, 115] on link "11861546" at bounding box center [75, 114] width 23 height 6
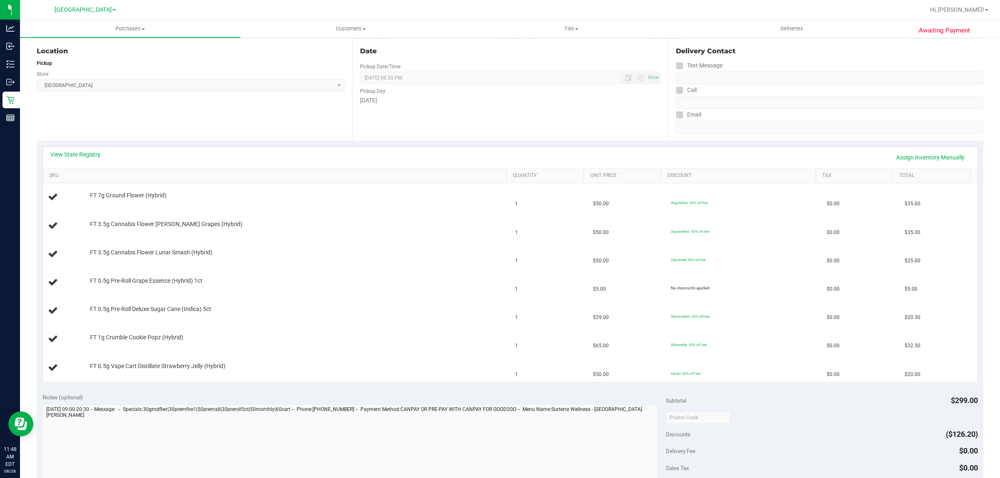
scroll to position [104, 0]
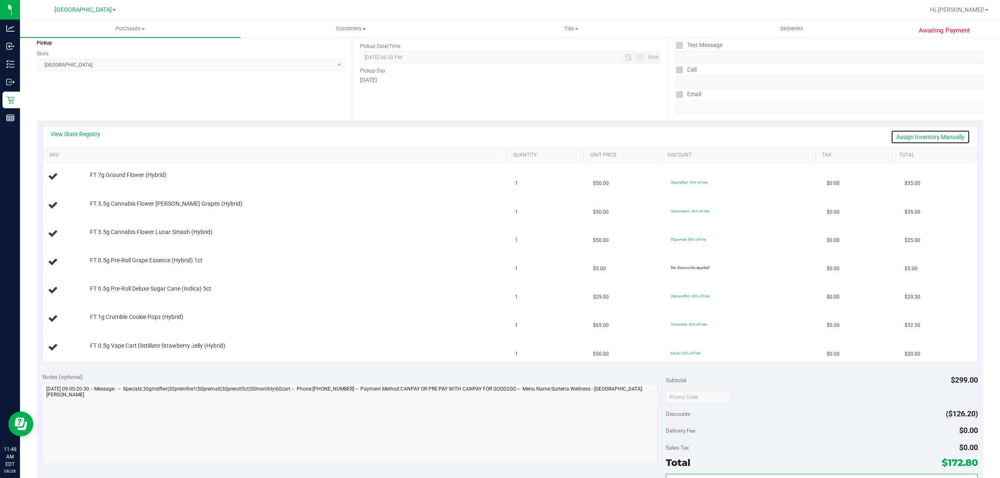
click at [905, 137] on link "Assign Inventory Manually" at bounding box center [929, 137] width 79 height 14
click at [931, 135] on link "Save & Exit" at bounding box center [949, 137] width 39 height 14
click at [84, 132] on link "View State Registry" at bounding box center [75, 134] width 50 height 8
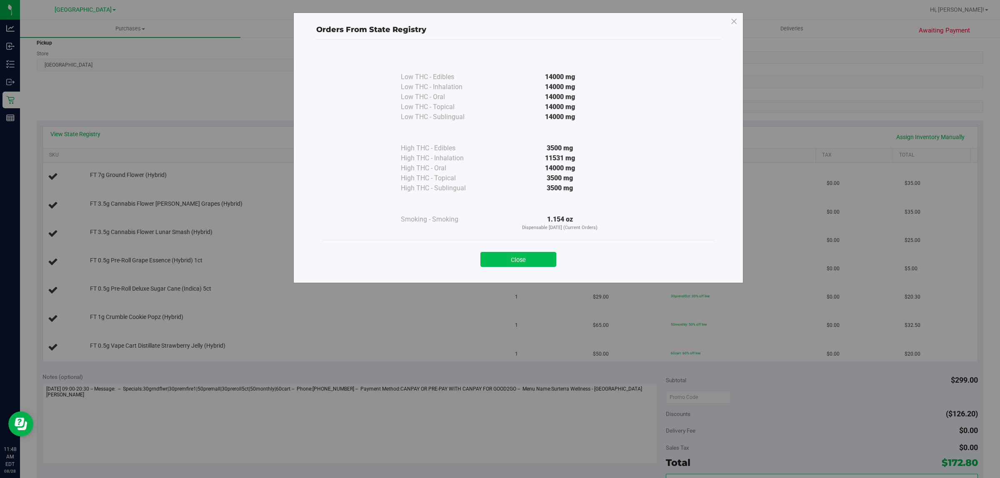
click at [534, 260] on button "Close" at bounding box center [518, 259] width 76 height 15
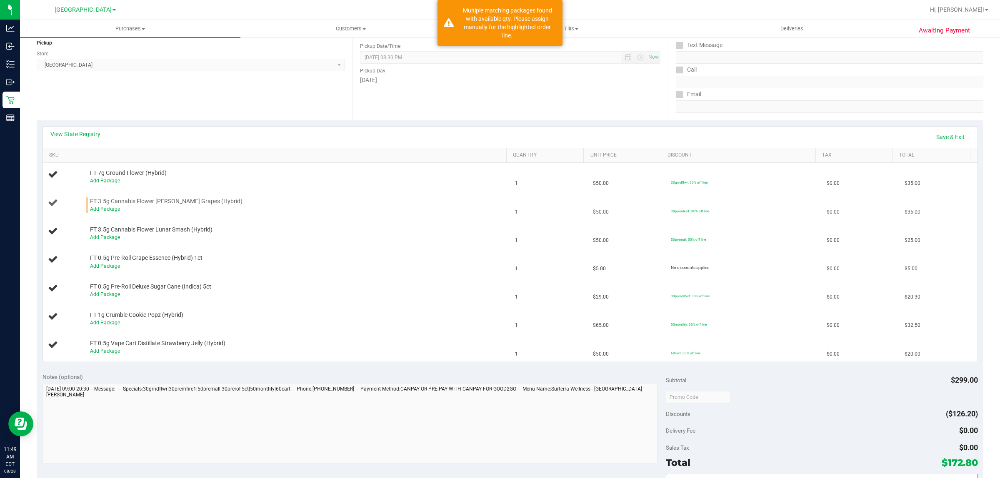
click at [110, 212] on div "Add Package" at bounding box center [295, 209] width 411 height 8
click at [96, 214] on td "FT 3.5g Cannabis Flower [PERSON_NAME] Grapes (Hybrid) Add Package" at bounding box center [276, 206] width 467 height 28
click at [103, 209] on link "Add Package" at bounding box center [105, 209] width 30 height 6
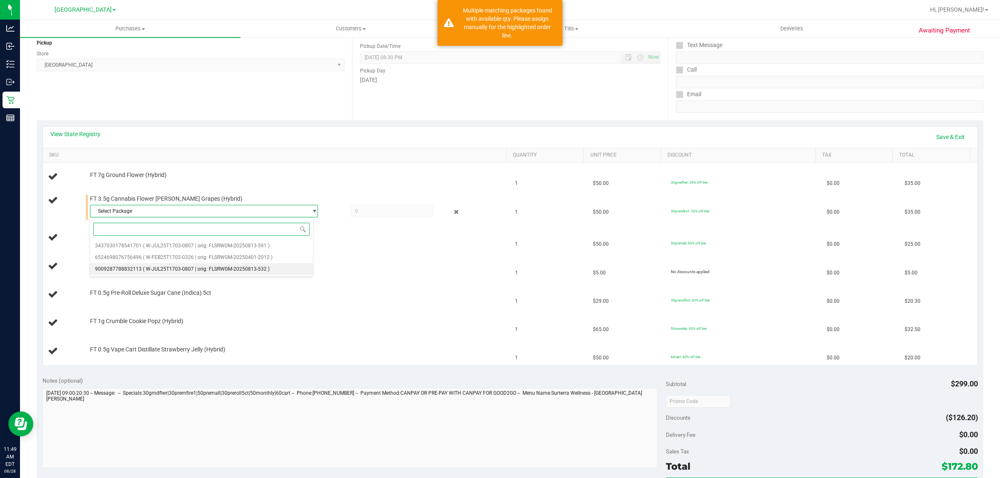
click at [199, 271] on span "( W-JUL25T1703-0807 | orig: FLSRWGM-20250813-532 )" at bounding box center [206, 269] width 127 height 6
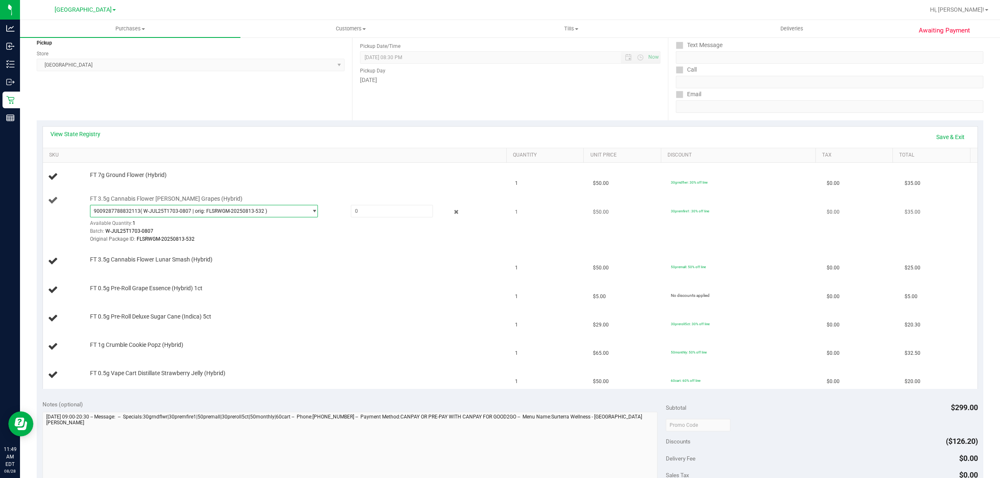
click at [181, 211] on span "( W-JUL25T1703-0807 | orig: FLSRWGM-20250813-532 )" at bounding box center [203, 211] width 127 height 6
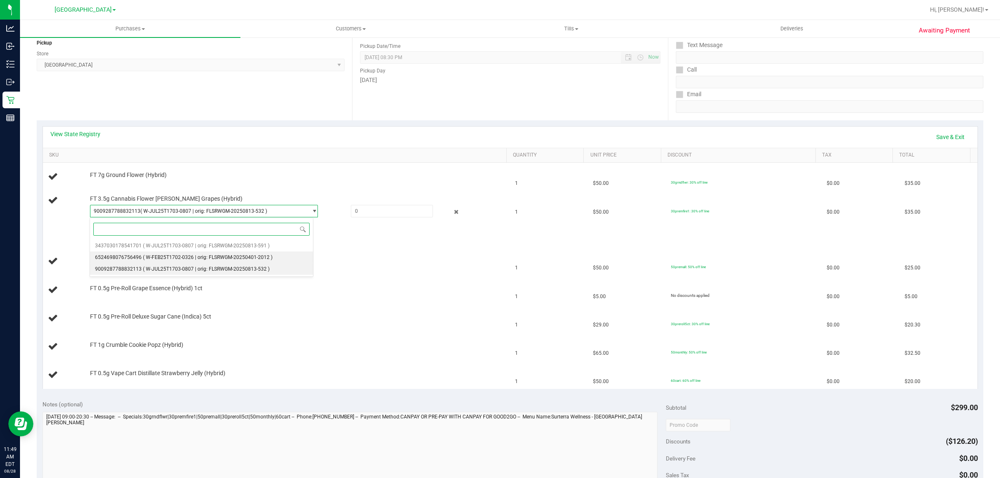
click at [165, 255] on span "( W-FEB25T1702-0326 | orig: FLSRWGM-20250401-2012 )" at bounding box center [208, 257] width 130 height 6
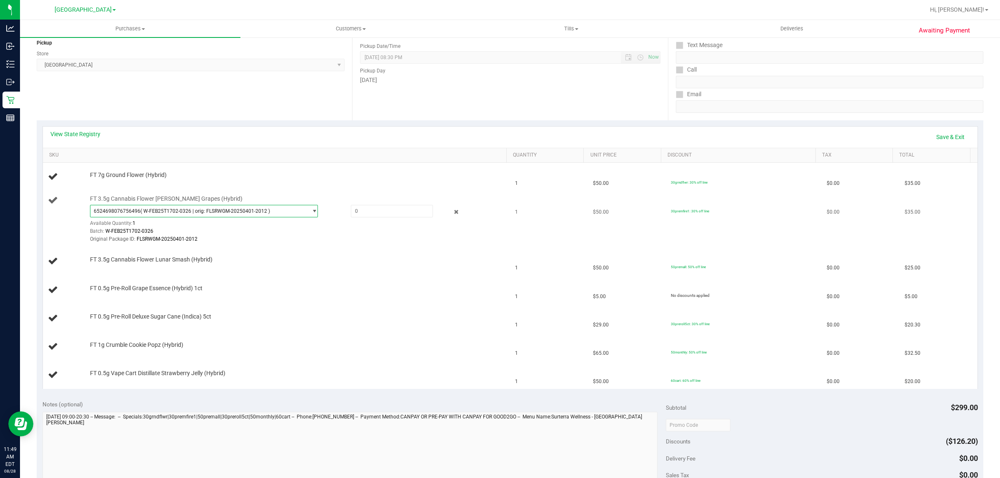
click at [176, 209] on span "( W-FEB25T1702-0326 | orig: FLSRWGM-20250401-2012 )" at bounding box center [205, 211] width 130 height 6
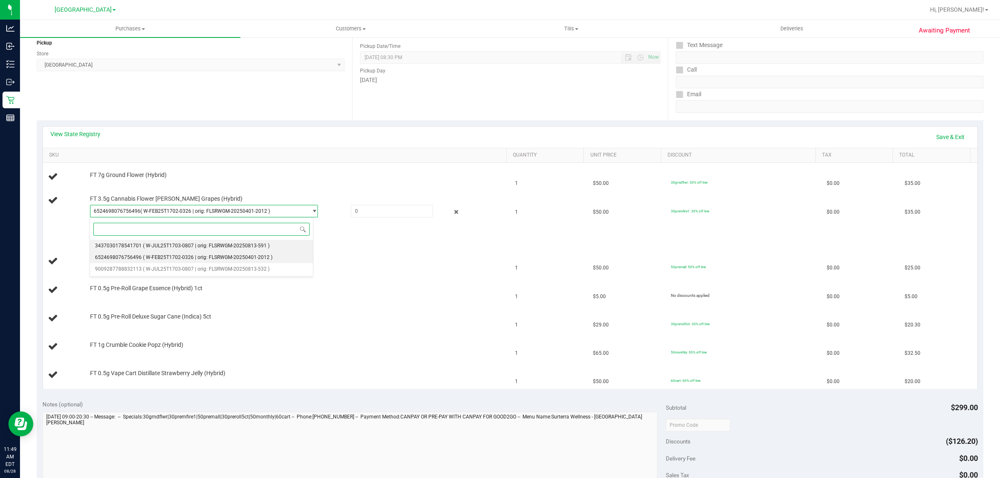
click at [167, 244] on span "( W-JUL25T1703-0807 | orig: FLSRWGM-20250813-591 )" at bounding box center [206, 246] width 127 height 6
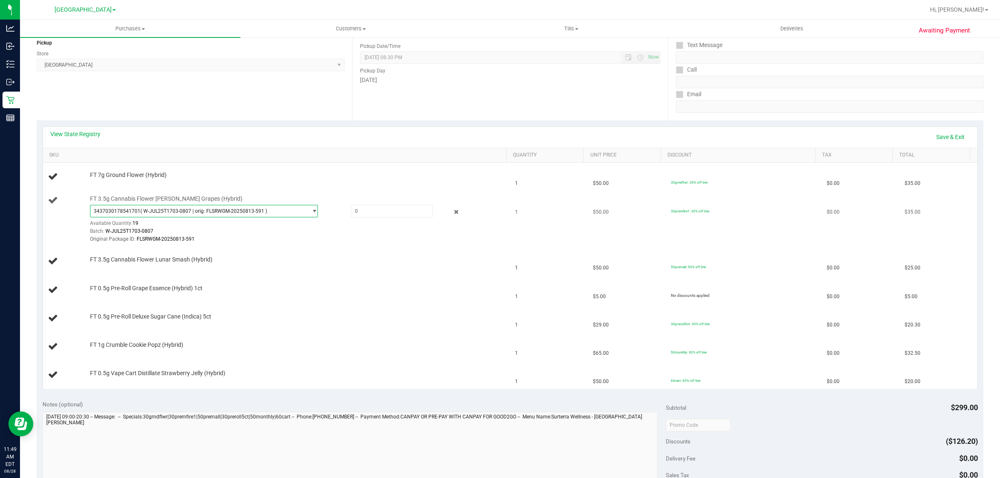
click at [170, 210] on span "( W-JUL25T1703-0807 | orig: FLSRWGM-20250813-591 )" at bounding box center [203, 211] width 127 height 6
click at [452, 209] on icon at bounding box center [456, 212] width 9 height 10
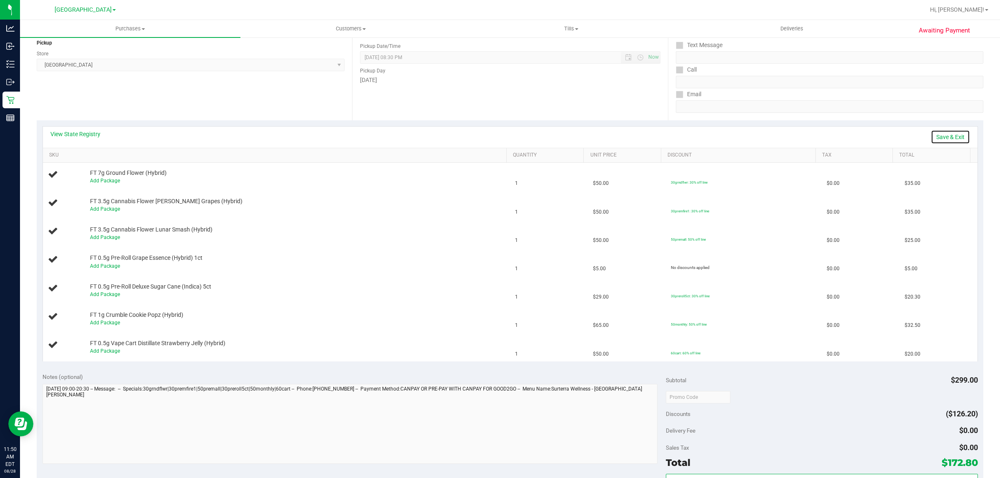
click at [943, 133] on link "Save & Exit" at bounding box center [949, 137] width 39 height 14
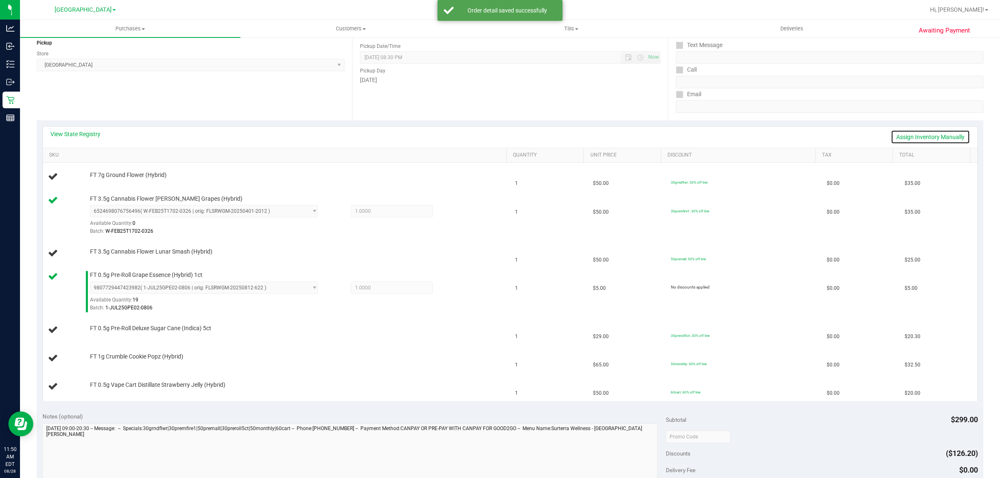
click at [939, 134] on link "Assign Inventory Manually" at bounding box center [929, 137] width 79 height 14
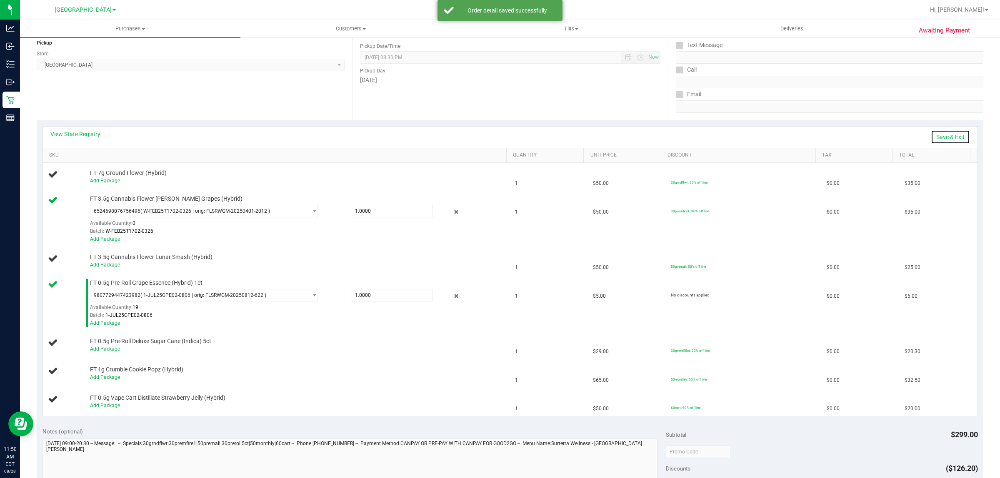
click at [949, 136] on link "Save & Exit" at bounding box center [949, 137] width 39 height 14
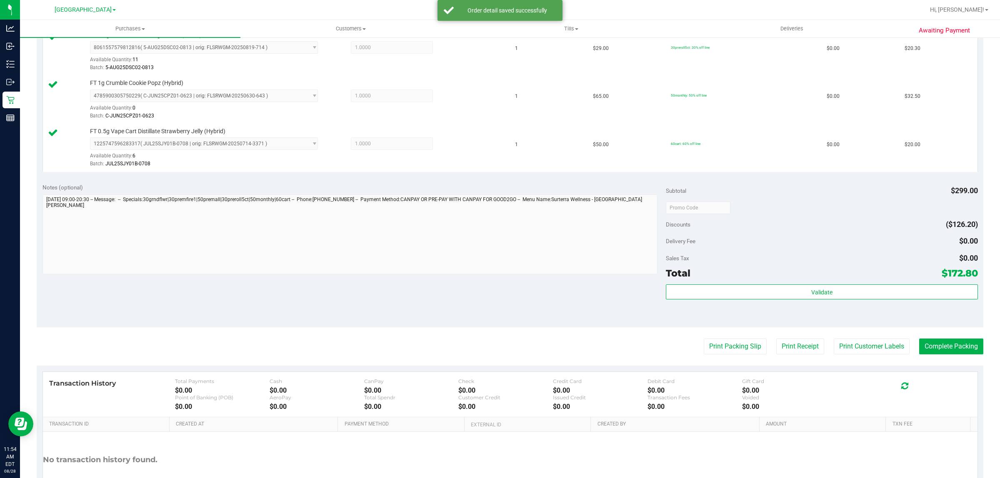
scroll to position [436, 0]
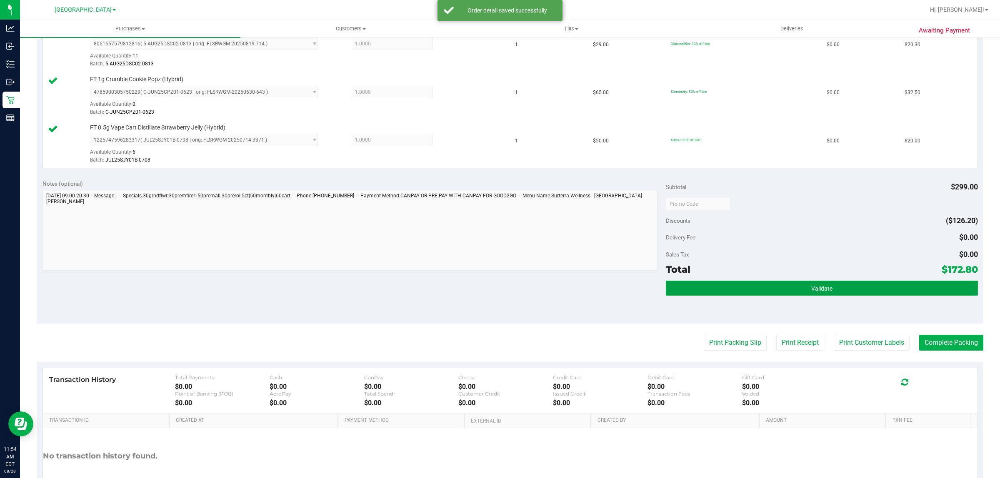
click at [785, 284] on button "Validate" at bounding box center [822, 288] width 312 height 15
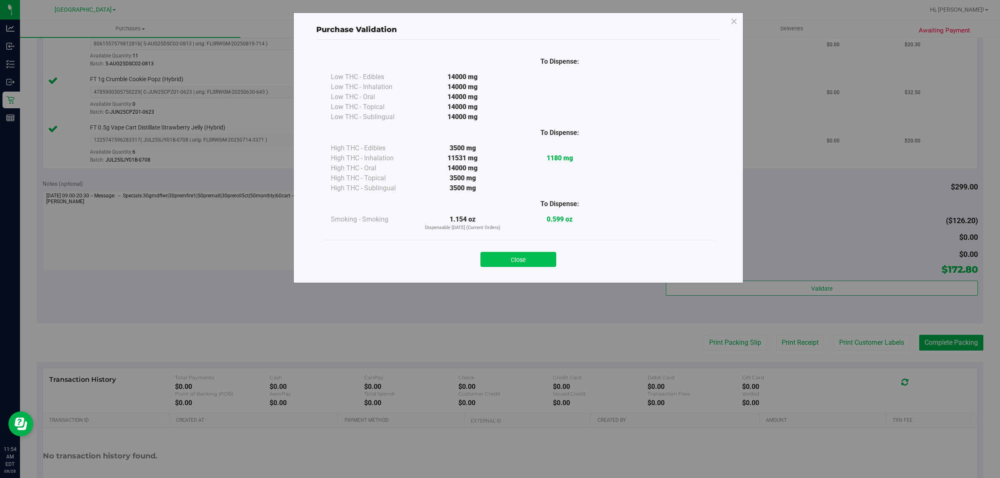
click at [528, 253] on button "Close" at bounding box center [518, 259] width 76 height 15
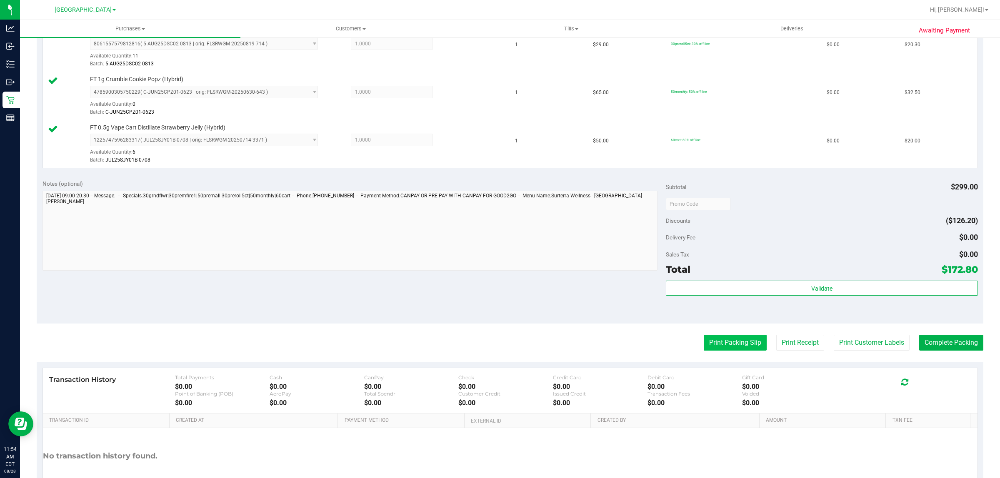
click at [721, 340] on button "Print Packing Slip" at bounding box center [734, 343] width 63 height 16
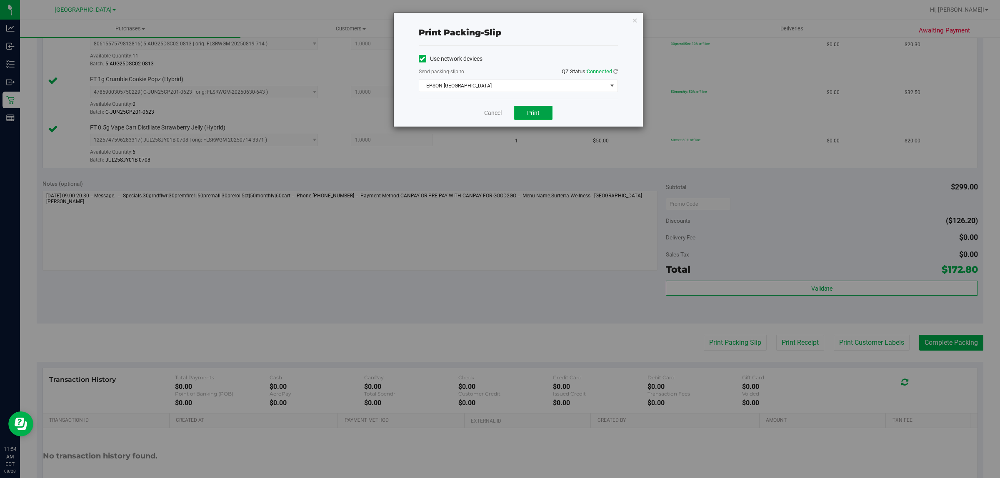
click at [549, 112] on button "Print" at bounding box center [533, 113] width 38 height 14
click at [491, 117] on link "Cancel" at bounding box center [492, 113] width 17 height 9
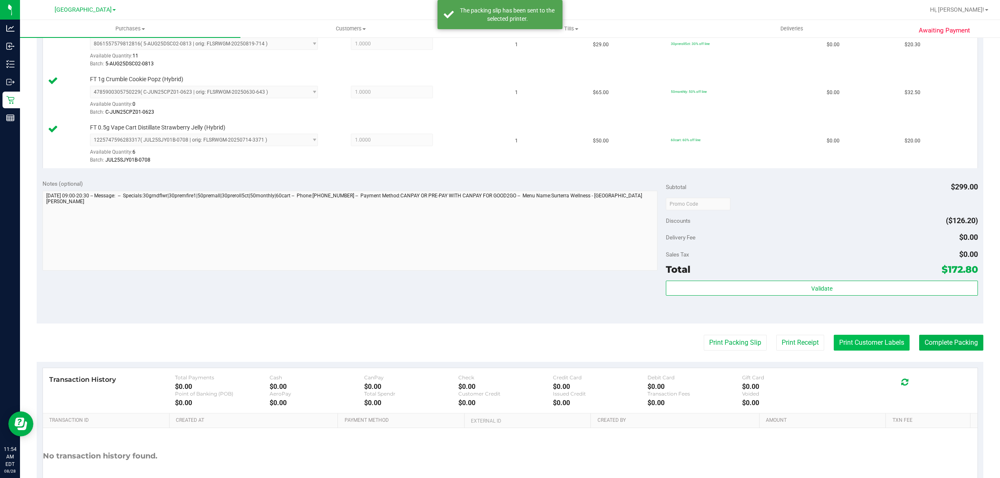
click at [861, 345] on button "Print Customer Labels" at bounding box center [871, 343] width 76 height 16
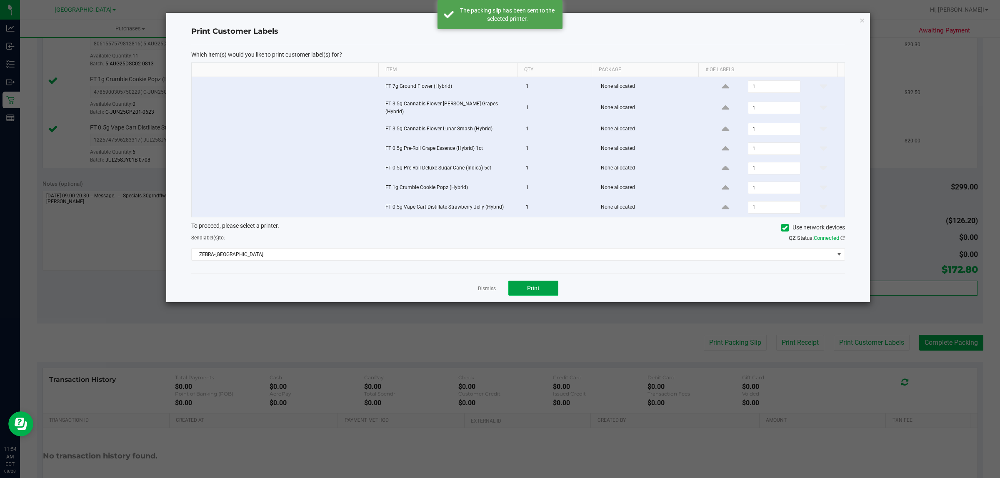
click at [525, 287] on button "Print" at bounding box center [533, 288] width 50 height 15
click at [484, 286] on link "Dismiss" at bounding box center [487, 288] width 18 height 7
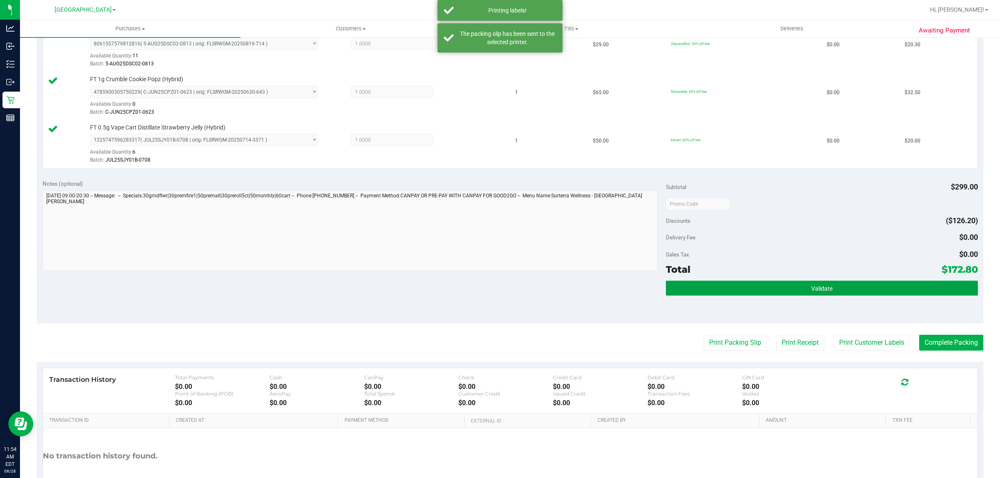
click at [799, 292] on button "Validate" at bounding box center [822, 288] width 312 height 15
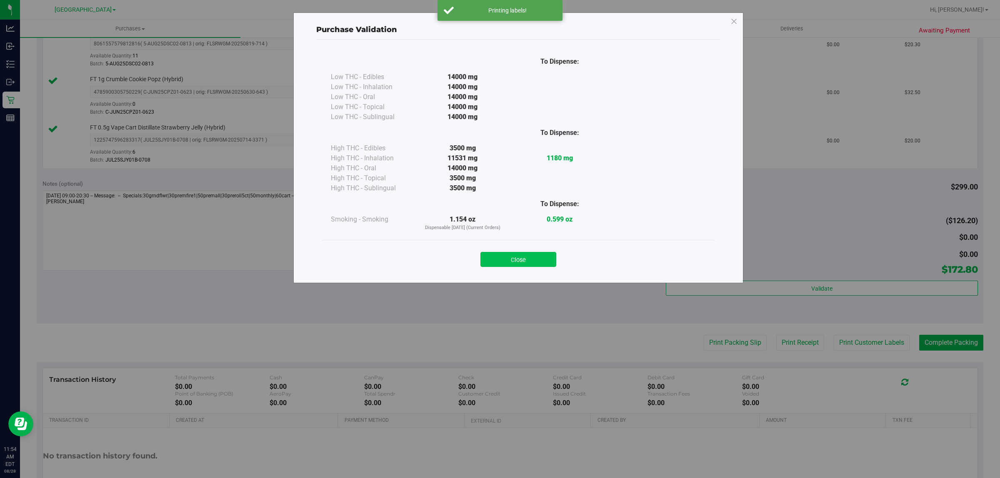
click at [525, 261] on button "Close" at bounding box center [518, 259] width 76 height 15
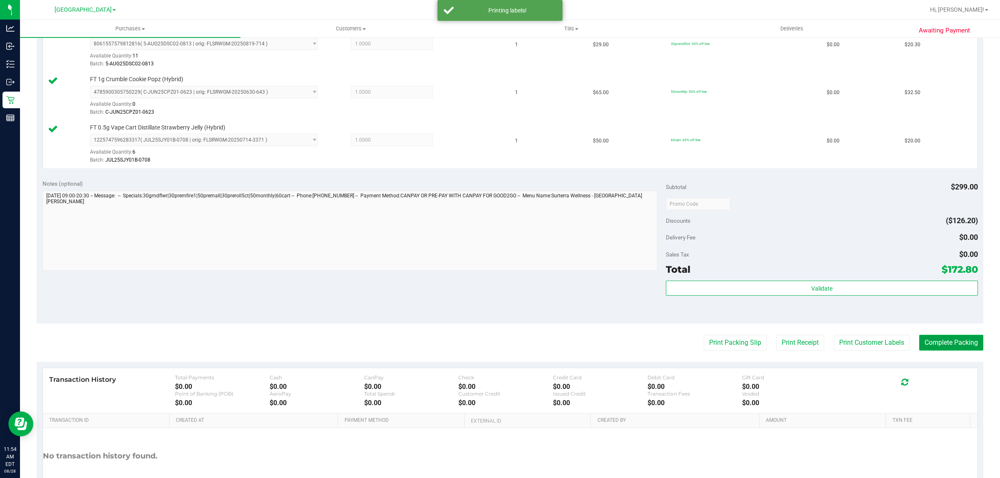
click at [962, 350] on button "Complete Packing" at bounding box center [951, 343] width 64 height 16
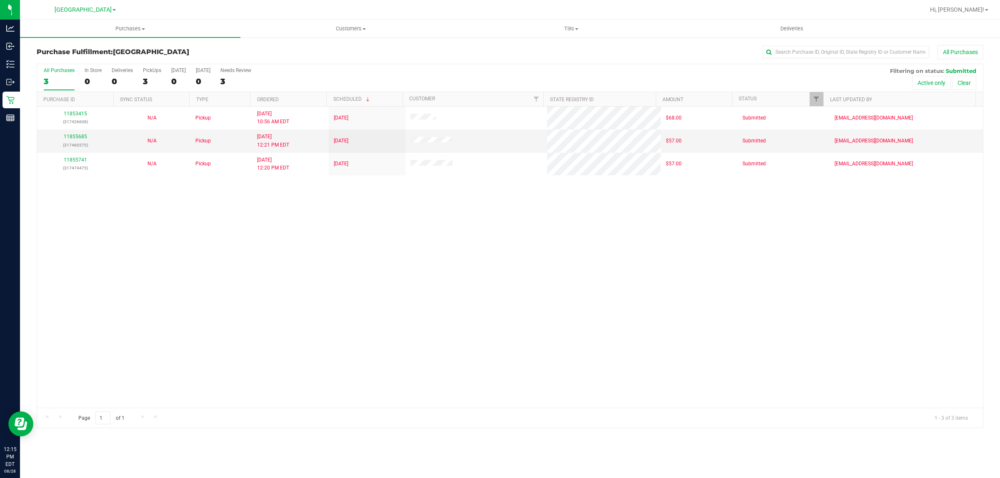
click at [163, 305] on div "11853415 (317426608) N/A Pickup [DATE] 10:56 AM EDT 8/27/2025 $68.00 Submitted …" at bounding box center [509, 257] width 945 height 301
click at [348, 31] on span "Customers" at bounding box center [350, 28] width 219 height 7
click at [301, 49] on li "All customers" at bounding box center [350, 50] width 220 height 10
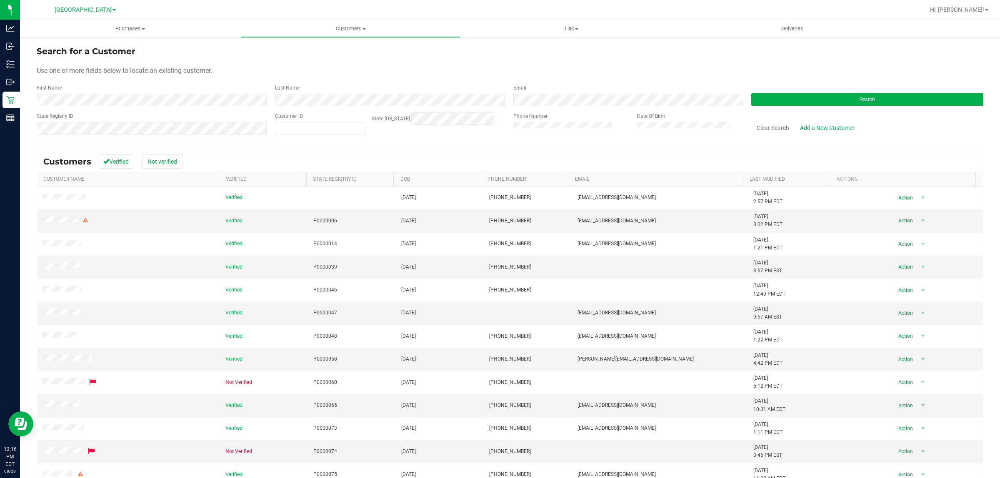
click at [37, 94] on div at bounding box center [37, 94] width 0 height 0
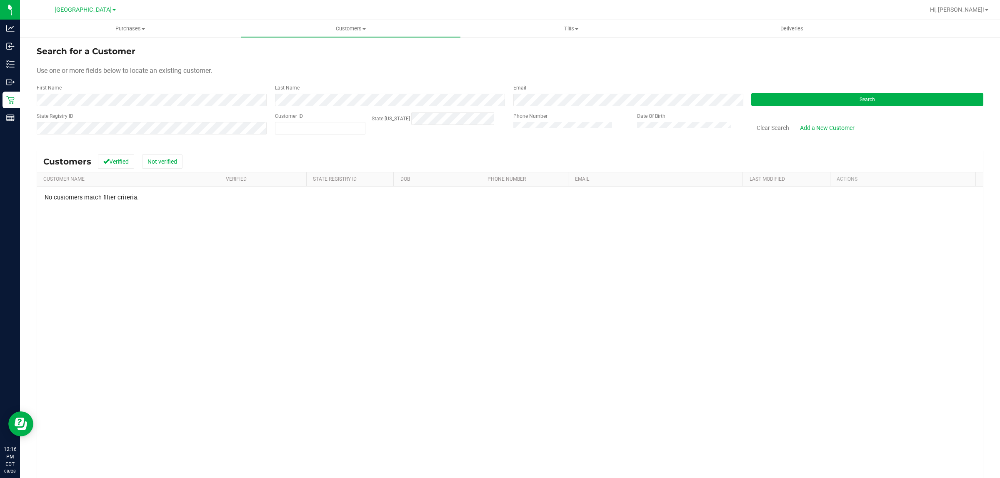
drag, startPoint x: 336, startPoint y: 110, endPoint x: 330, endPoint y: 107, distance: 6.5
click at [335, 110] on form "Search for a Customer Use one or more fields below to locate an existing custom…" at bounding box center [510, 93] width 946 height 97
click at [329, 107] on form "Search for a Customer Use one or more fields below to locate an existing custom…" at bounding box center [510, 93] width 946 height 97
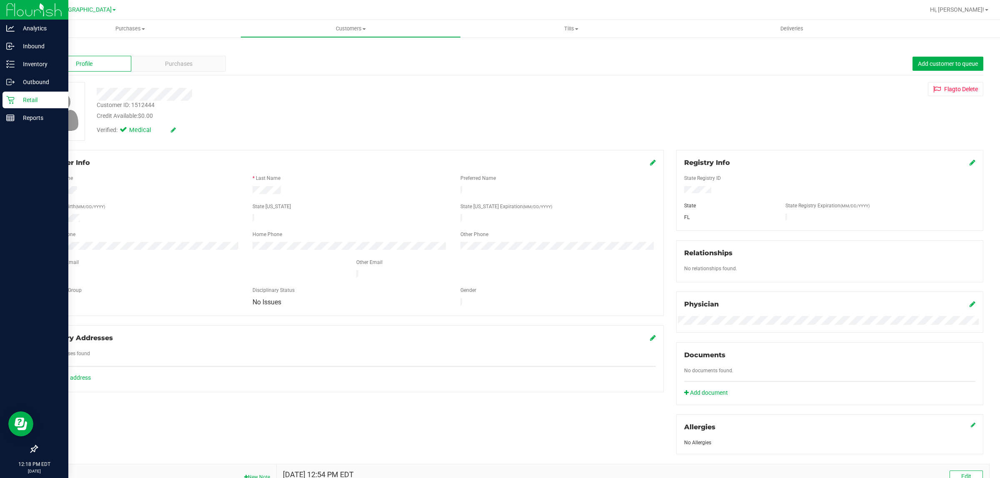
click at [21, 103] on p "Retail" at bounding box center [40, 100] width 50 height 10
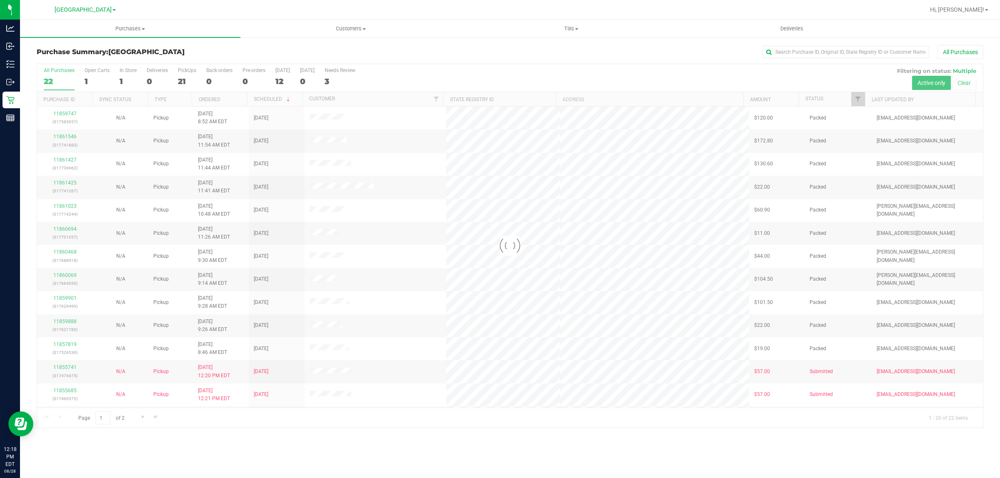
click at [858, 99] on div at bounding box center [509, 246] width 945 height 364
click at [854, 97] on span "Filter" at bounding box center [857, 99] width 7 height 7
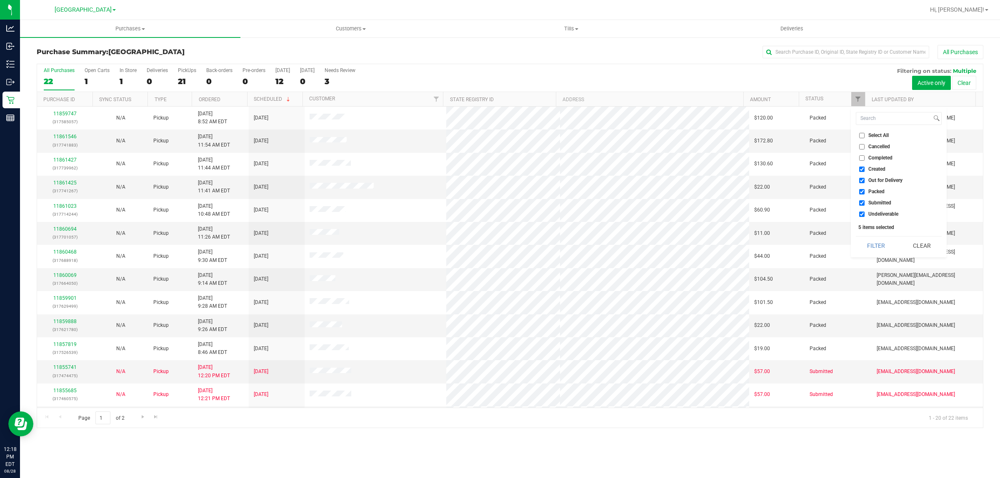
click at [875, 180] on span "Out for Delivery" at bounding box center [885, 180] width 34 height 5
click at [864, 180] on input "Out for Delivery" at bounding box center [861, 180] width 5 height 5
checkbox input "false"
click at [871, 194] on span "Packed" at bounding box center [876, 191] width 16 height 5
click at [864, 194] on input "Packed" at bounding box center [861, 191] width 5 height 5
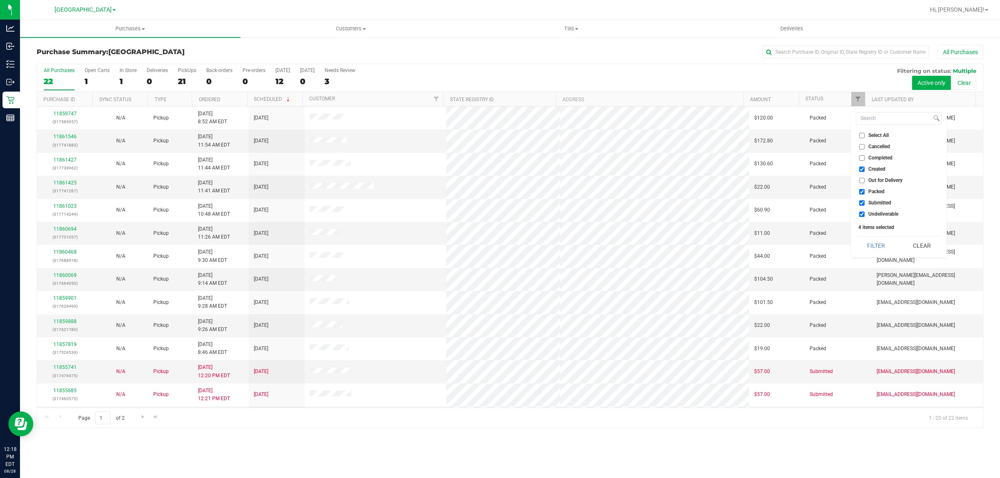
checkbox input "false"
click at [875, 214] on span "Undeliverable" at bounding box center [883, 214] width 30 height 5
click at [864, 214] on input "Undeliverable" at bounding box center [861, 214] width 5 height 5
checkbox input "false"
click at [875, 249] on button "Filter" at bounding box center [875, 246] width 40 height 18
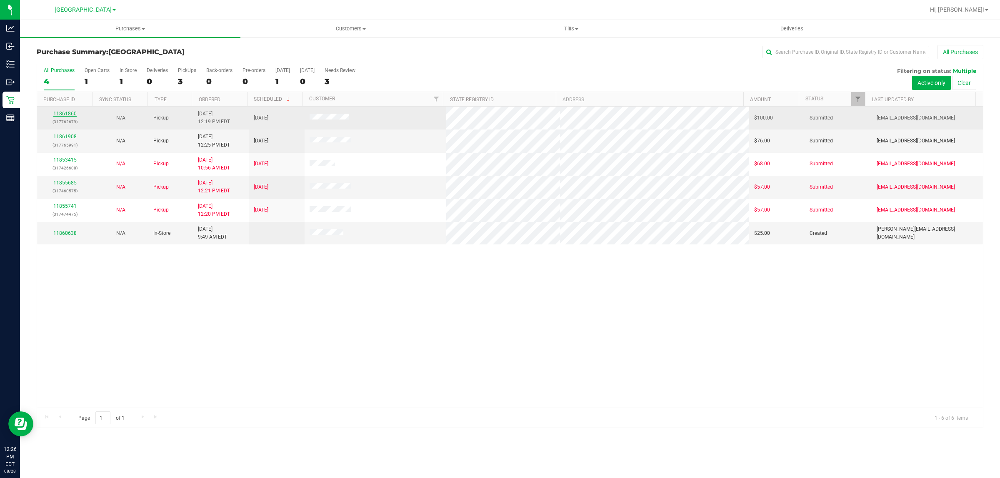
click at [69, 116] on link "11861860" at bounding box center [64, 114] width 23 height 6
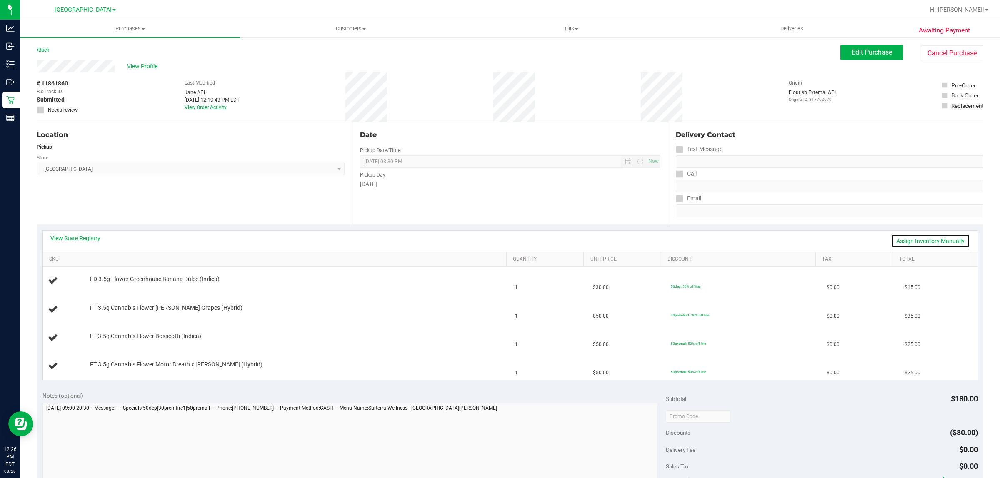
click at [913, 239] on link "Assign Inventory Manually" at bounding box center [929, 241] width 79 height 14
click at [943, 240] on link "Save & Exit" at bounding box center [949, 241] width 39 height 14
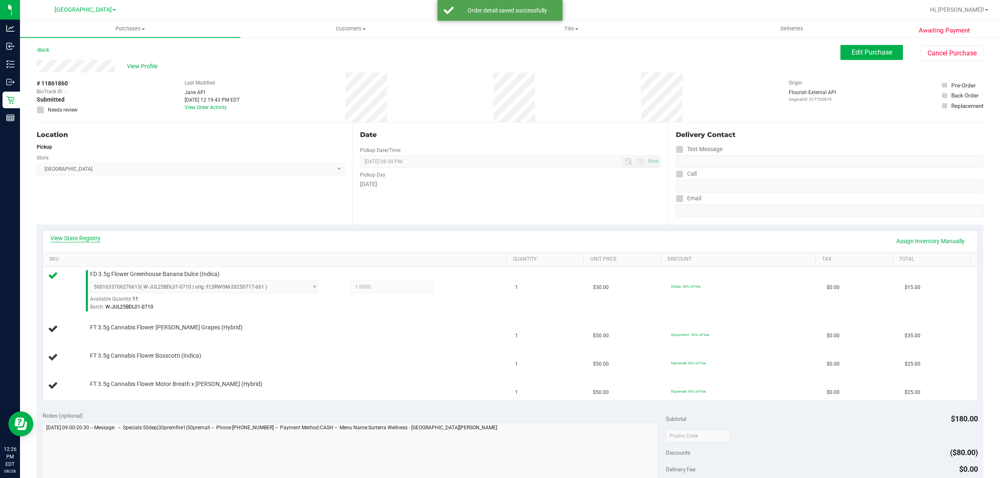
click at [77, 234] on link "View State Registry" at bounding box center [75, 238] width 50 height 8
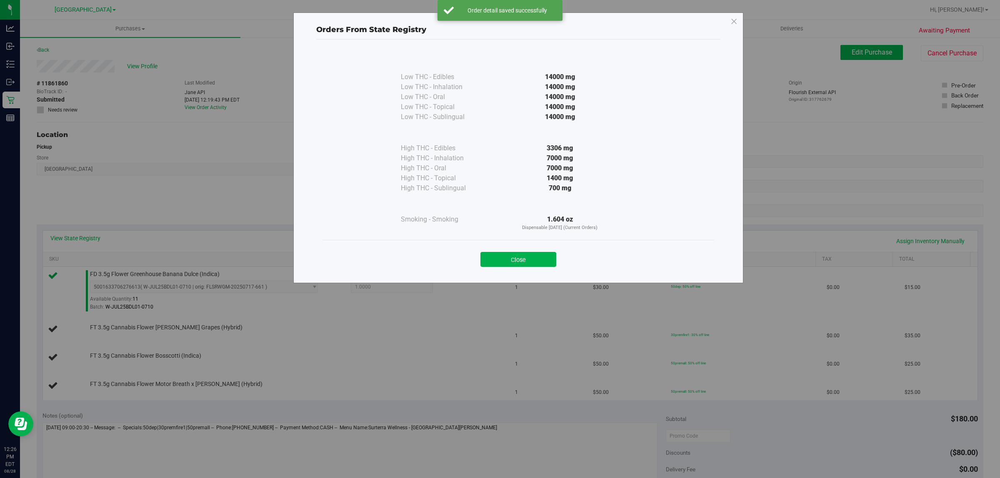
click at [500, 277] on div "Orders From State Registry Low THC - Edibles 14000 mg" at bounding box center [518, 147] width 450 height 271
click at [513, 267] on button "Close" at bounding box center [518, 259] width 76 height 15
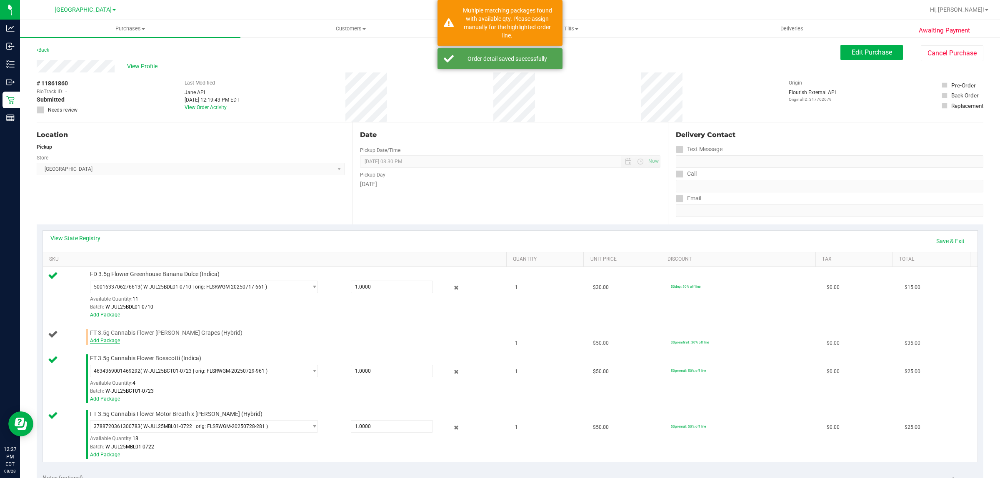
click at [113, 342] on link "Add Package" at bounding box center [105, 341] width 30 height 6
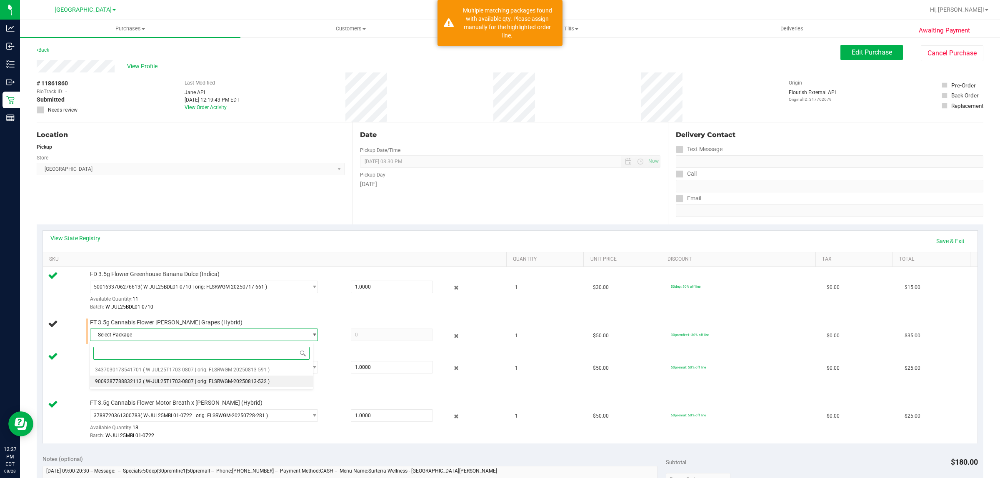
click at [226, 379] on span "( W-JUL25T1703-0807 | orig: FLSRWGM-20250813-532 )" at bounding box center [206, 382] width 127 height 6
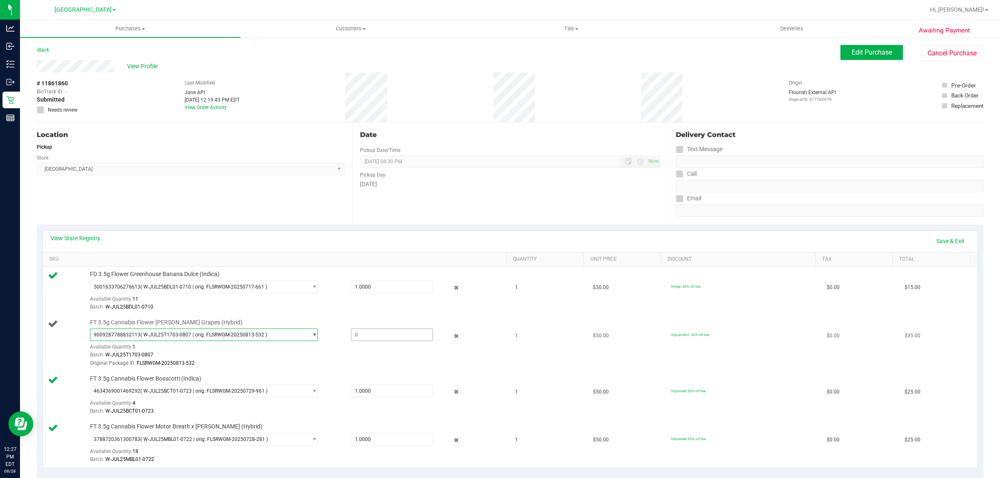
click at [370, 339] on span at bounding box center [392, 335] width 82 height 12
type input "1"
type input "1.0000"
click at [382, 312] on td "FD 3.5g Flower Greenhouse Banana Dulce (Indica) 5001633706276613 ( W-JUL25BDL01…" at bounding box center [276, 291] width 467 height 48
click at [943, 243] on link "Save & Exit" at bounding box center [949, 241] width 39 height 14
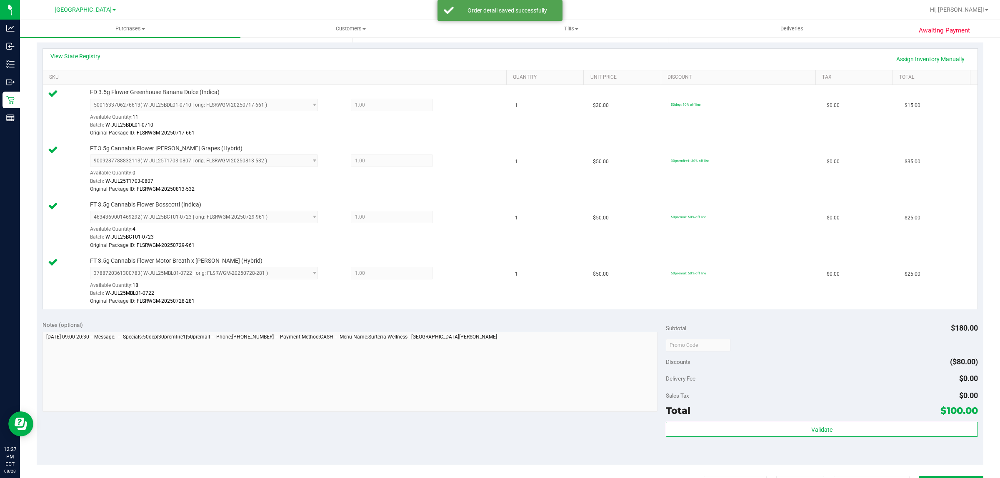
scroll to position [208, 0]
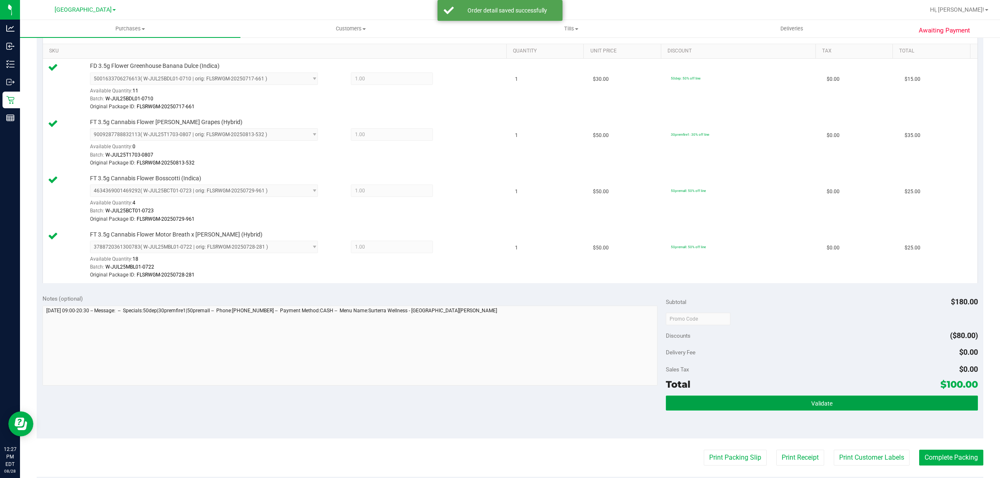
click at [886, 402] on button "Validate" at bounding box center [822, 403] width 312 height 15
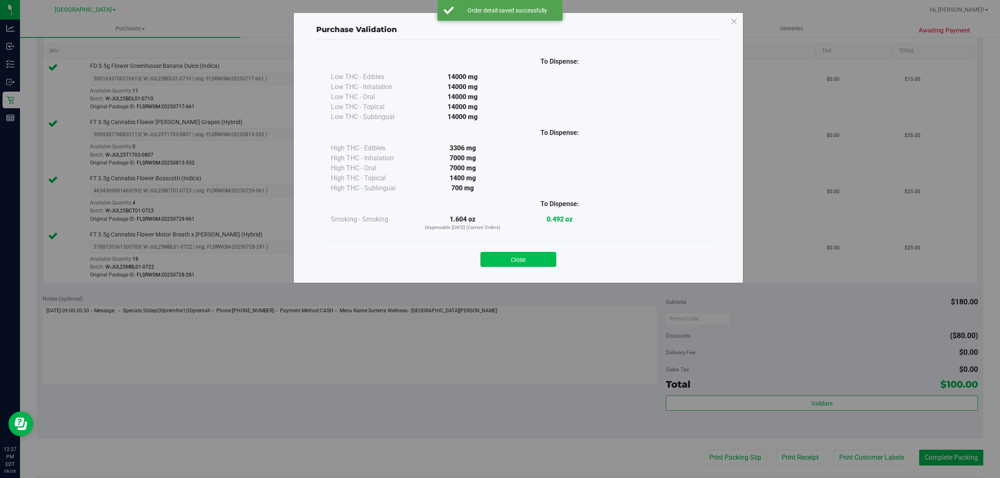
click at [532, 264] on button "Close" at bounding box center [518, 259] width 76 height 15
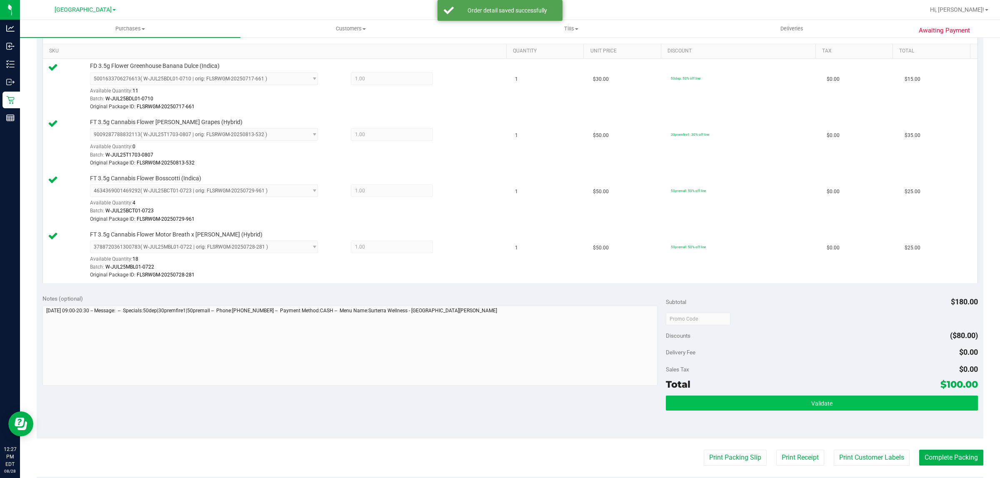
drag, startPoint x: 840, startPoint y: 415, endPoint x: 833, endPoint y: 406, distance: 11.0
click at [840, 415] on div "Validate" at bounding box center [822, 414] width 312 height 37
click at [833, 406] on button "Validate" at bounding box center [822, 403] width 312 height 15
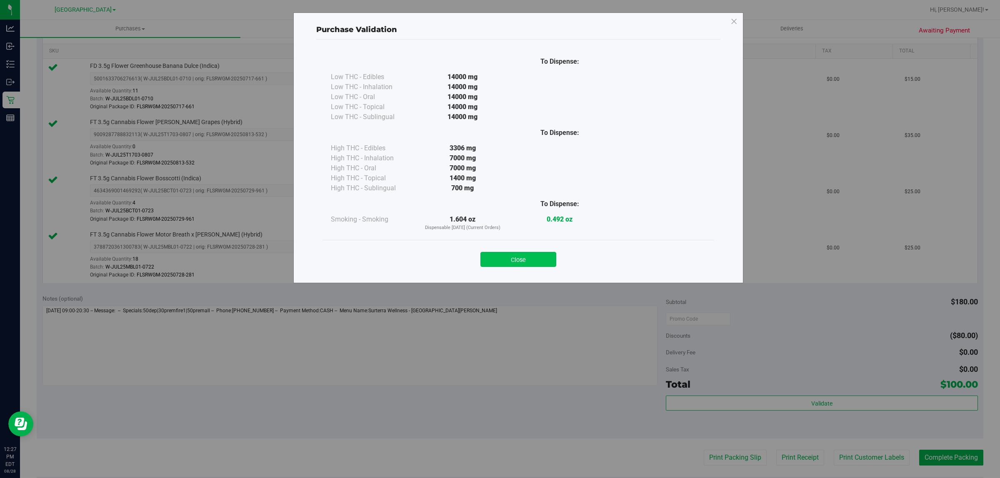
click at [538, 265] on button "Close" at bounding box center [518, 259] width 76 height 15
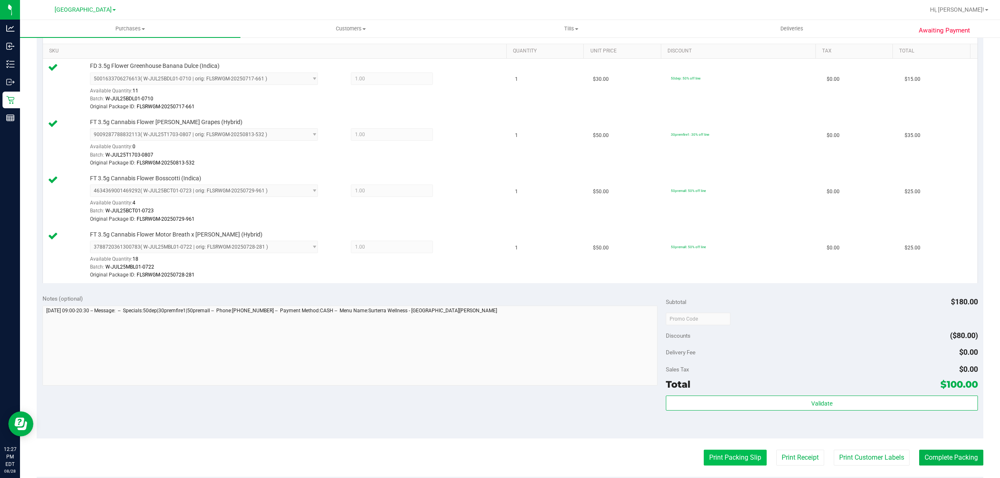
click at [719, 459] on button "Print Packing Slip" at bounding box center [734, 458] width 63 height 16
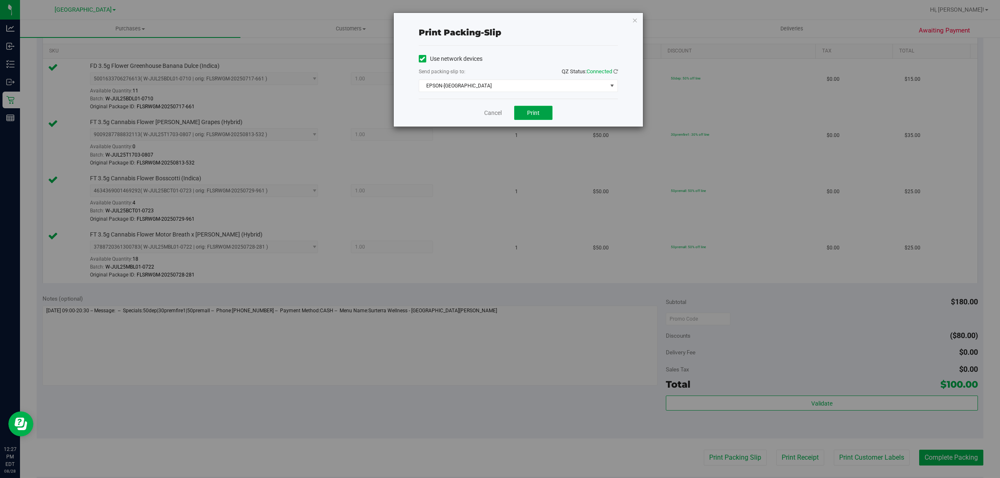
click at [525, 113] on button "Print" at bounding box center [533, 113] width 38 height 14
click at [484, 112] on link "Cancel" at bounding box center [492, 113] width 17 height 9
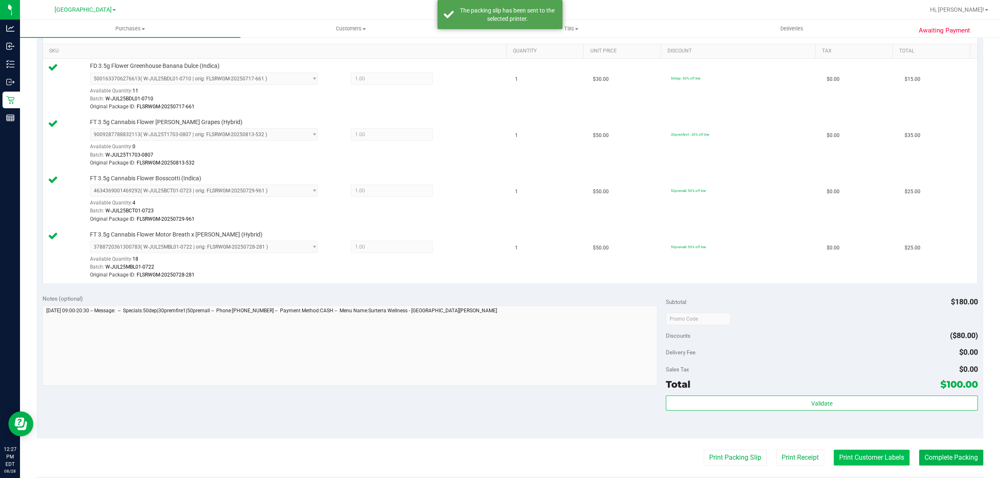
click at [856, 462] on button "Print Customer Labels" at bounding box center [871, 458] width 76 height 16
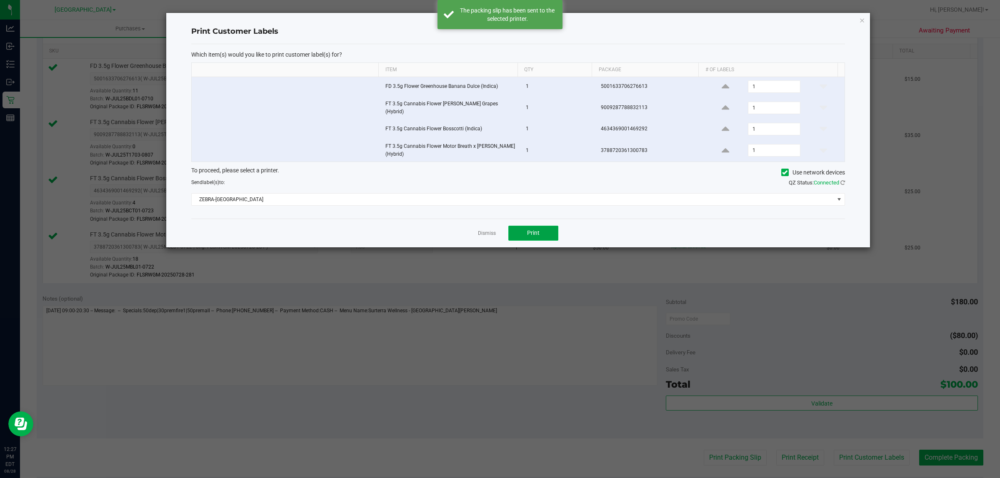
click at [519, 238] on button "Print" at bounding box center [533, 233] width 50 height 15
click at [486, 230] on link "Dismiss" at bounding box center [487, 233] width 18 height 7
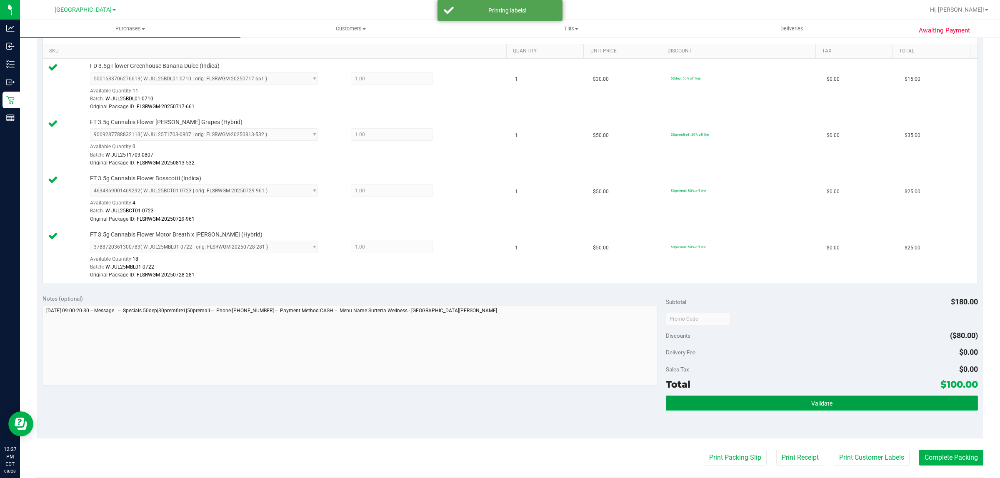
click at [903, 406] on button "Validate" at bounding box center [822, 403] width 312 height 15
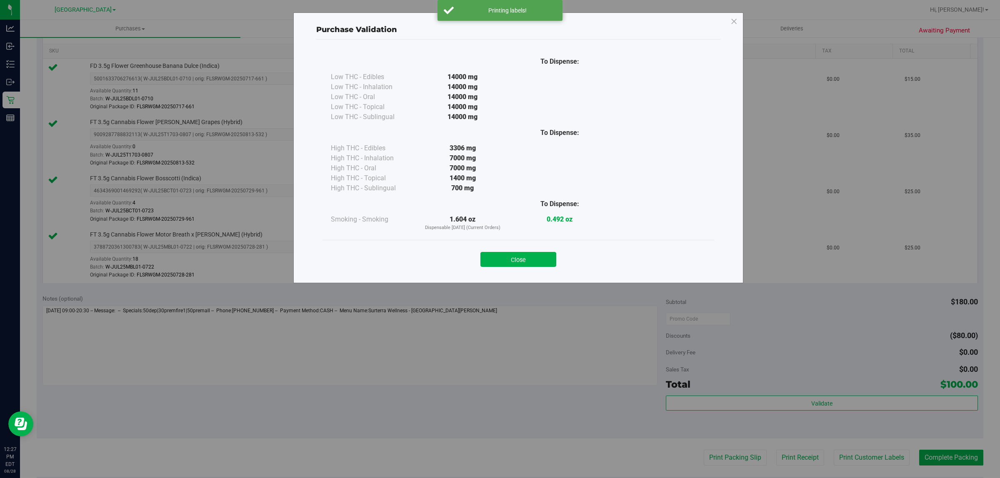
click at [517, 247] on div "Close" at bounding box center [518, 257] width 379 height 21
click at [517, 258] on button "Close" at bounding box center [518, 259] width 76 height 15
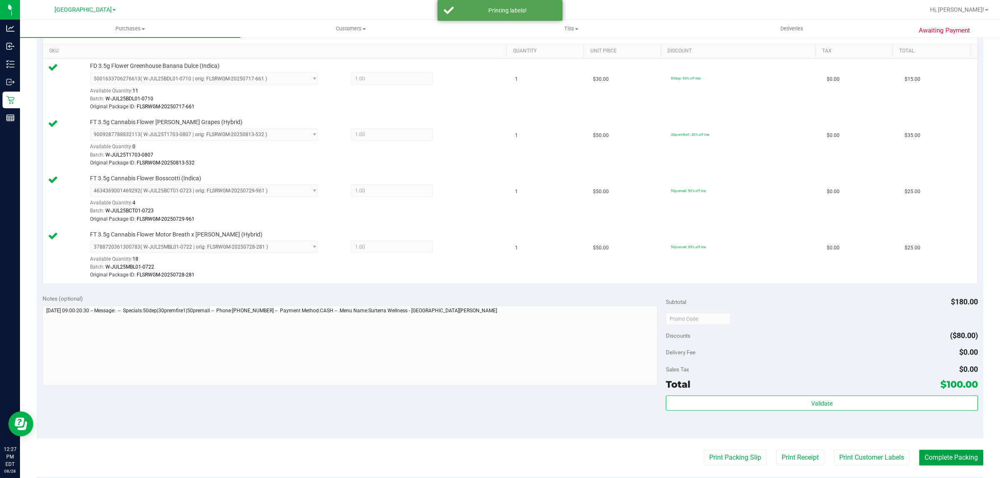
click at [931, 455] on button "Complete Packing" at bounding box center [951, 458] width 64 height 16
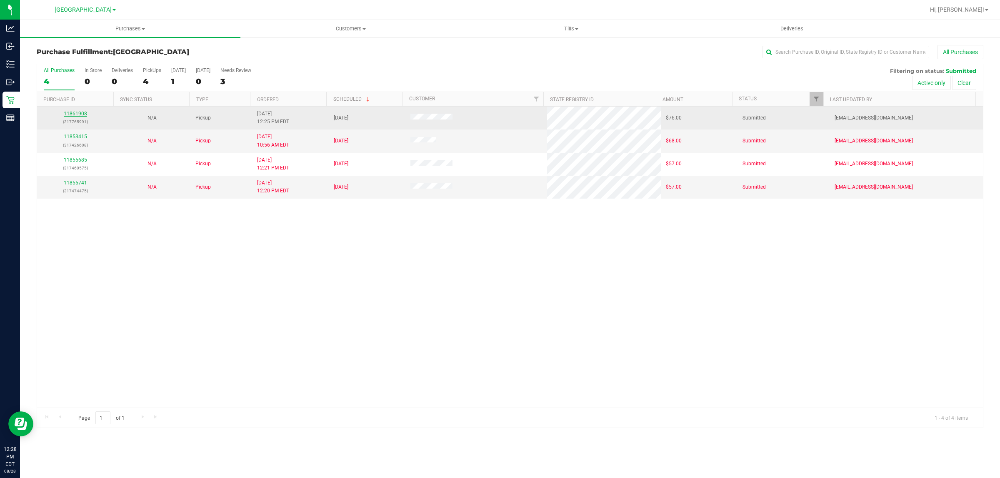
click at [75, 115] on link "11861908" at bounding box center [75, 114] width 23 height 6
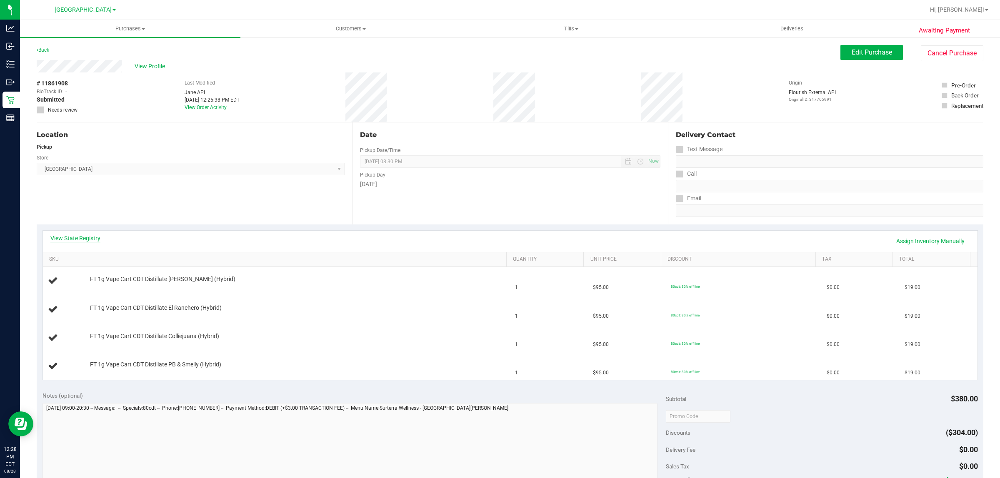
click at [83, 236] on link "View State Registry" at bounding box center [75, 238] width 50 height 8
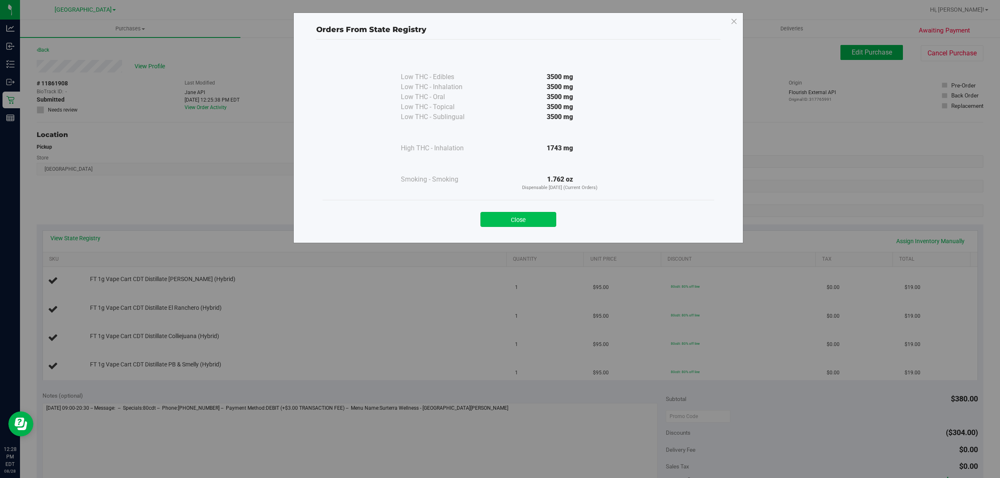
click at [506, 217] on button "Close" at bounding box center [518, 219] width 76 height 15
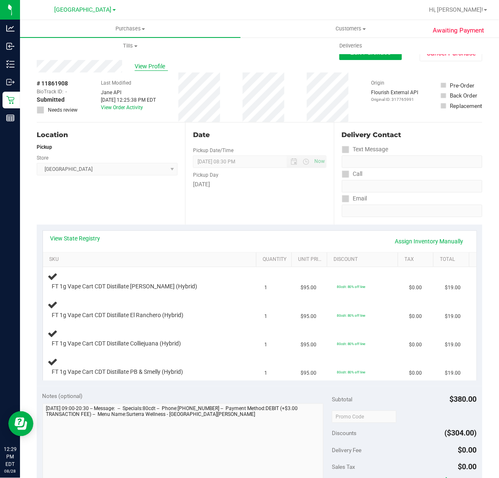
click at [152, 62] on span "View Profile" at bounding box center [151, 66] width 33 height 9
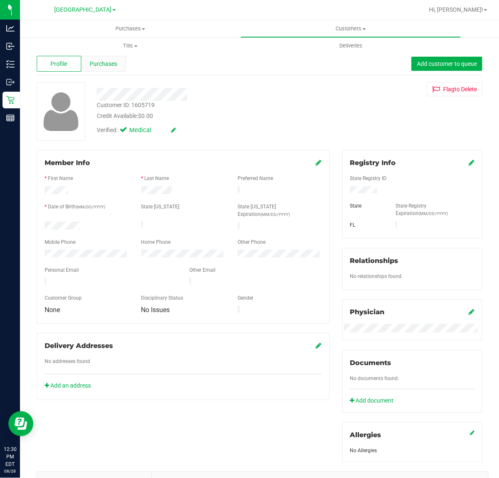
click at [109, 67] on span "Purchases" at bounding box center [103, 64] width 27 height 9
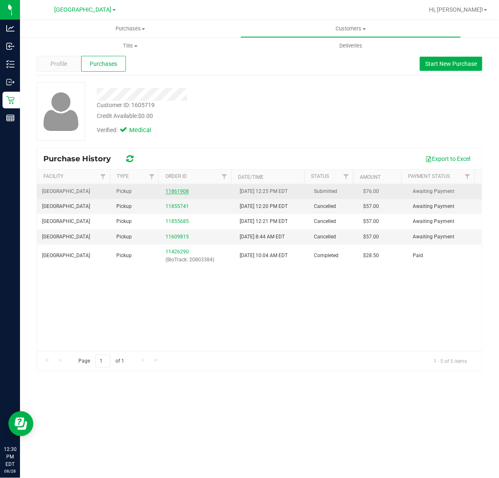
click at [180, 190] on link "11861908" at bounding box center [176, 191] width 23 height 6
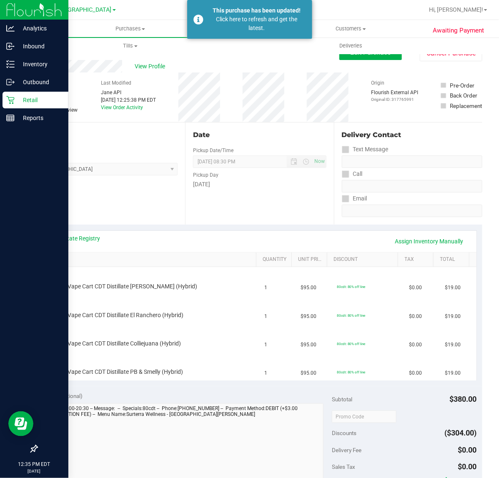
click at [6, 106] on div "Retail" at bounding box center [35, 100] width 66 height 17
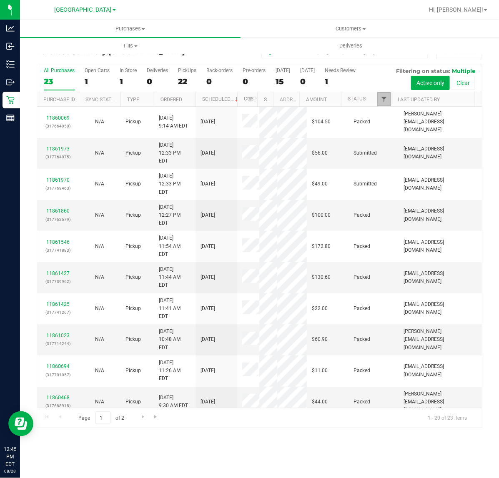
click at [382, 101] on span "Filter" at bounding box center [383, 99] width 7 height 7
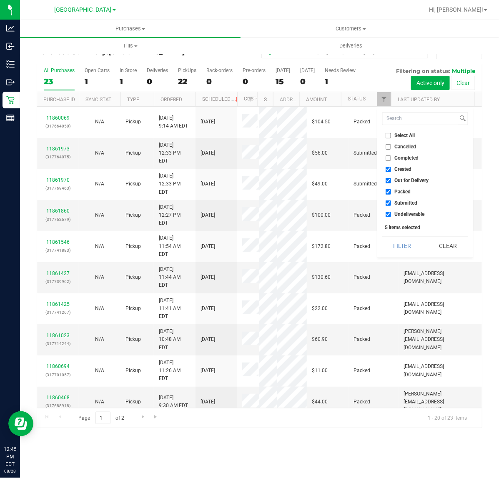
click at [409, 185] on li "Out for Delivery" at bounding box center [425, 180] width 86 height 9
click at [398, 181] on span "Out for Delivery" at bounding box center [411, 180] width 34 height 5
click at [391, 181] on input "Out for Delivery" at bounding box center [387, 180] width 5 height 5
checkbox input "false"
click at [398, 192] on span "Packed" at bounding box center [402, 191] width 16 height 5
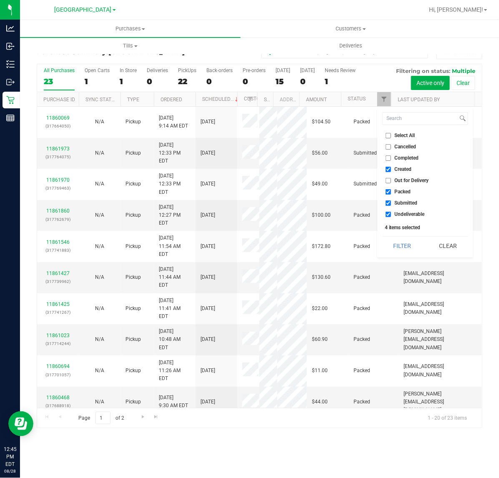
click at [391, 192] on input "Packed" at bounding box center [387, 191] width 5 height 5
checkbox input "false"
click at [395, 214] on span "Undeliverable" at bounding box center [409, 214] width 30 height 5
click at [391, 214] on input "Undeliverable" at bounding box center [387, 214] width 5 height 5
checkbox input "false"
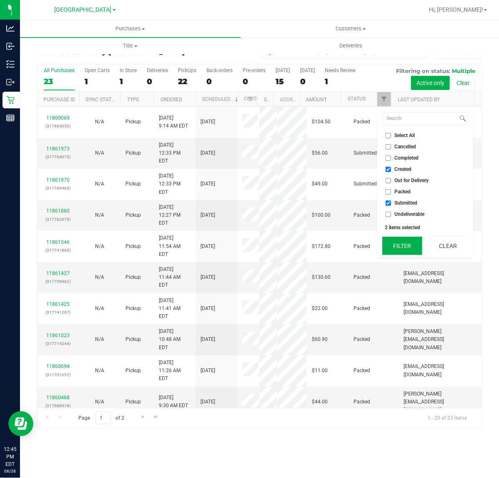
click at [401, 242] on button "Filter" at bounding box center [402, 246] width 40 height 18
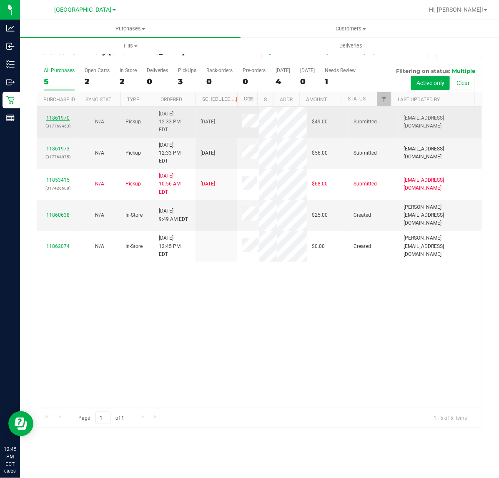
click at [61, 115] on link "11861970" at bounding box center [57, 118] width 23 height 6
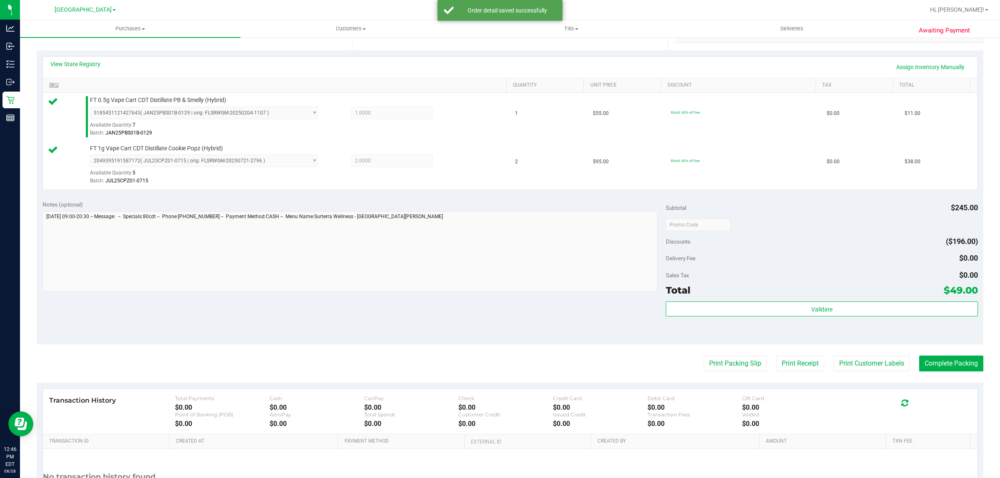
scroll to position [251, 0]
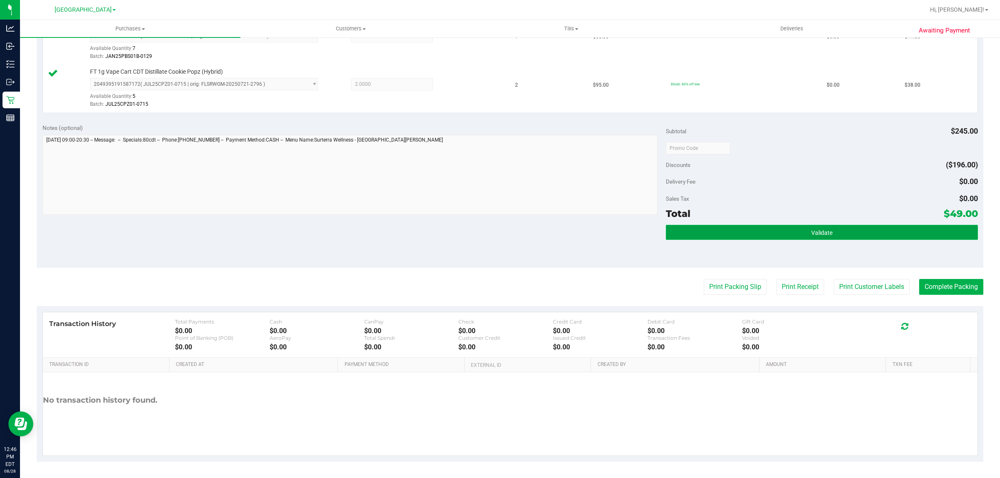
click at [837, 239] on button "Validate" at bounding box center [822, 232] width 312 height 15
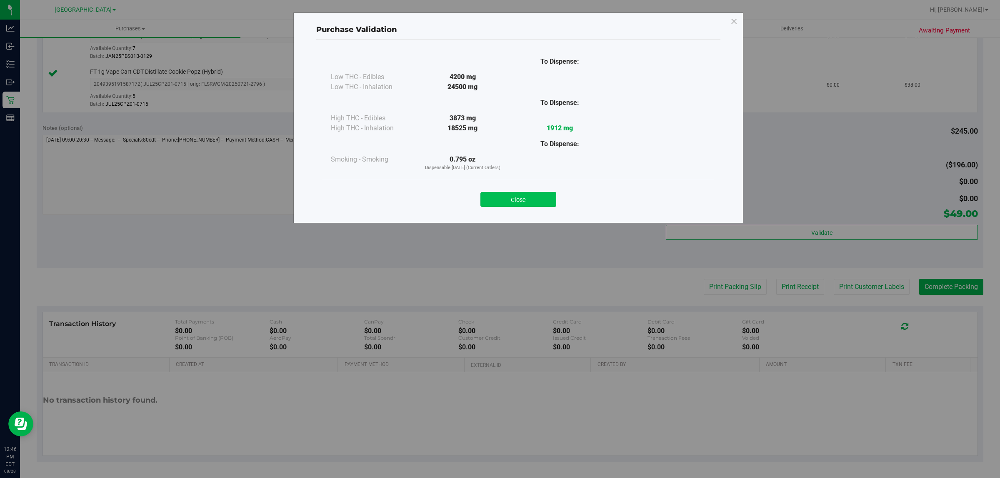
click at [530, 203] on button "Close" at bounding box center [518, 199] width 76 height 15
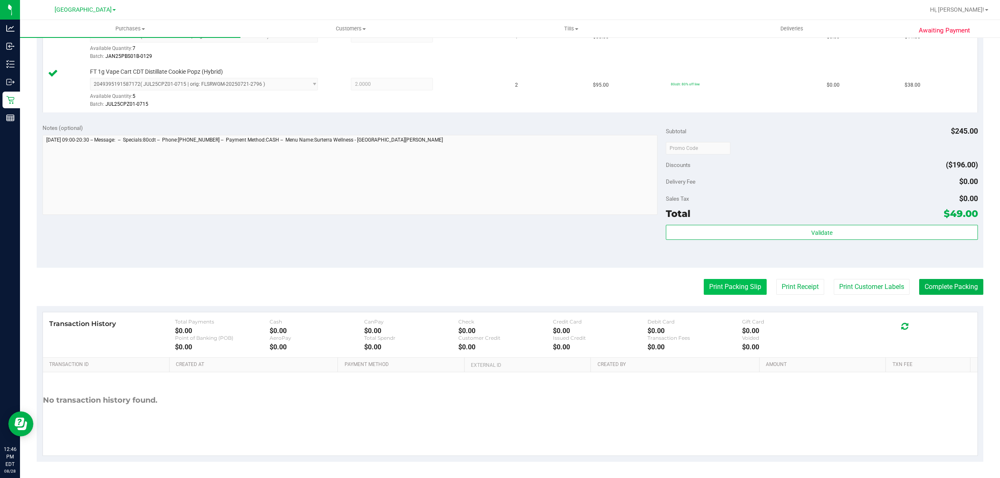
click at [733, 289] on button "Print Packing Slip" at bounding box center [734, 287] width 63 height 16
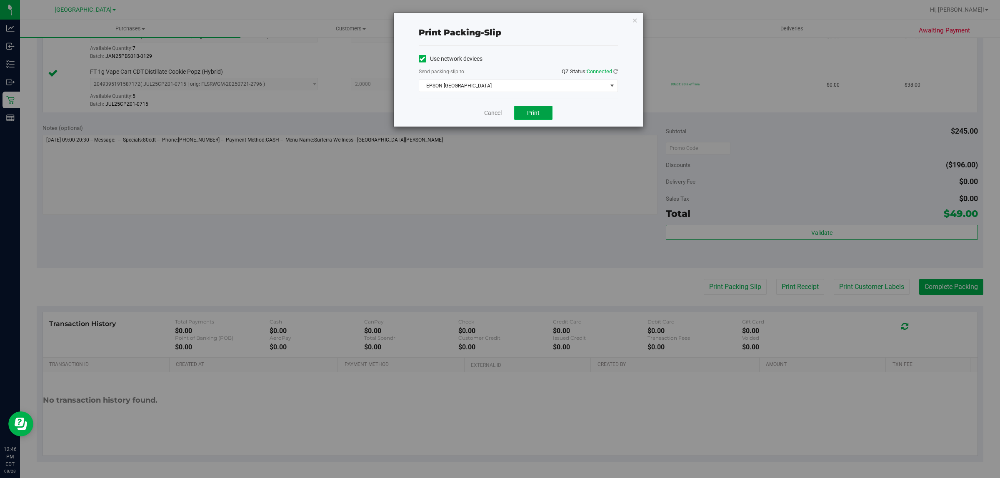
click at [538, 115] on span "Print" at bounding box center [533, 113] width 12 height 7
click at [497, 115] on link "Cancel" at bounding box center [492, 113] width 17 height 9
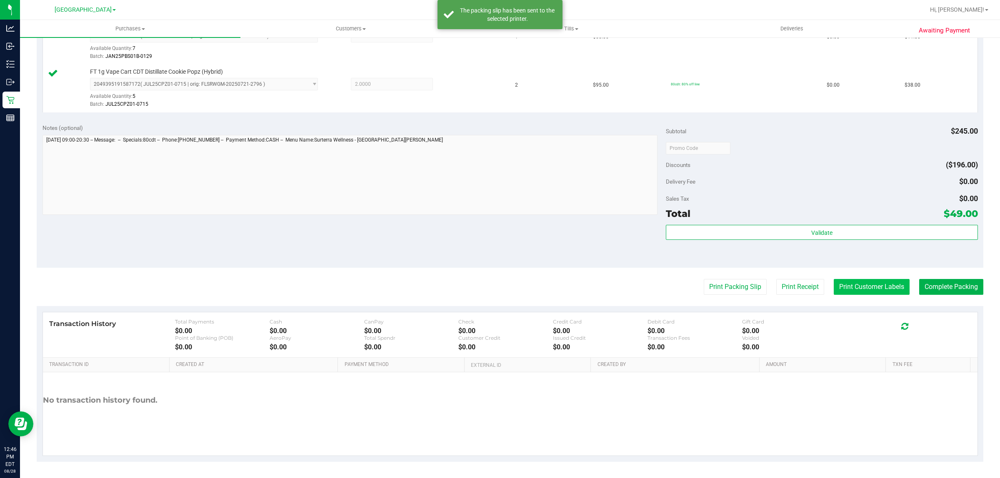
click at [865, 282] on button "Print Customer Labels" at bounding box center [871, 287] width 76 height 16
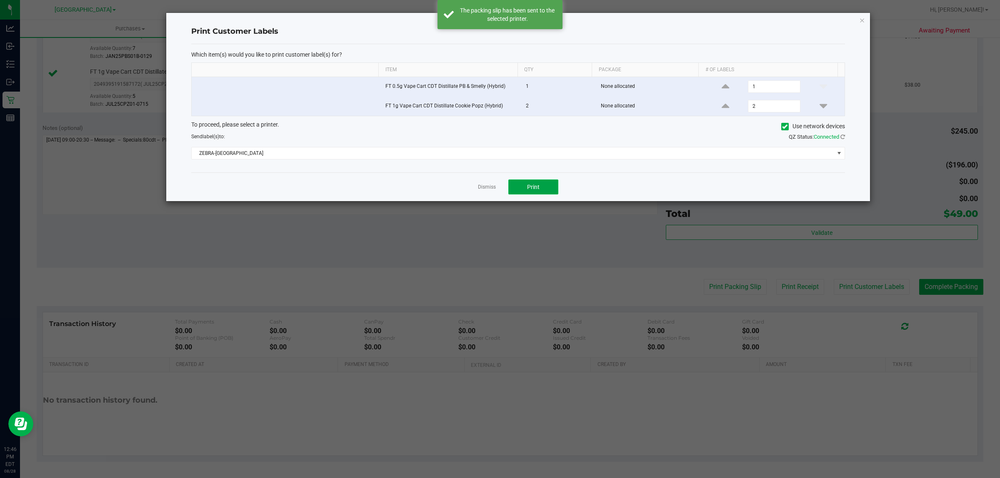
click at [536, 188] on span "Print" at bounding box center [533, 187] width 12 height 7
click at [482, 189] on link "Dismiss" at bounding box center [487, 187] width 18 height 7
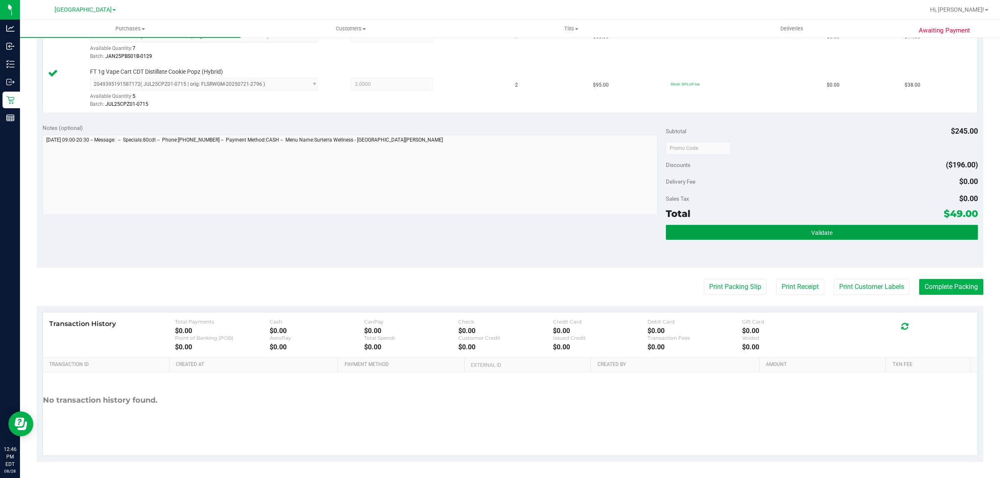
click at [718, 228] on button "Validate" at bounding box center [822, 232] width 312 height 15
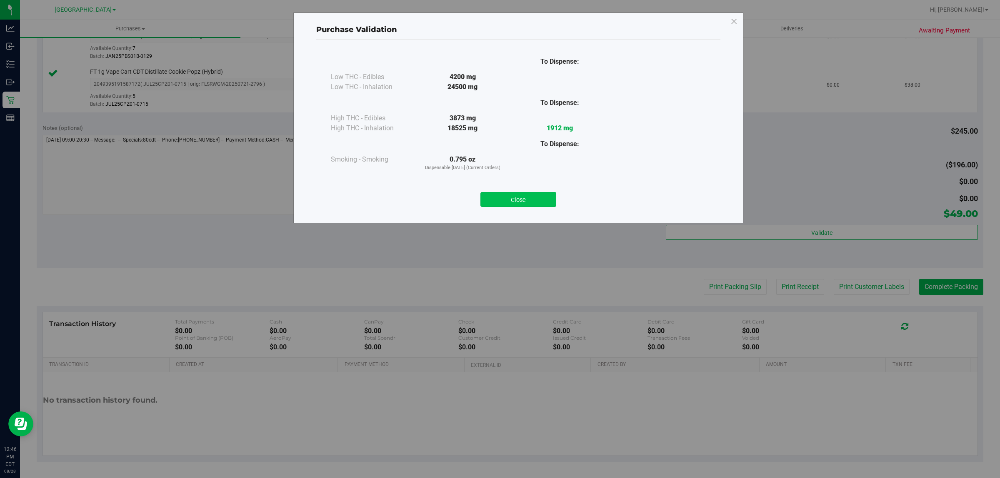
click at [517, 200] on button "Close" at bounding box center [518, 199] width 76 height 15
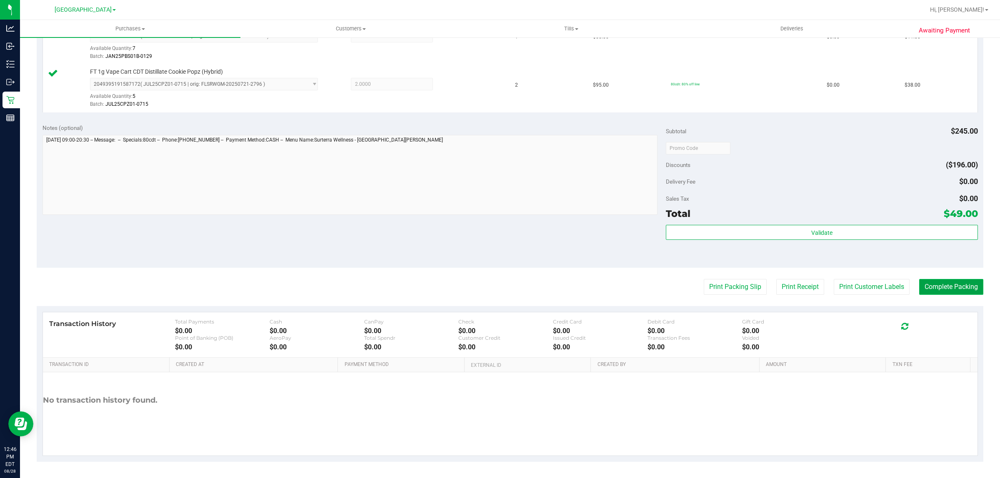
click at [945, 284] on button "Complete Packing" at bounding box center [951, 287] width 64 height 16
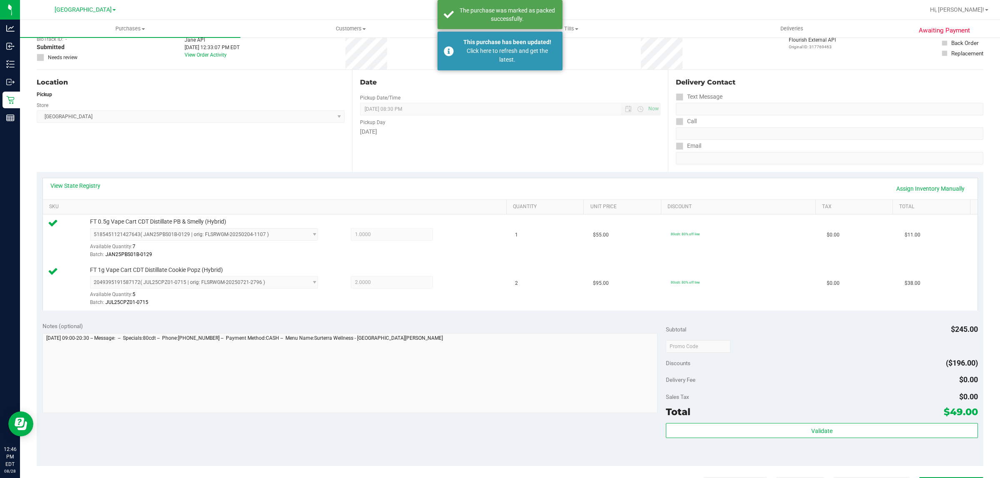
scroll to position [42, 0]
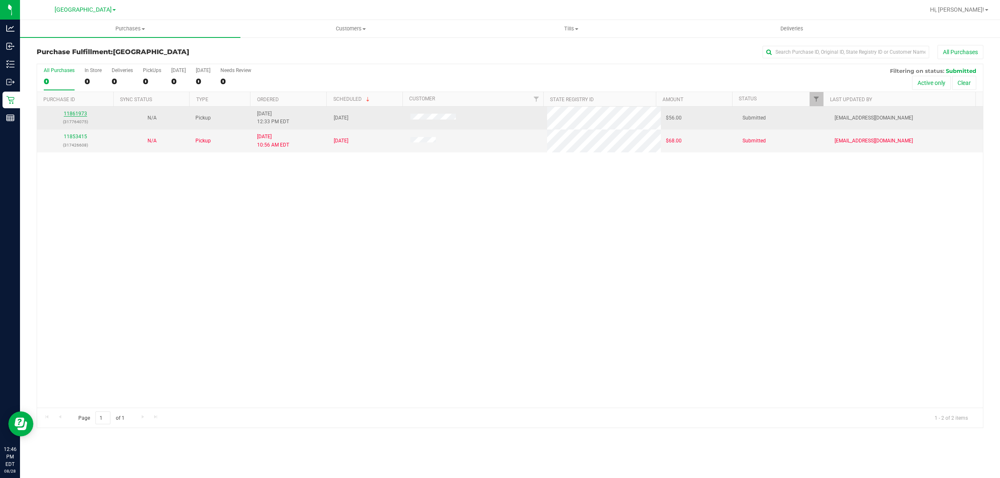
click at [82, 114] on link "11861973" at bounding box center [75, 114] width 23 height 6
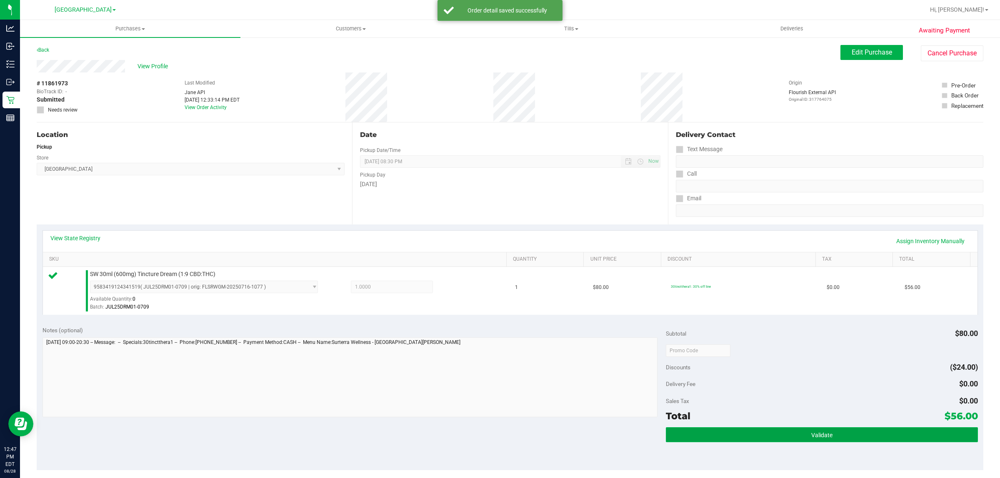
click at [811, 439] on span "Validate" at bounding box center [821, 435] width 21 height 7
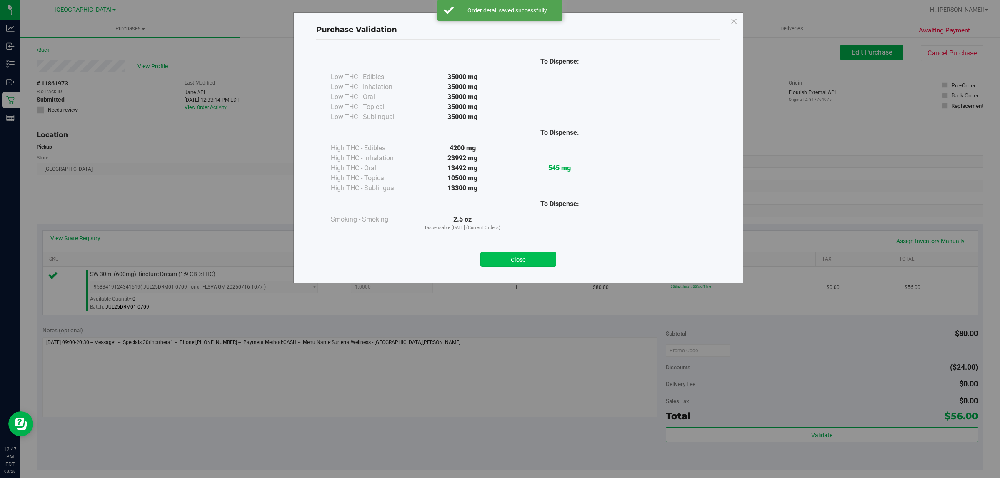
click at [528, 253] on button "Close" at bounding box center [518, 259] width 76 height 15
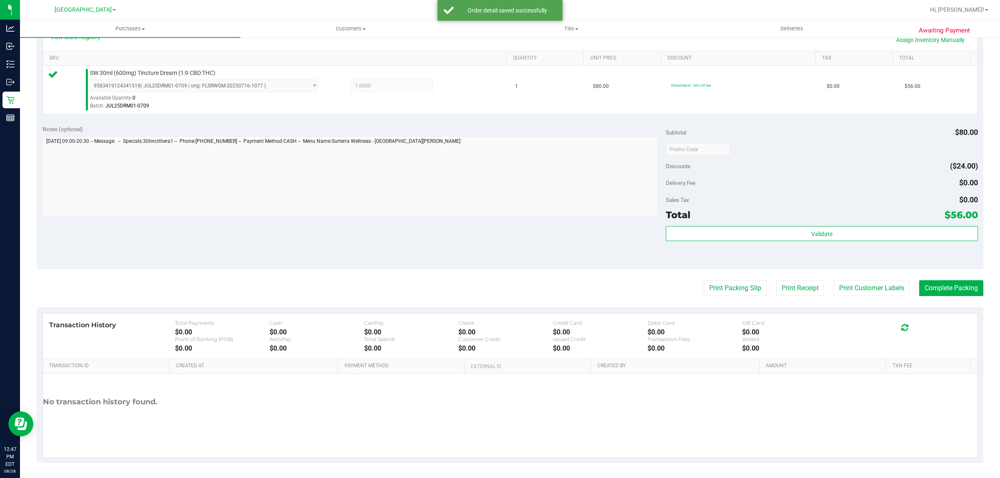
scroll to position [202, 0]
click at [738, 287] on button "Print Packing Slip" at bounding box center [734, 287] width 63 height 16
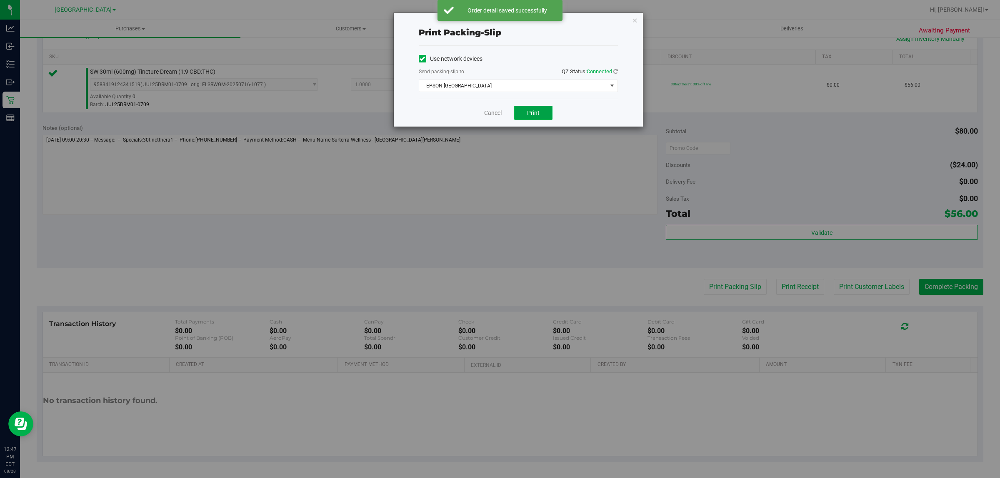
click at [536, 113] on span "Print" at bounding box center [533, 113] width 12 height 7
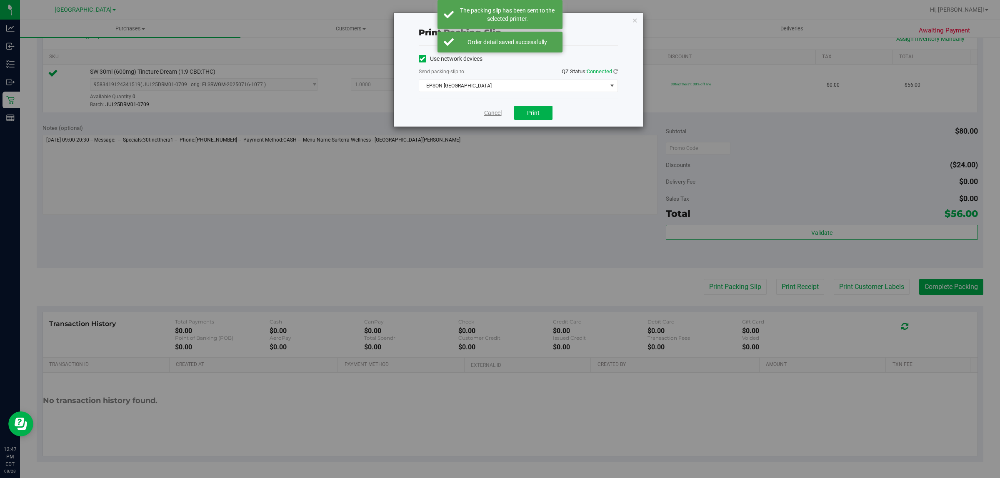
click at [488, 111] on link "Cancel" at bounding box center [492, 113] width 17 height 9
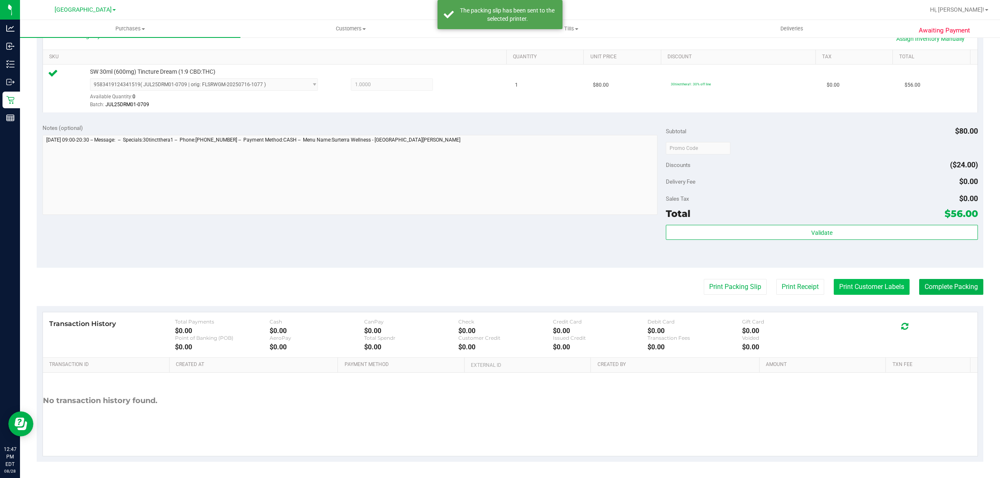
click at [848, 294] on button "Print Customer Labels" at bounding box center [871, 287] width 76 height 16
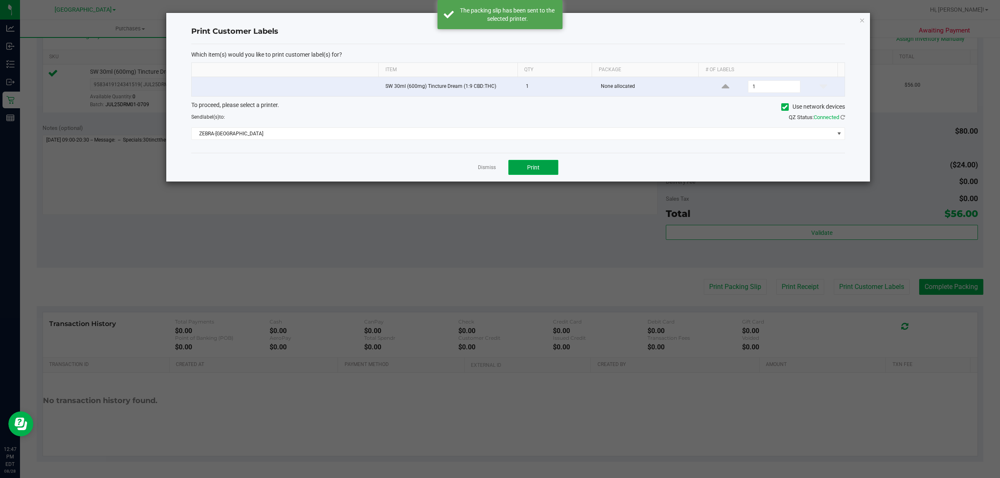
click at [552, 171] on button "Print" at bounding box center [533, 167] width 50 height 15
click at [483, 167] on link "Dismiss" at bounding box center [487, 167] width 18 height 7
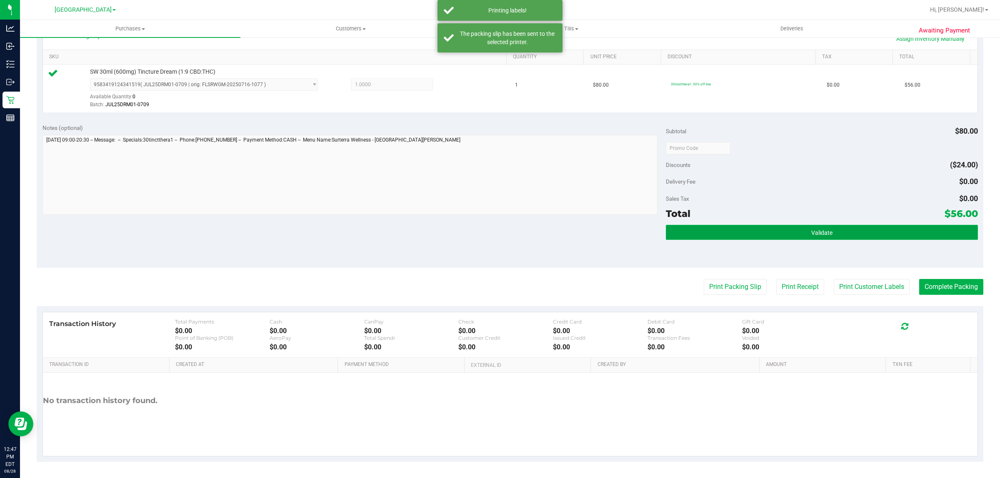
click at [808, 237] on button "Validate" at bounding box center [822, 232] width 312 height 15
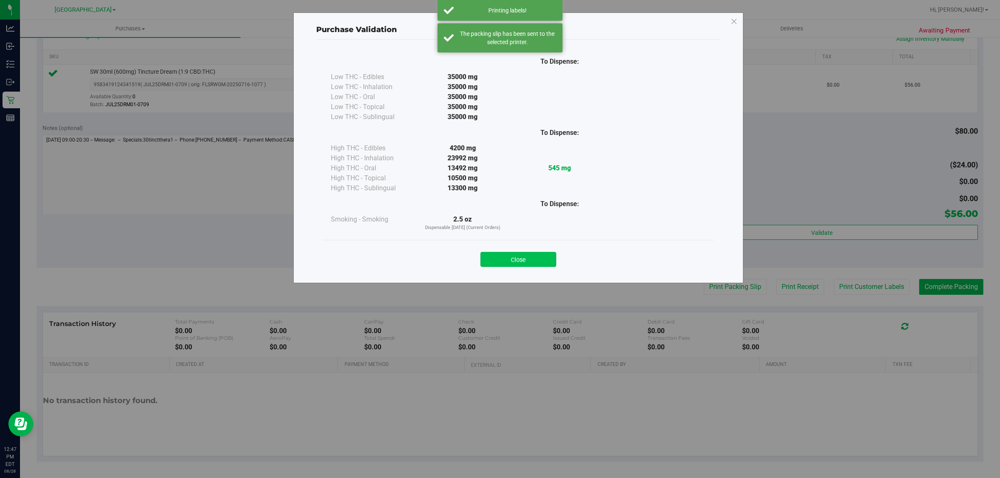
click at [528, 254] on button "Close" at bounding box center [518, 259] width 76 height 15
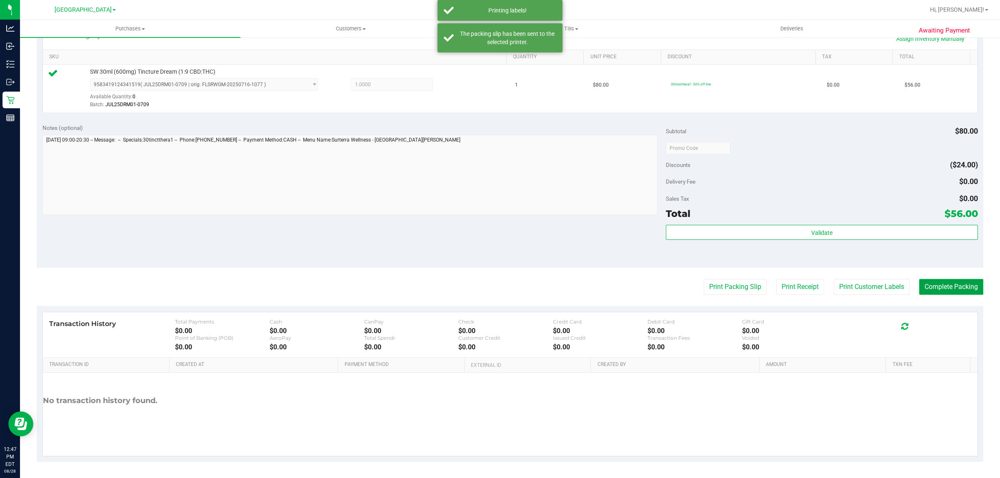
click at [948, 287] on button "Complete Packing" at bounding box center [951, 287] width 64 height 16
